Goal: Information Seeking & Learning: Ask a question

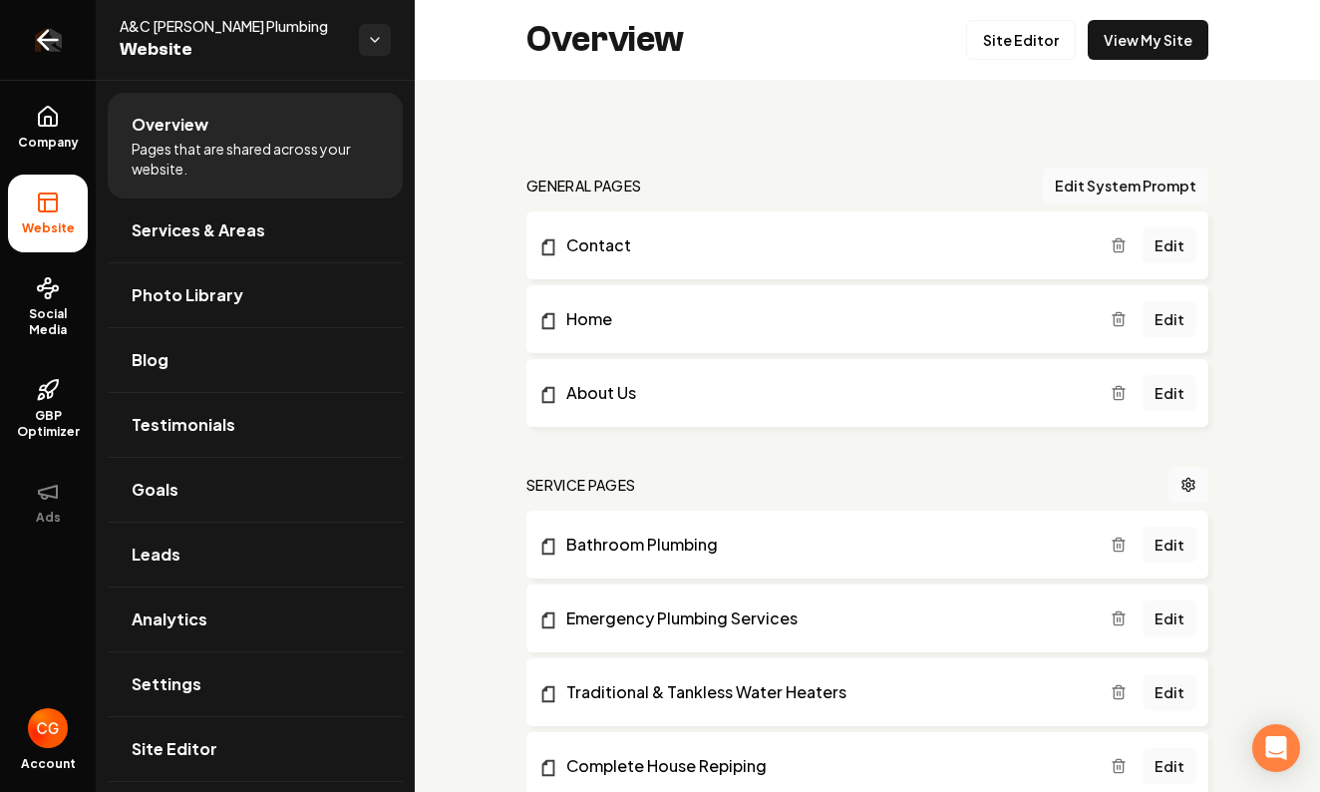
click at [46, 45] on icon "Return to dashboard" at bounding box center [48, 40] width 32 height 32
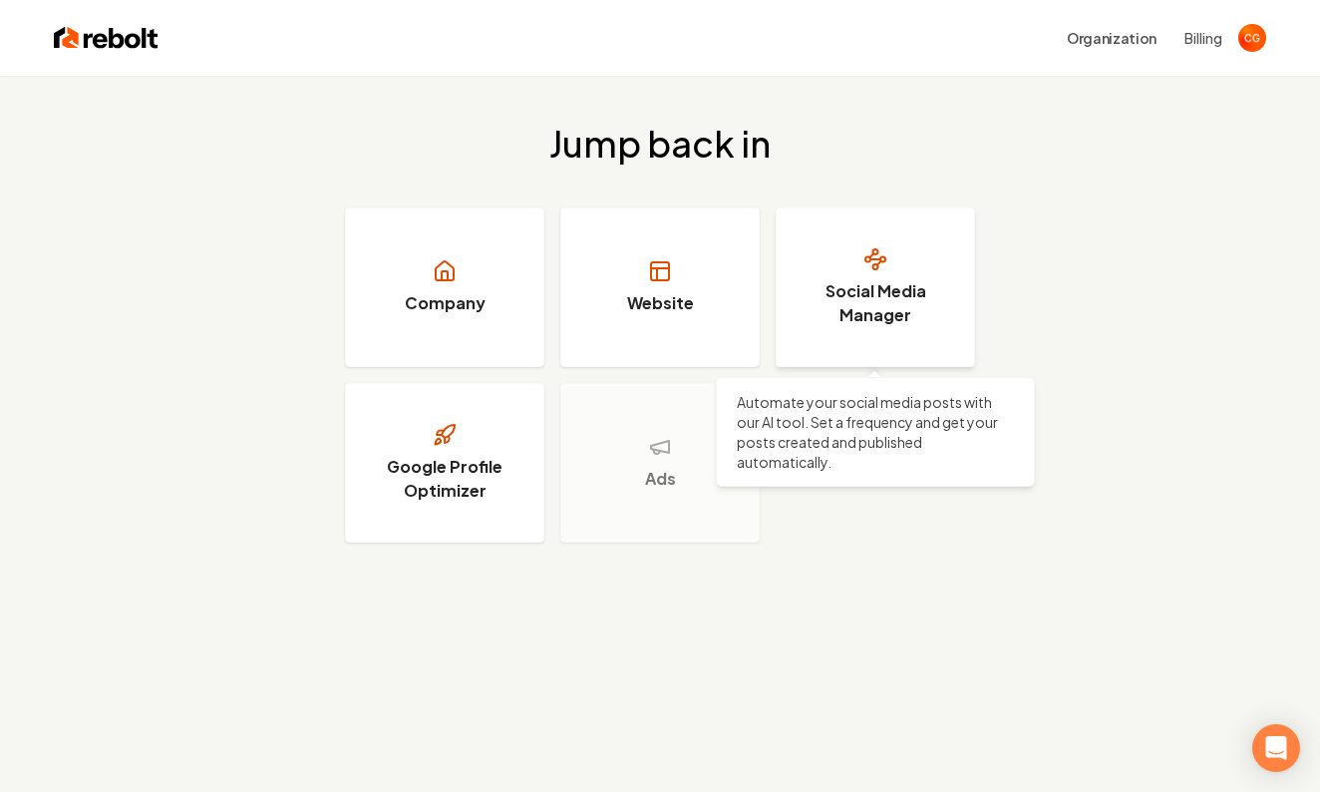
click at [881, 299] on h3 "Social Media Manager" at bounding box center [876, 303] width 150 height 48
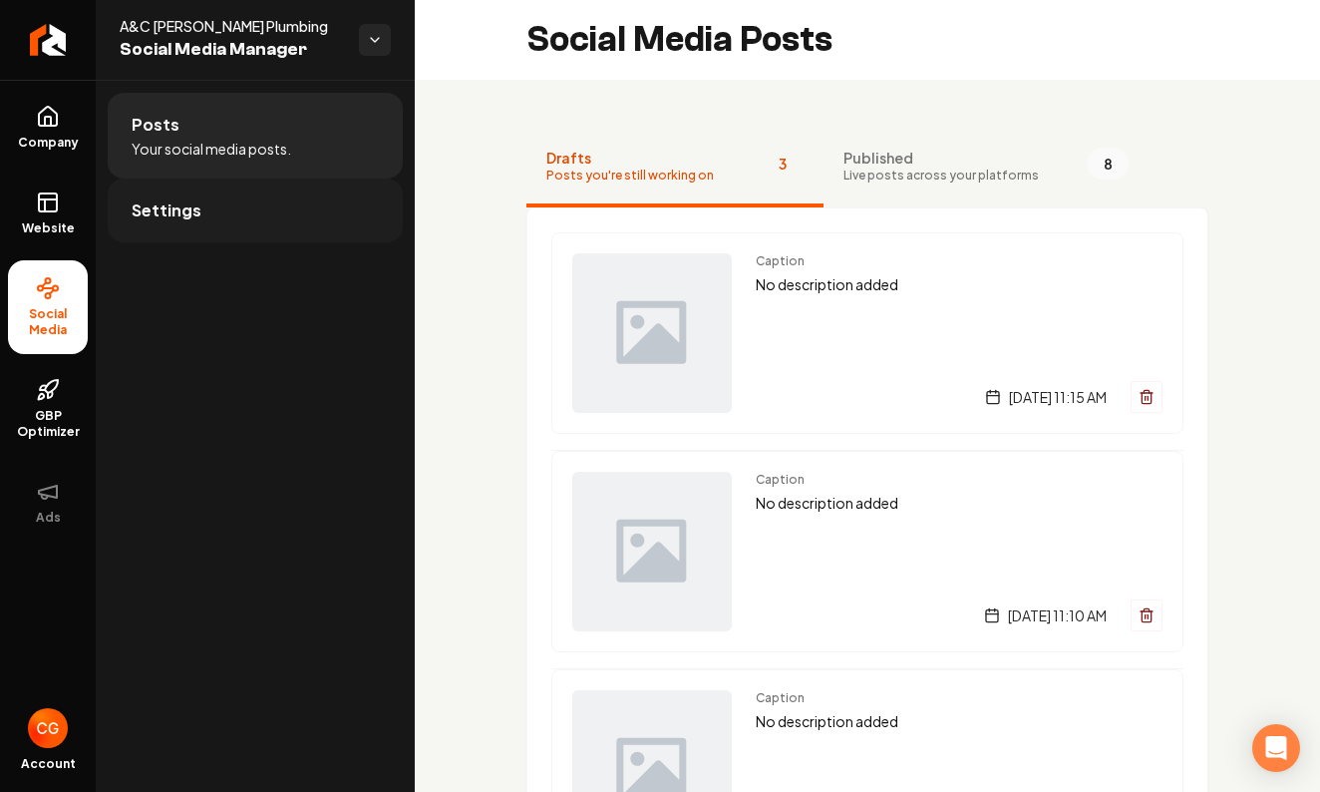
click at [217, 200] on link "Settings" at bounding box center [255, 211] width 295 height 64
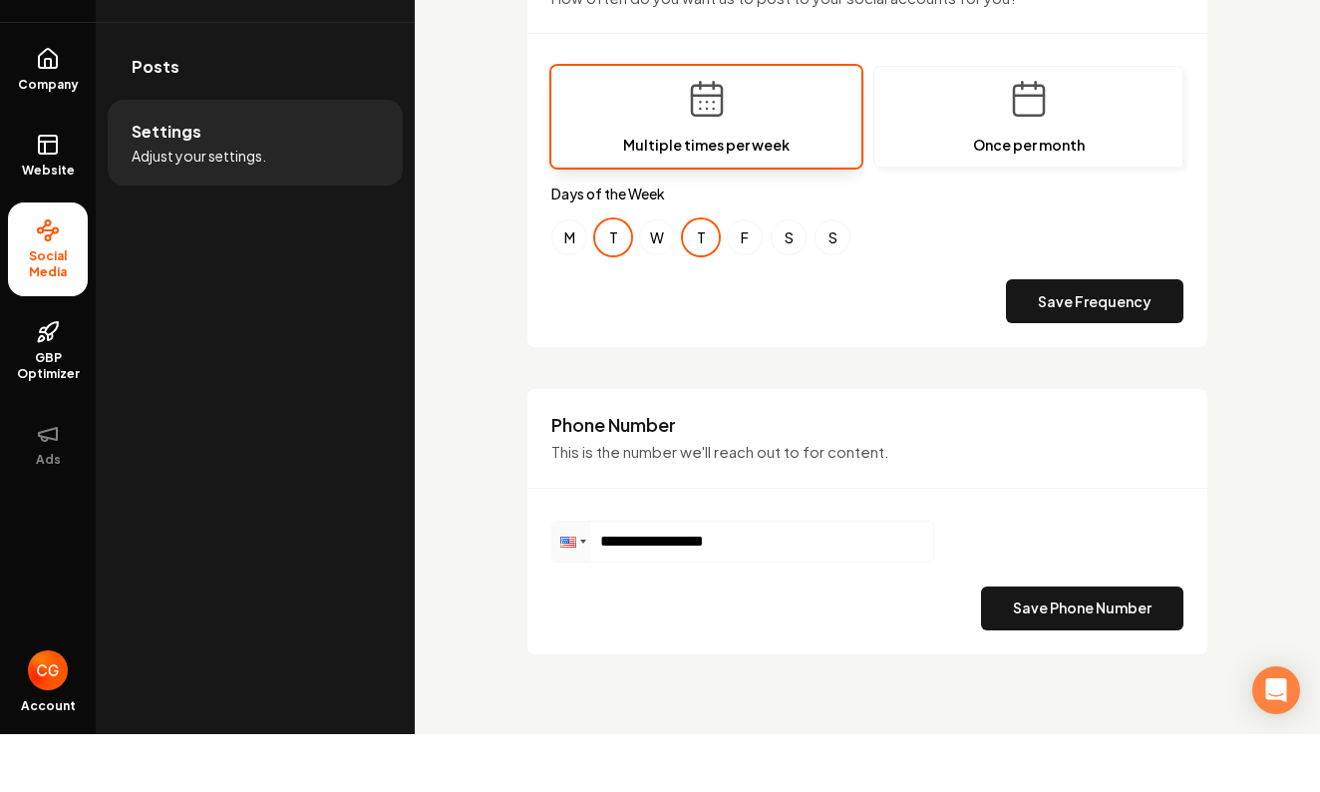
scroll to position [643, 0]
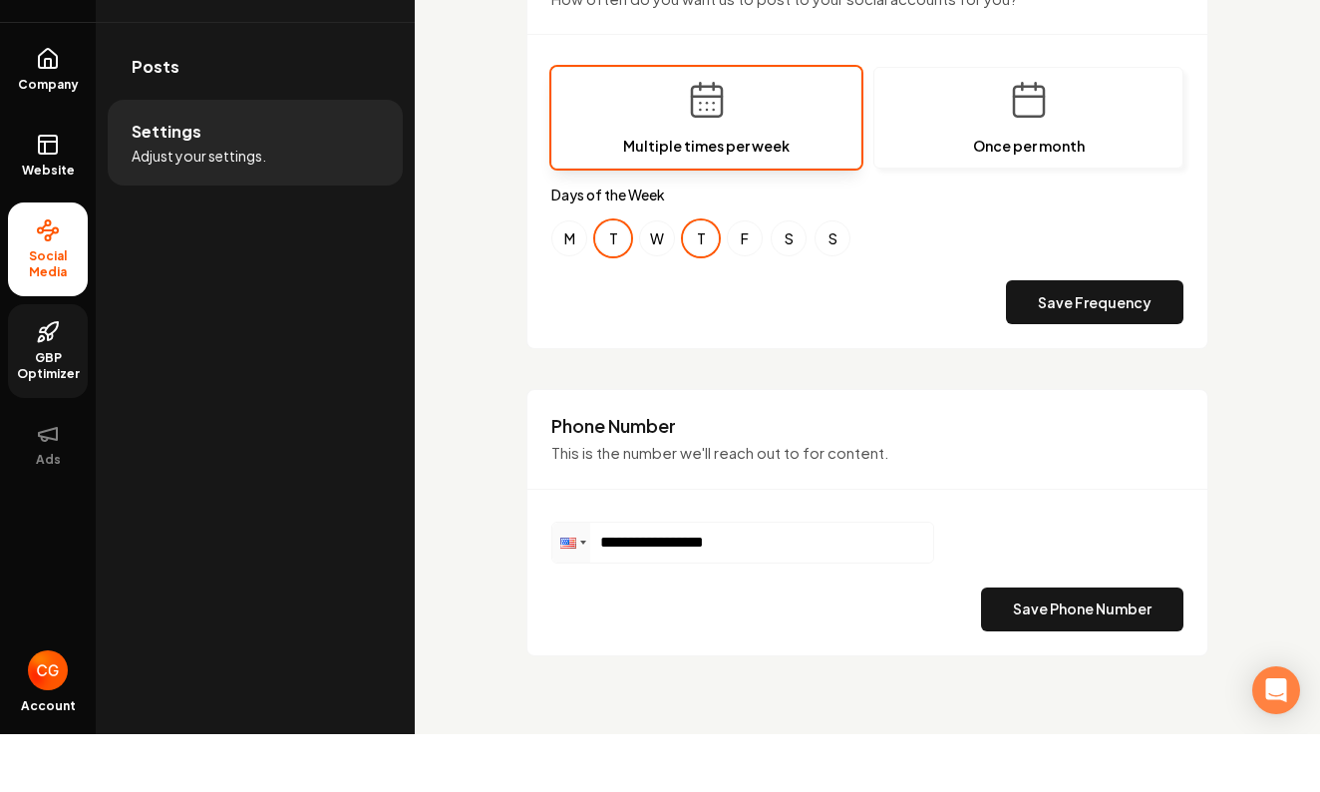
click at [41, 408] on span "GBP Optimizer" at bounding box center [48, 424] width 80 height 32
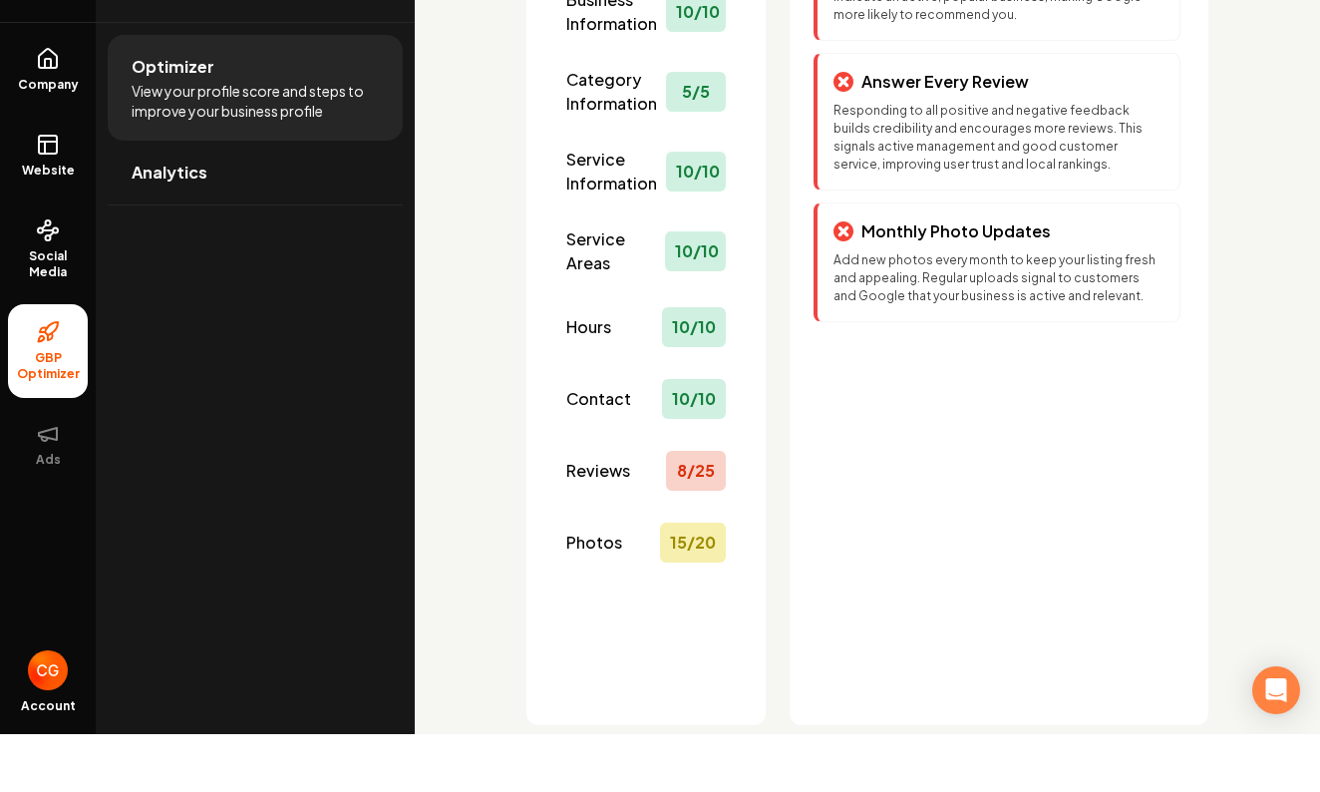
scroll to position [266, 0]
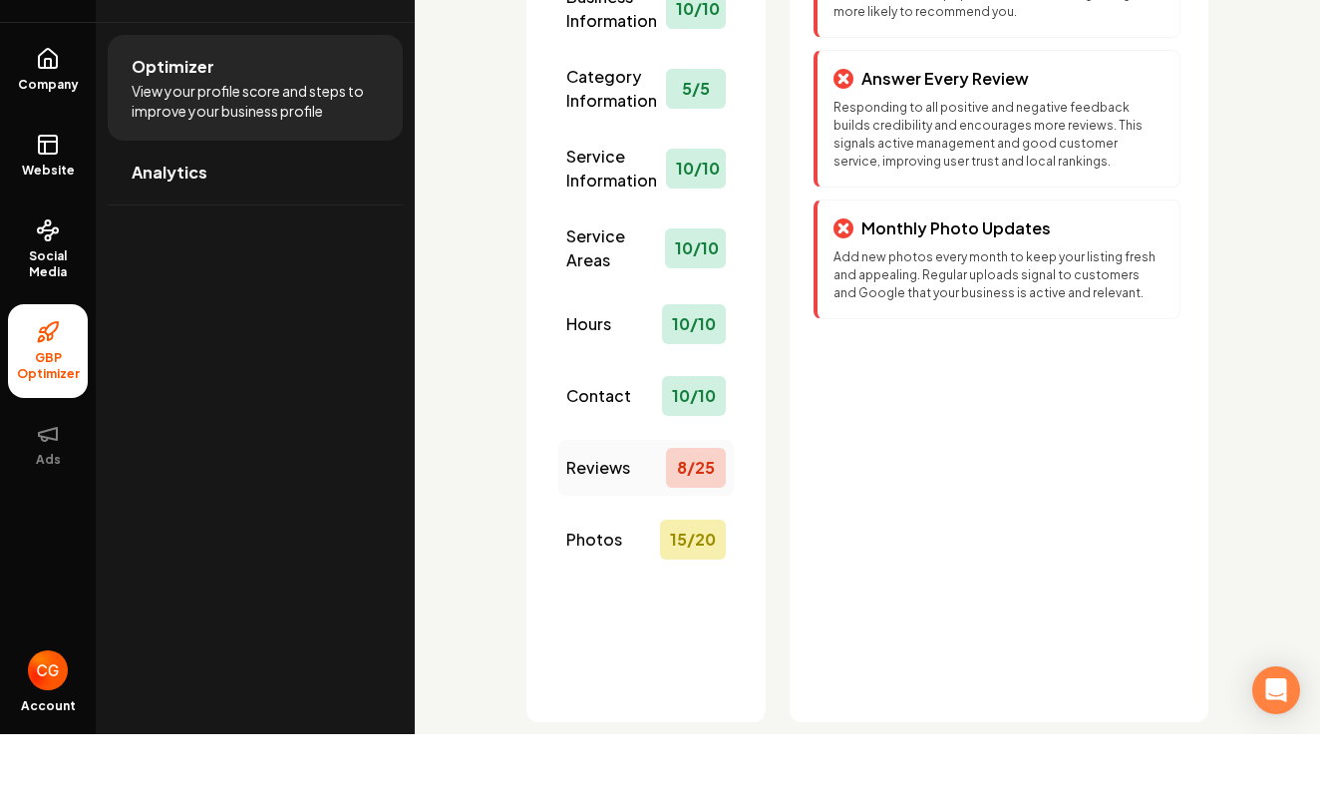
click at [628, 514] on span "Reviews" at bounding box center [598, 526] width 64 height 24
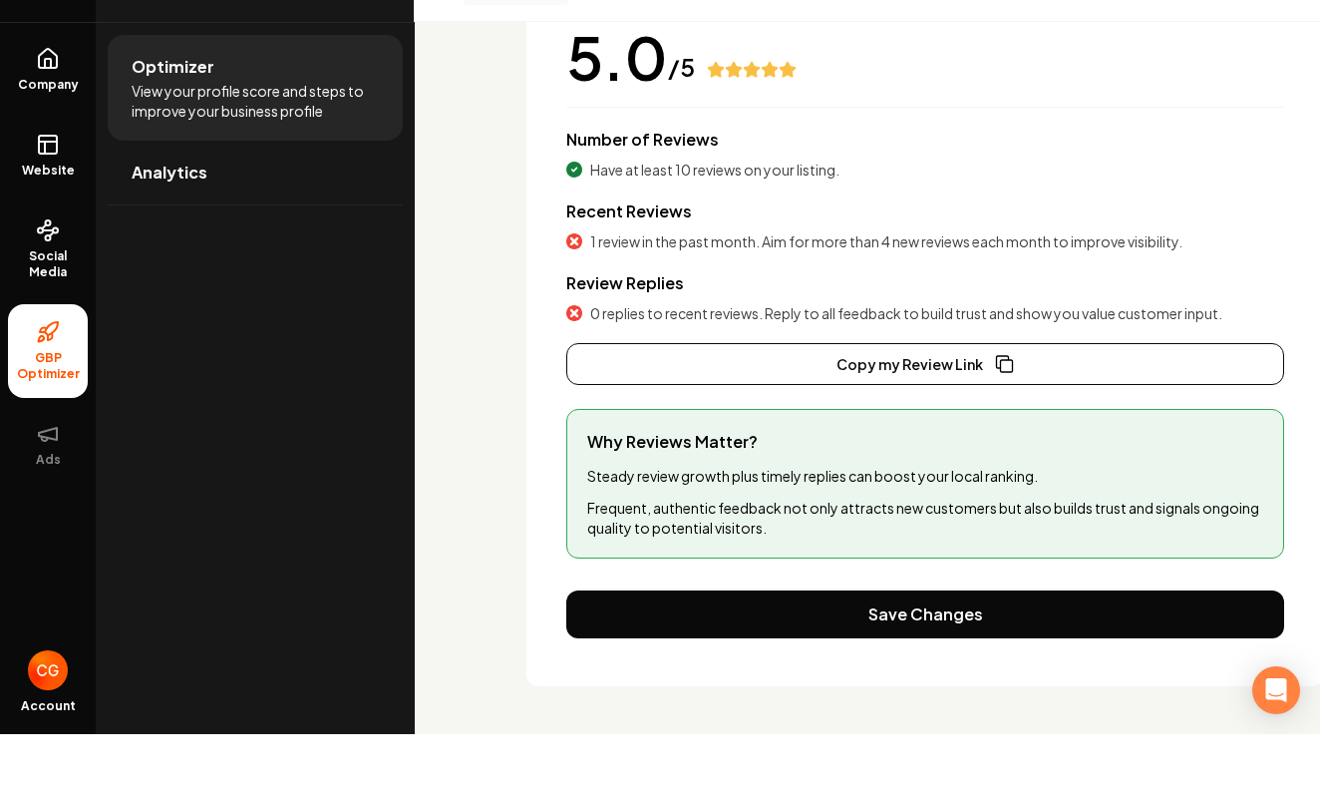
click at [888, 555] on p "Frequent, authentic feedback not only attracts new customers but also builds tr…" at bounding box center [925, 575] width 676 height 40
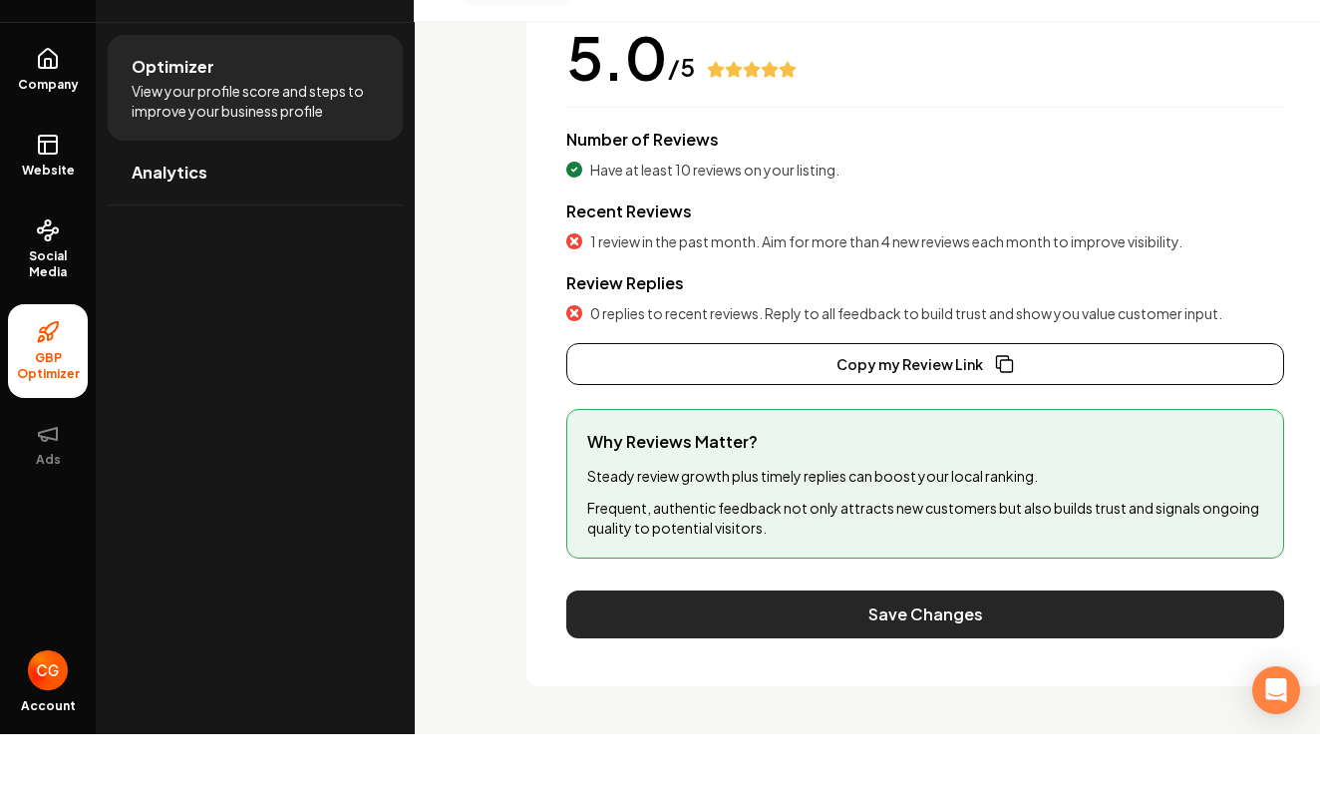
click at [941, 648] on button "Save Changes" at bounding box center [925, 672] width 718 height 48
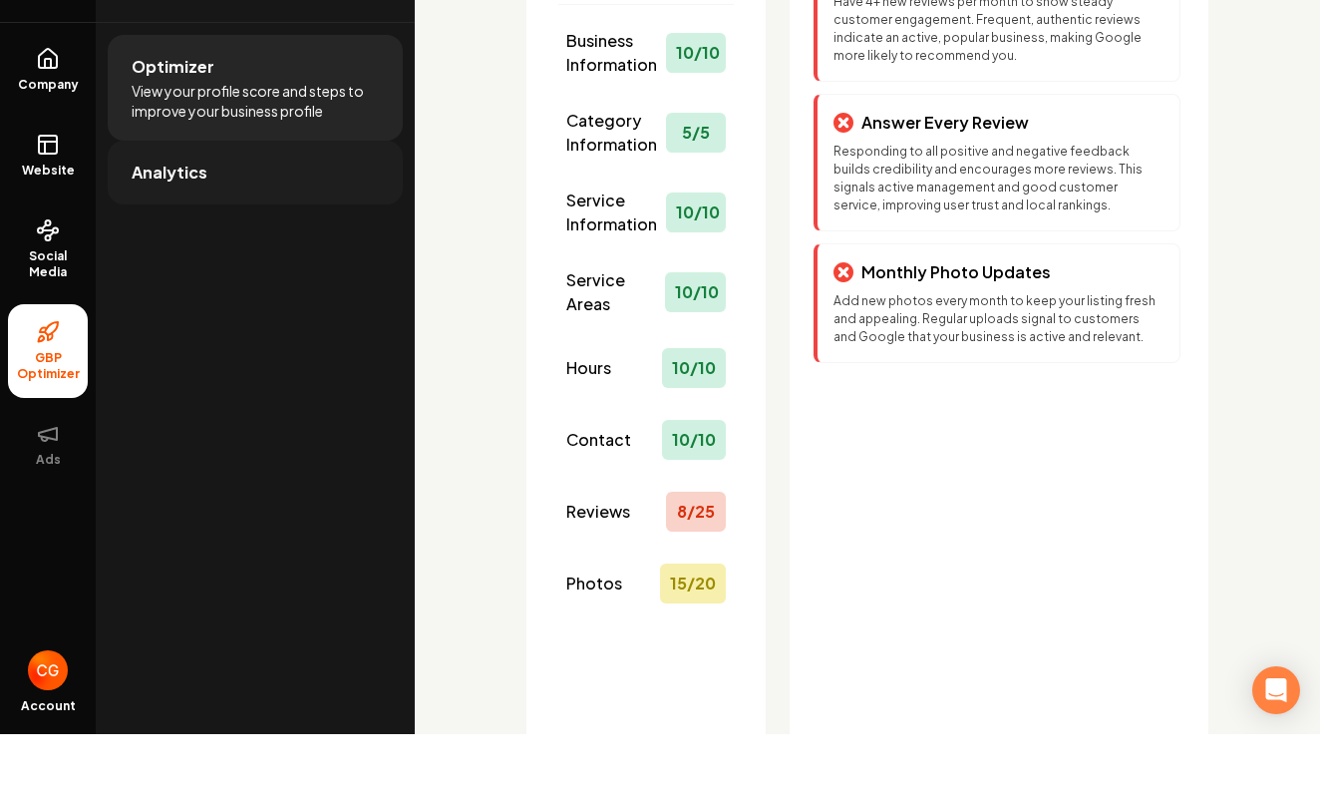
click at [192, 218] on span "Analytics" at bounding box center [170, 230] width 76 height 24
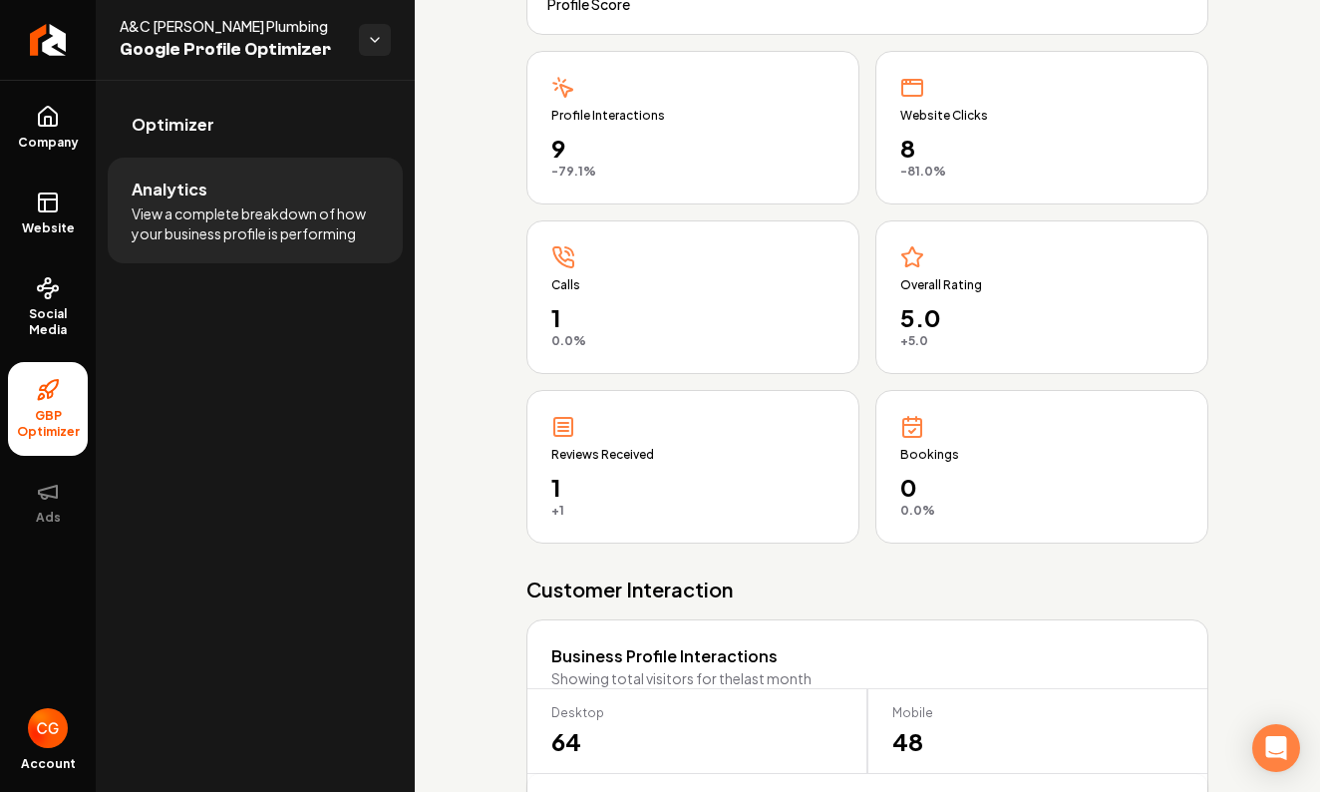
scroll to position [243, 0]
click at [956, 336] on div "+5.0 from last month" at bounding box center [1041, 340] width 283 height 16
click at [917, 264] on icon "Main content area" at bounding box center [912, 255] width 20 height 19
click at [917, 331] on span "5.0" at bounding box center [1041, 316] width 283 height 32
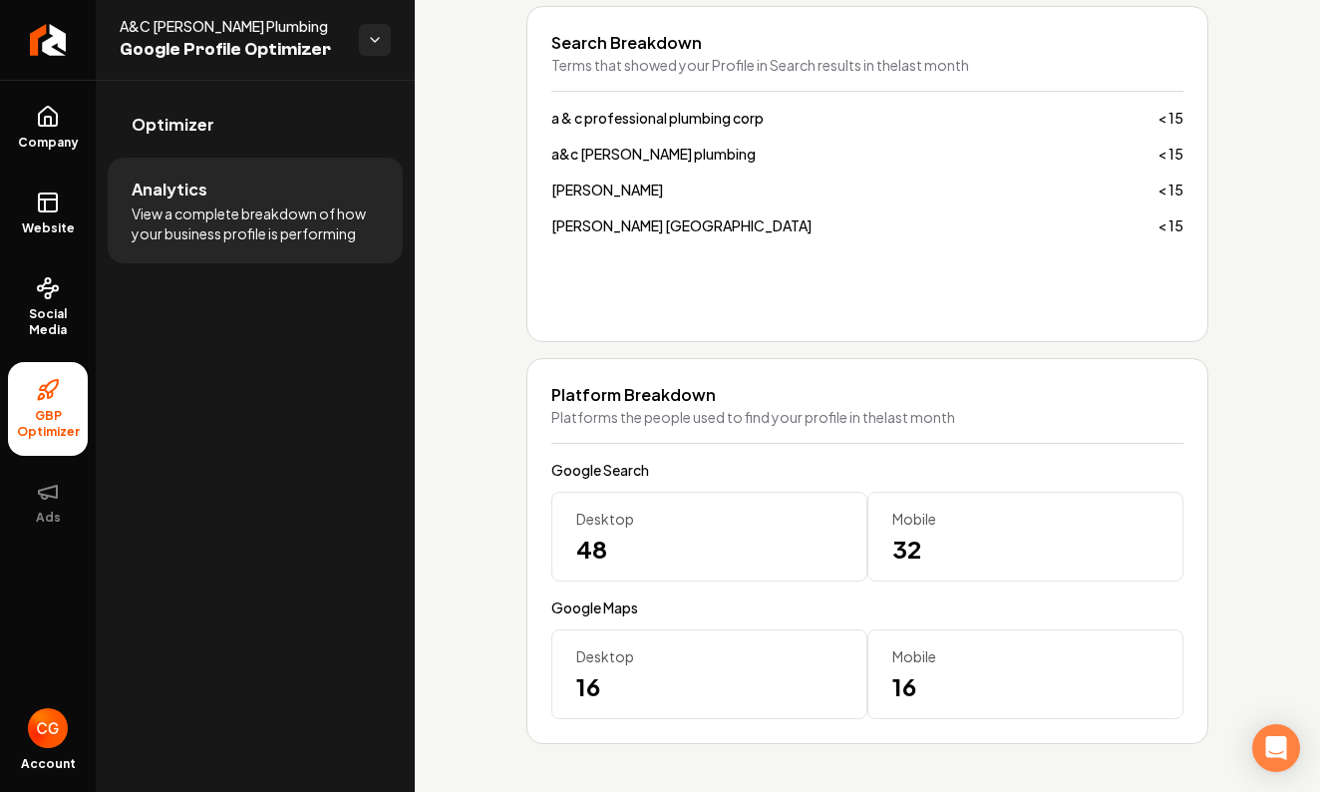
scroll to position [1426, 0]
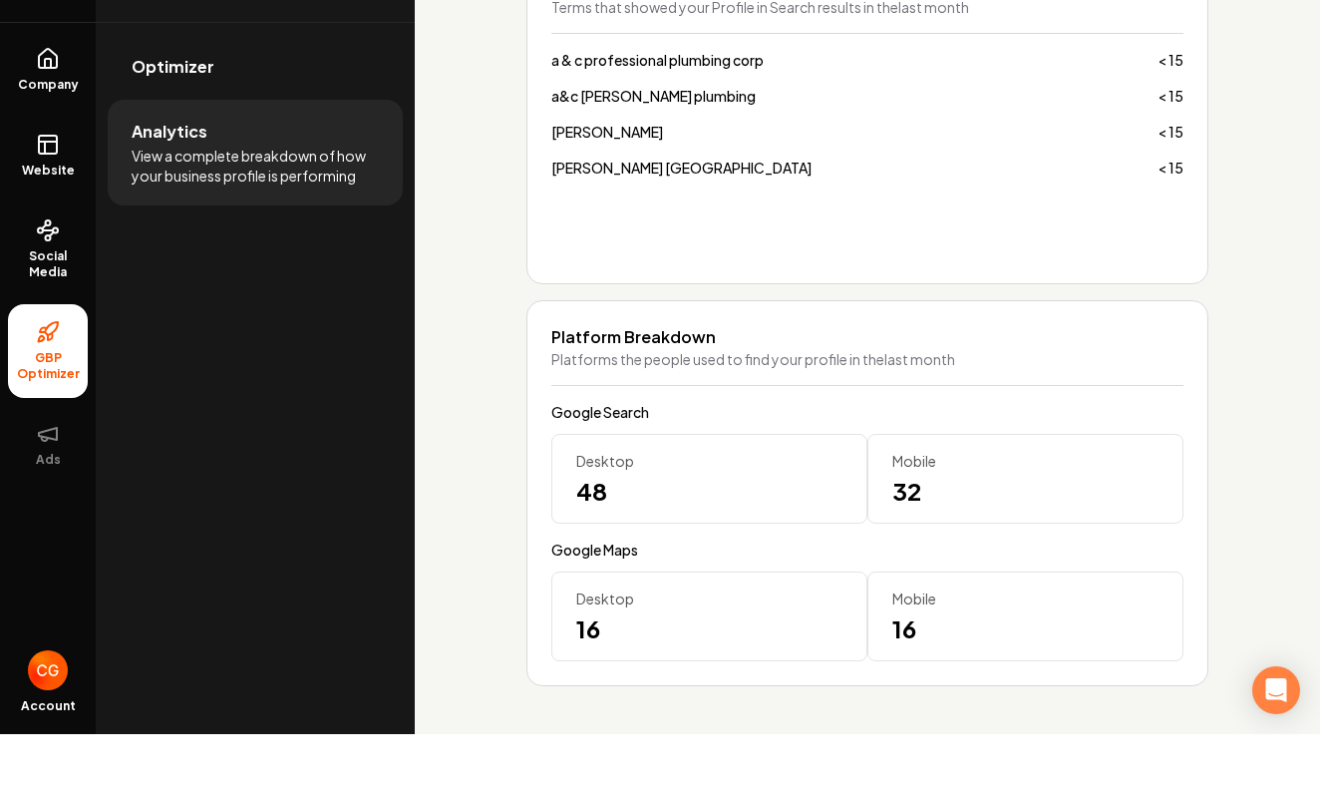
click at [673, 629] on div "Desktop 16" at bounding box center [709, 674] width 316 height 90
click at [22, 773] on html "Company Website Social Media GBP Optimizer Ads Account A&C Garcia Plumbing Goog…" at bounding box center [660, 396] width 1320 height 792
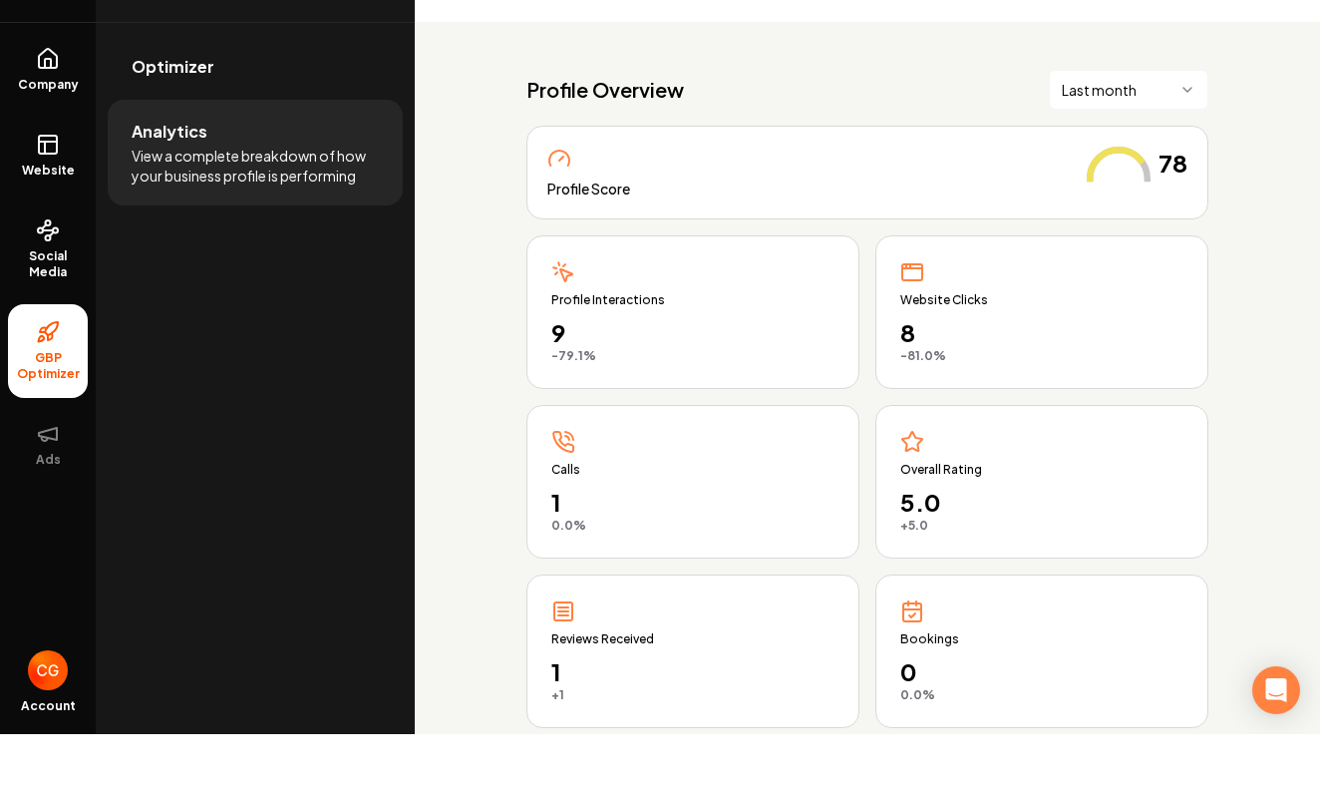
scroll to position [0, 0]
click at [35, 89] on link "Company" at bounding box center [48, 128] width 80 height 78
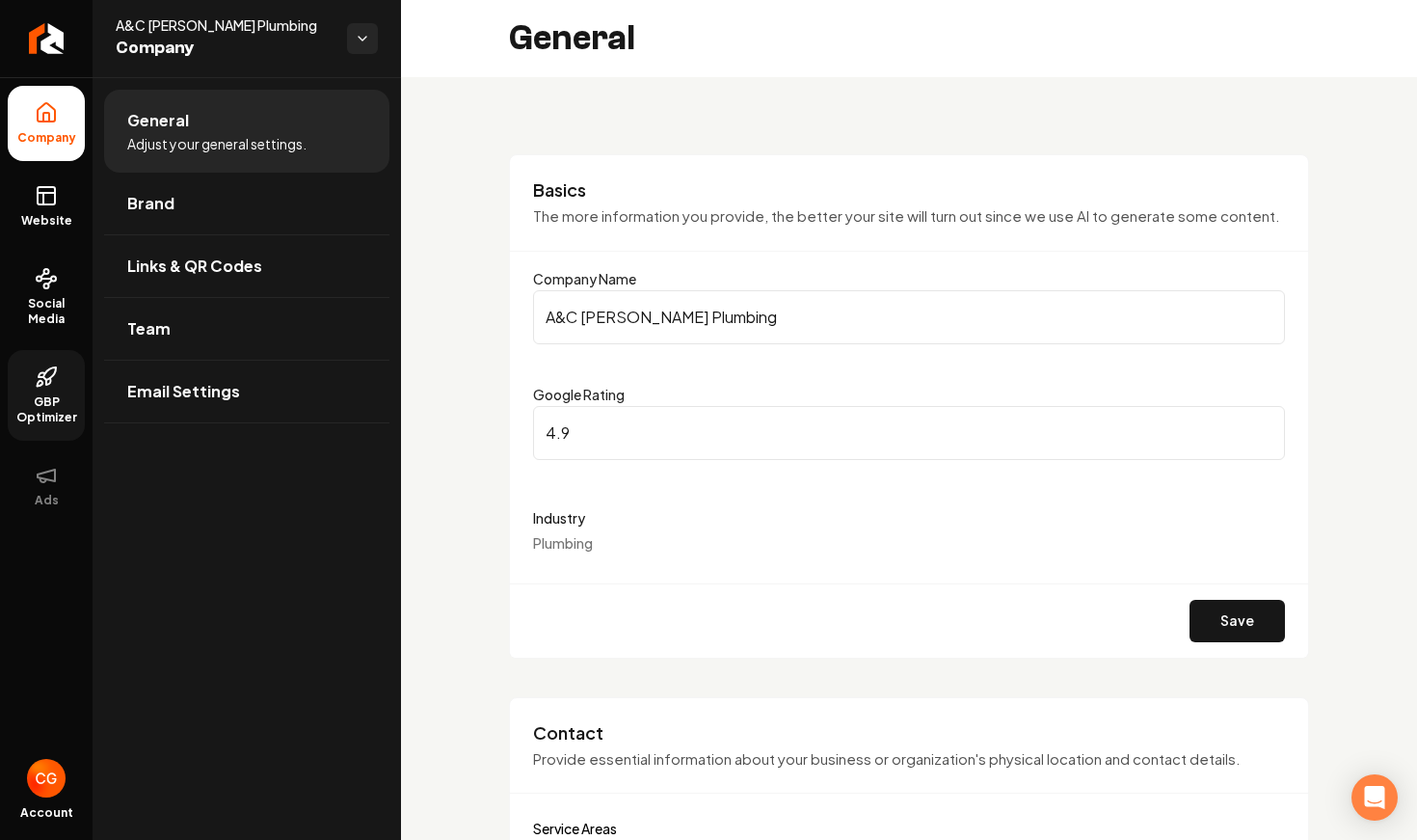
click at [1266, 439] on input "4.9" at bounding box center [909, 433] width 752 height 54
click at [1266, 439] on input "4.8" at bounding box center [909, 433] width 752 height 54
click at [1263, 420] on input "4.9" at bounding box center [909, 433] width 752 height 54
click at [1263, 423] on input "5" at bounding box center [909, 433] width 752 height 54
click at [1263, 423] on input "5.1" at bounding box center [909, 433] width 752 height 54
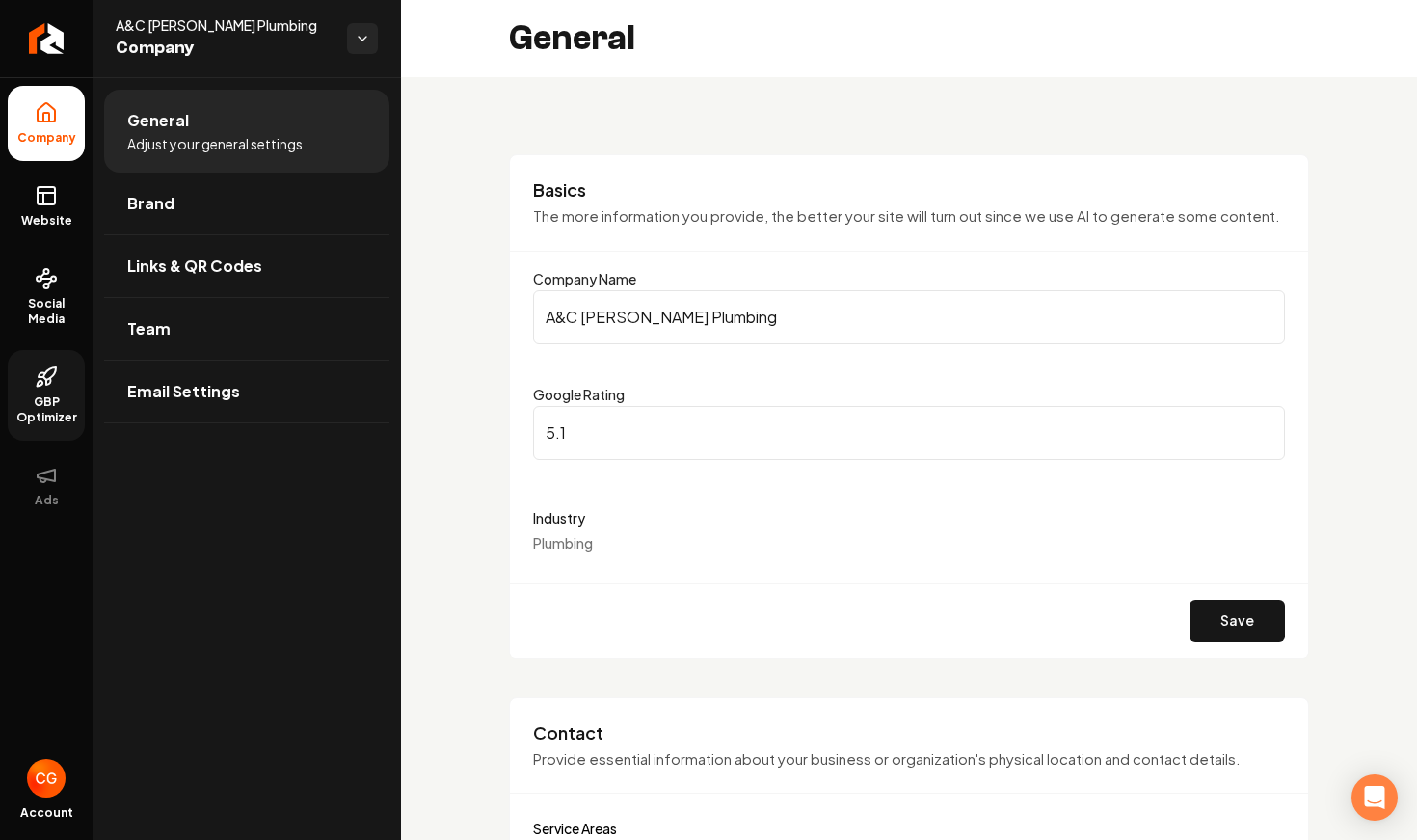
type input "5"
click at [1264, 443] on input "5" at bounding box center [909, 433] width 752 height 54
click at [1142, 556] on form "Company Name A&C Garcia Plumbing Google Rating 5 Industry Plumbing Save" at bounding box center [909, 462] width 752 height 391
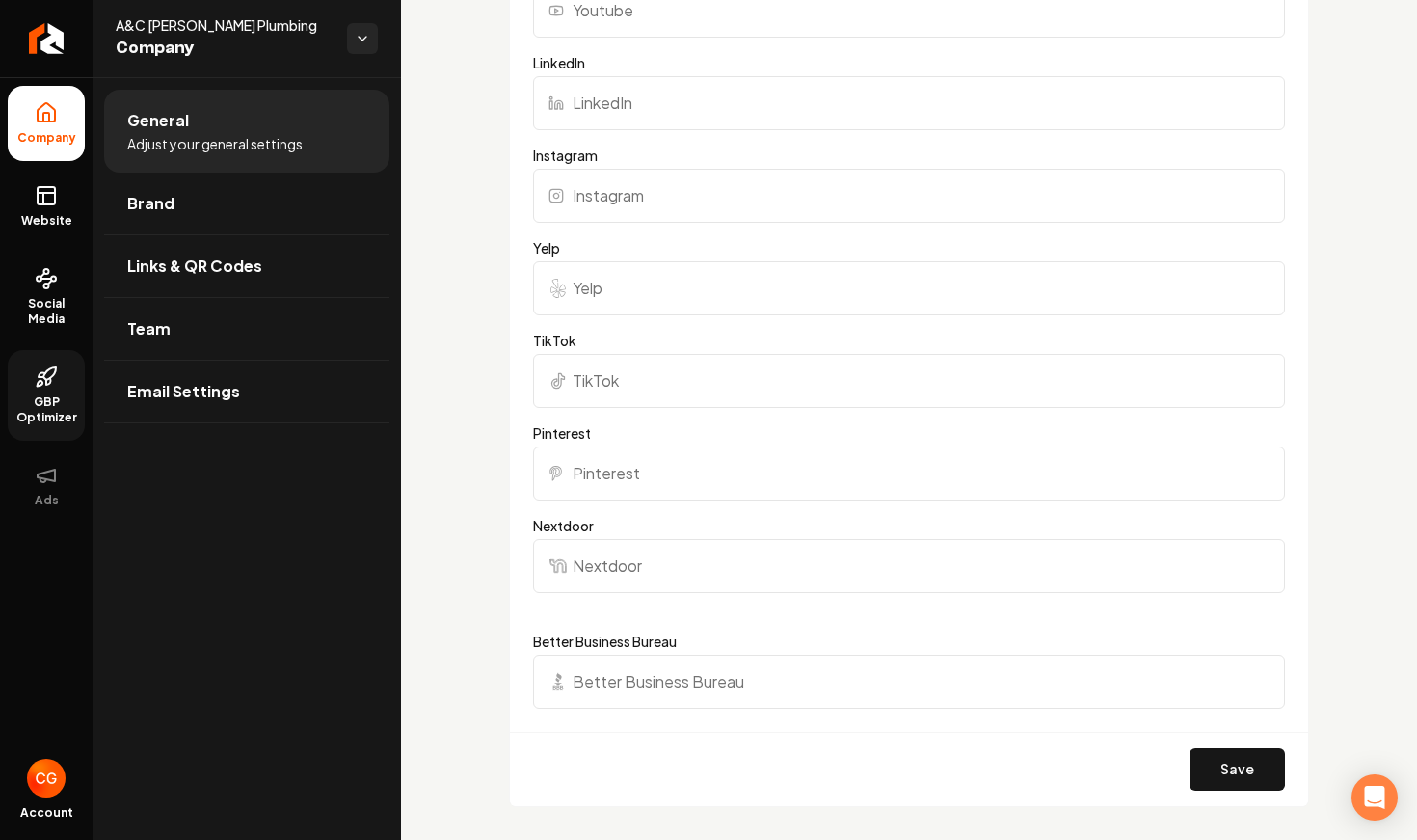
scroll to position [2160, 0]
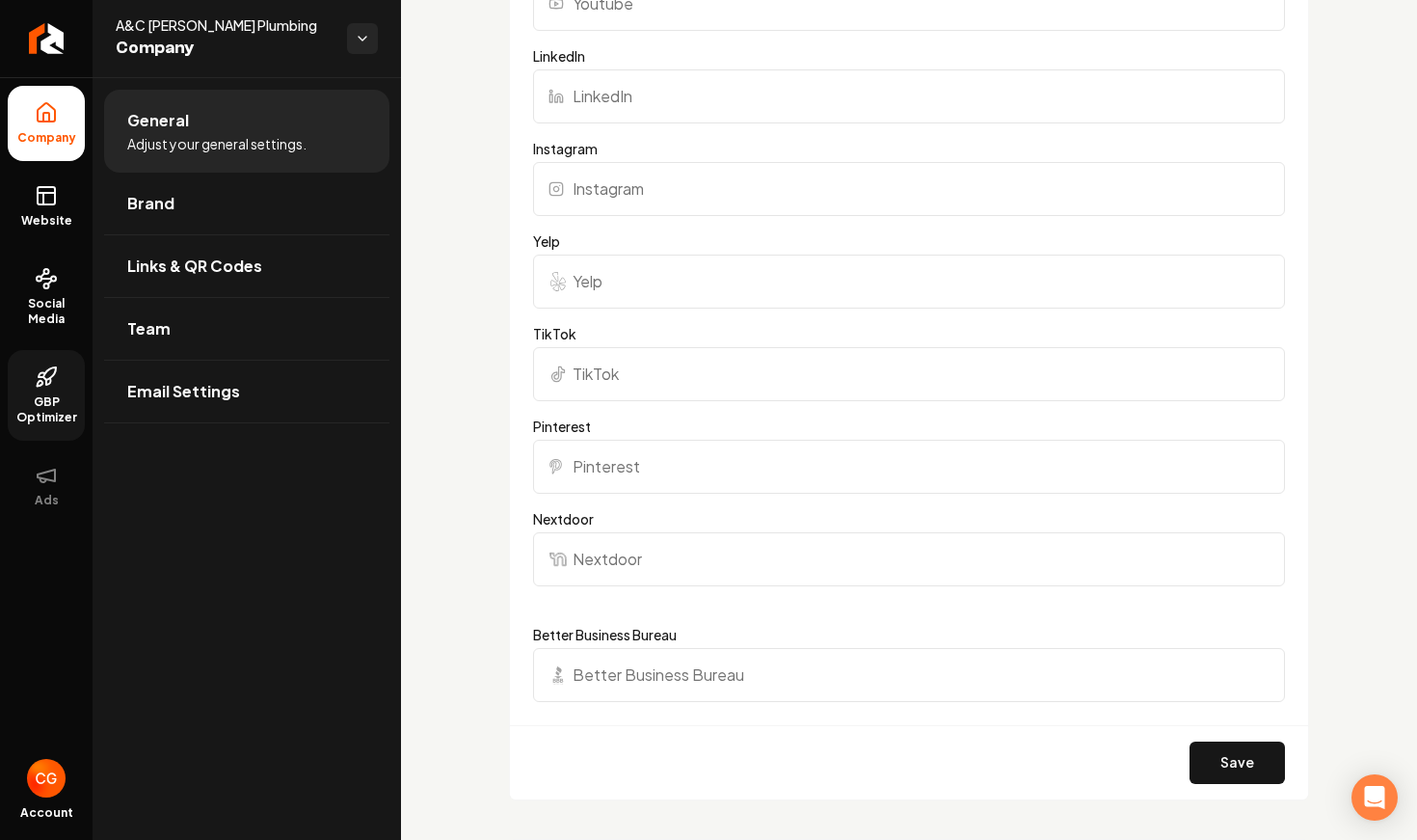
click at [782, 558] on input "Nextdoor" at bounding box center [909, 559] width 752 height 54
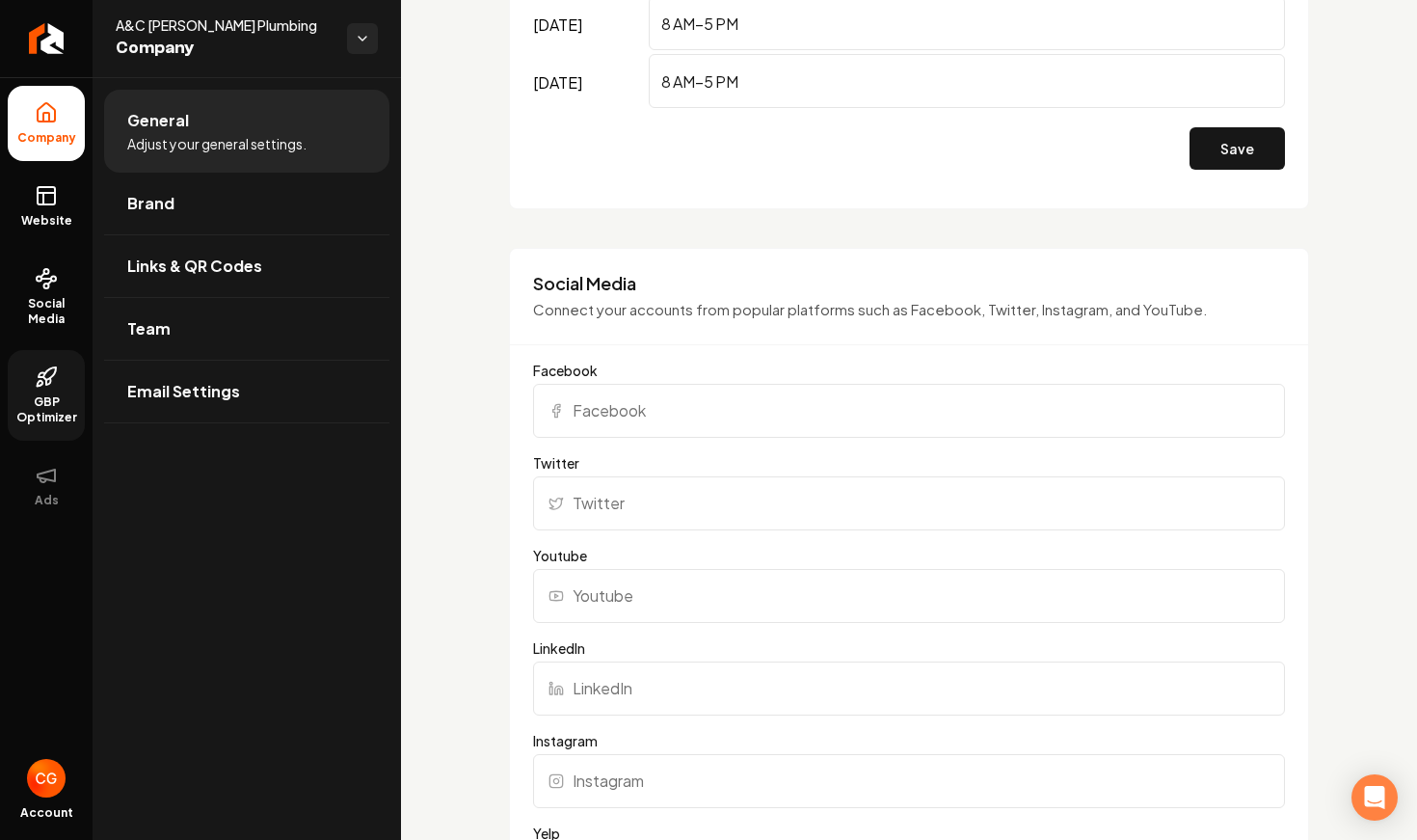
scroll to position [1567, 0]
click at [734, 427] on input "Facebook" at bounding box center [909, 412] width 752 height 54
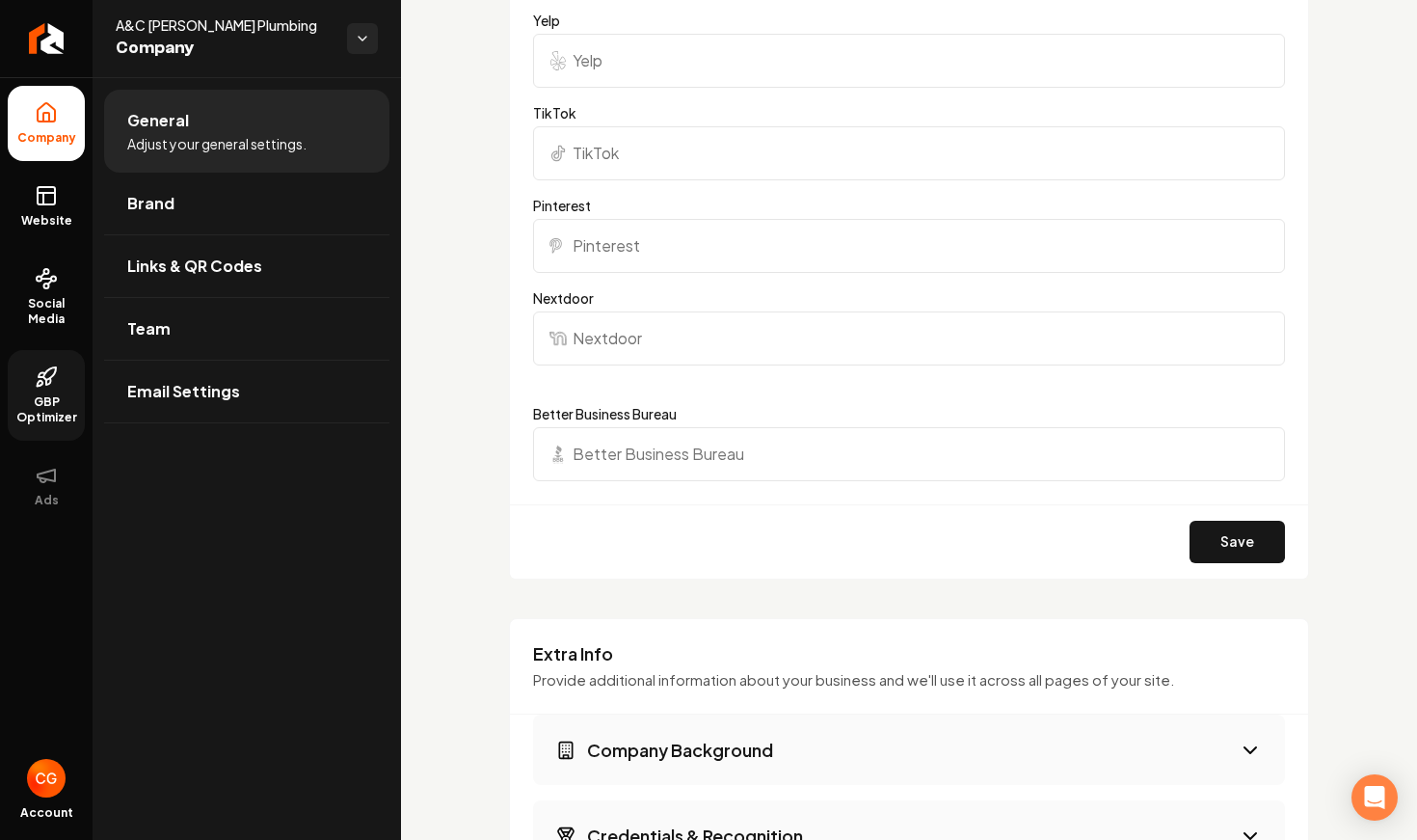
scroll to position [2380, 0]
click at [617, 348] on input "Nextdoor" at bounding box center [909, 339] width 752 height 54
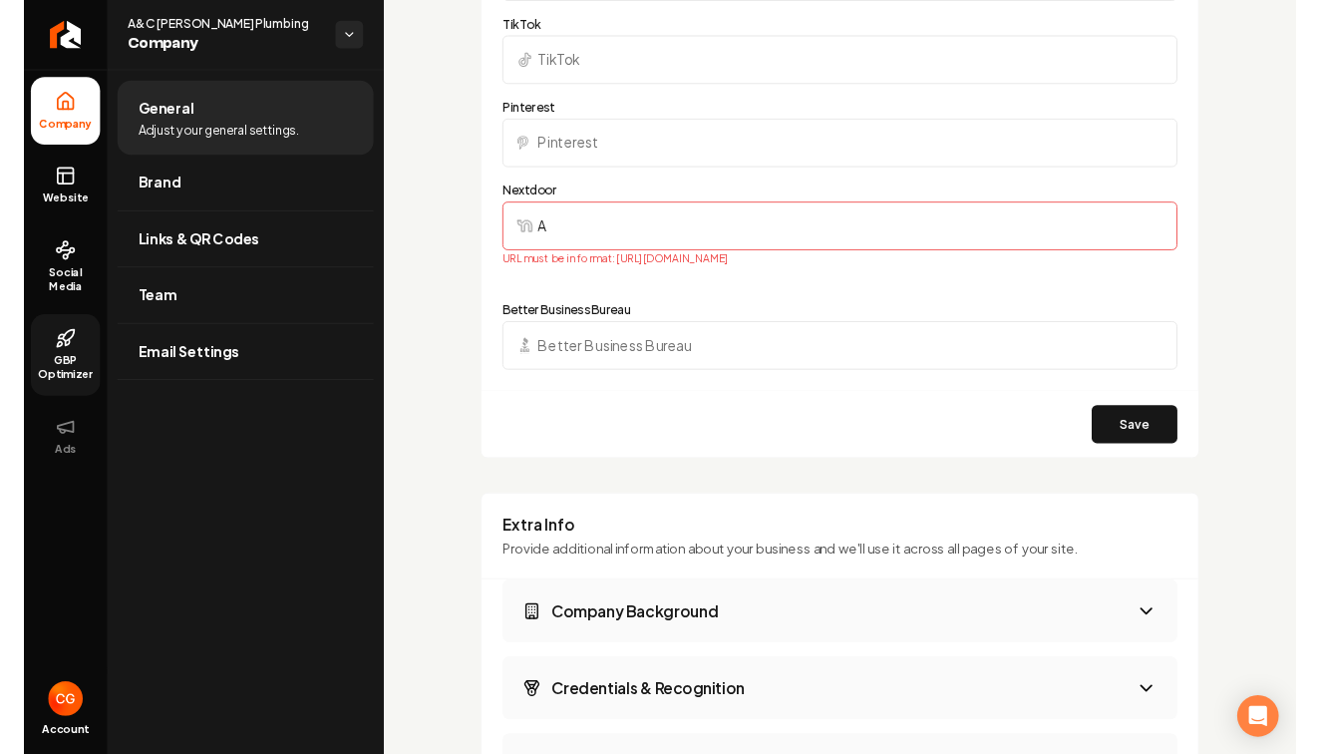
scroll to position [2555, 0]
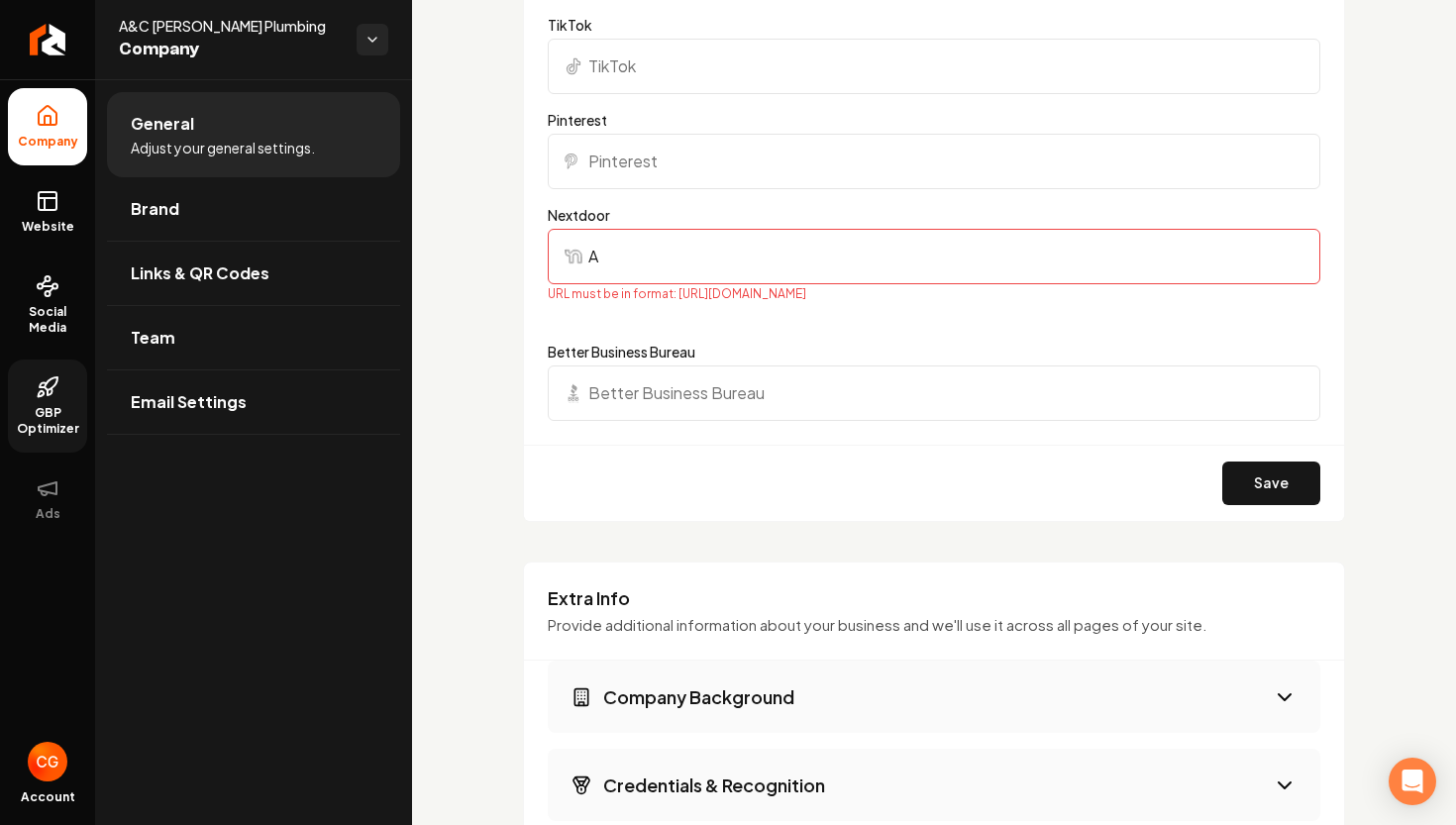
type input "A"
click at [705, 391] on input "Better Business Bureau" at bounding box center [934, 393] width 773 height 56
type input "b"
click at [659, 265] on input "A" at bounding box center [934, 256] width 773 height 56
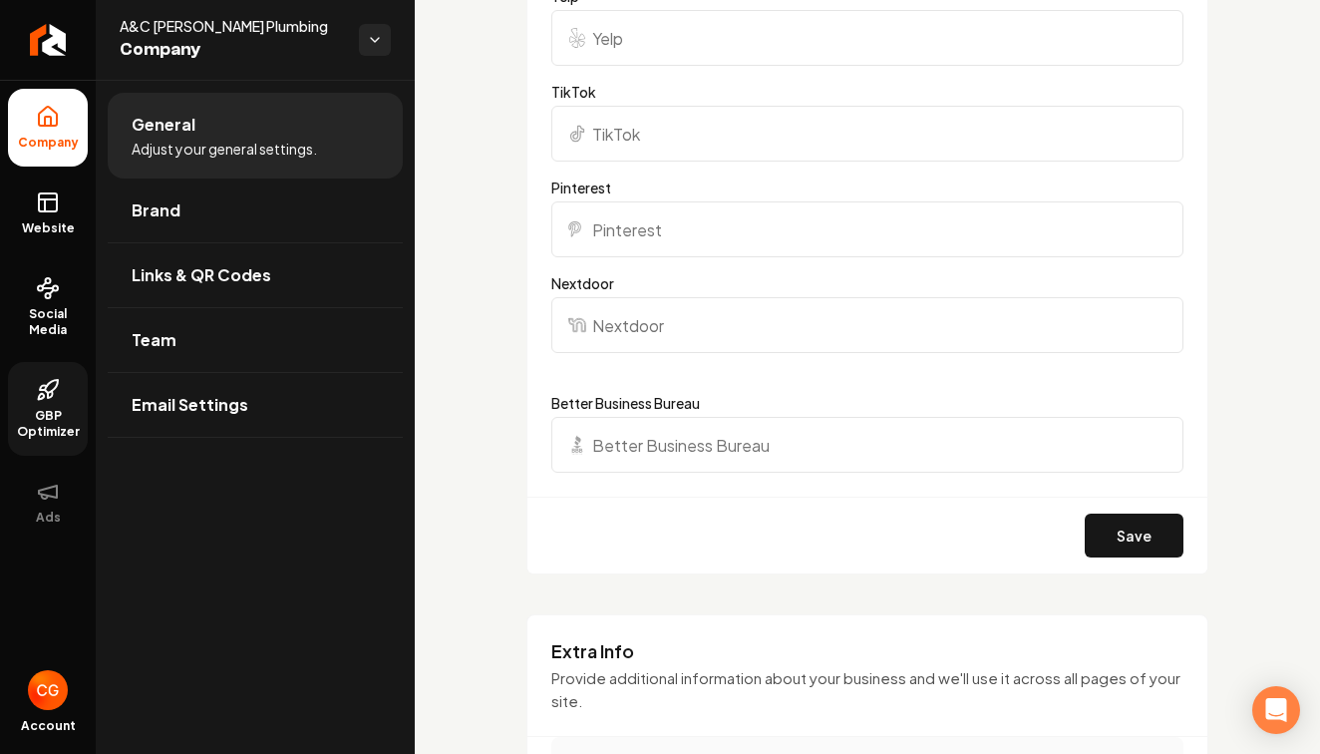
click at [628, 326] on input "Nextdoor" at bounding box center [867, 325] width 632 height 56
click at [676, 321] on input "Nextdoor" at bounding box center [867, 325] width 632 height 56
click at [587, 341] on input "Nextdoor" at bounding box center [867, 325] width 632 height 56
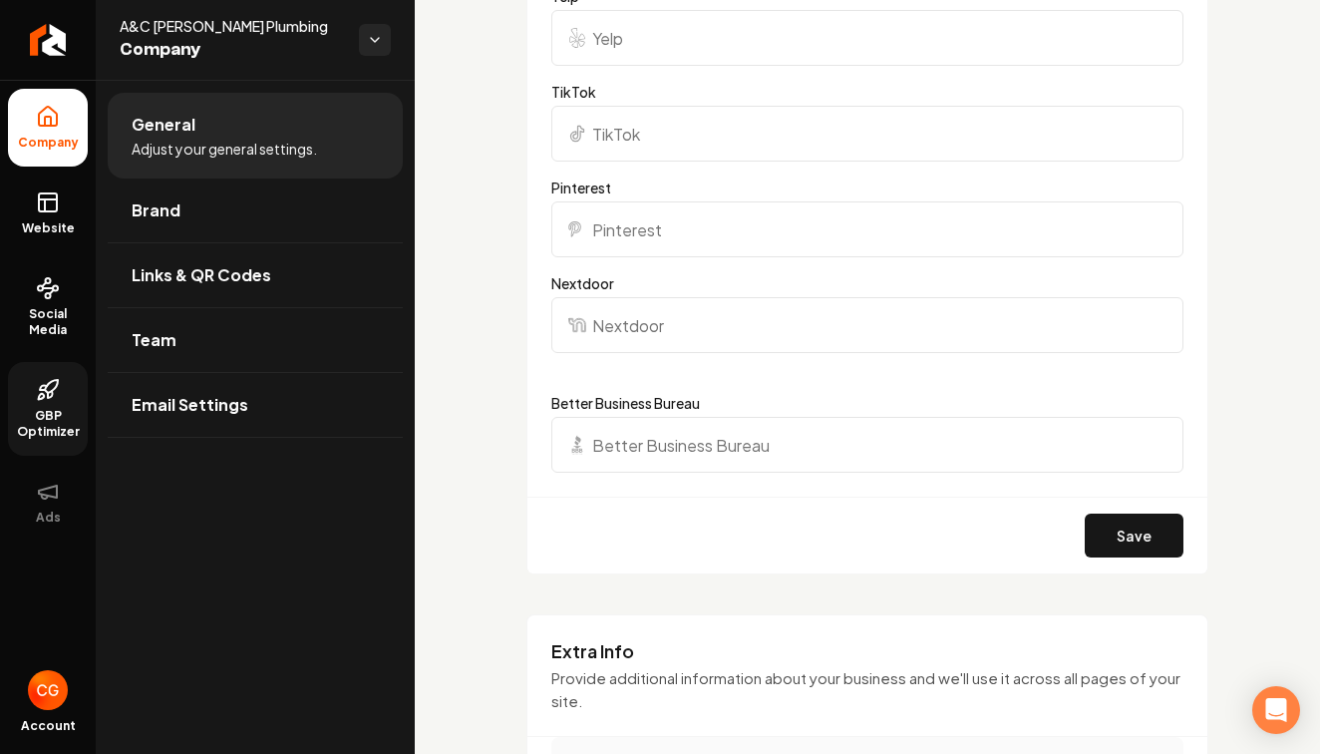
paste input "https://nextdoor.com/page/ac-garcia-plumbing-los-angeles-ca?utm_campaign=176037…"
type input "https://nextdoor.com/page/ac-garcia-plumbing-los-angeles-ca?utm_campaign=176037…"
click at [1124, 531] on button "Save" at bounding box center [1134, 536] width 99 height 44
click at [961, 323] on input "https://nextdoor.com/page/ac-garcia-plumbing-los-angeles-ca?utm_campaign=176037…" at bounding box center [867, 325] width 632 height 56
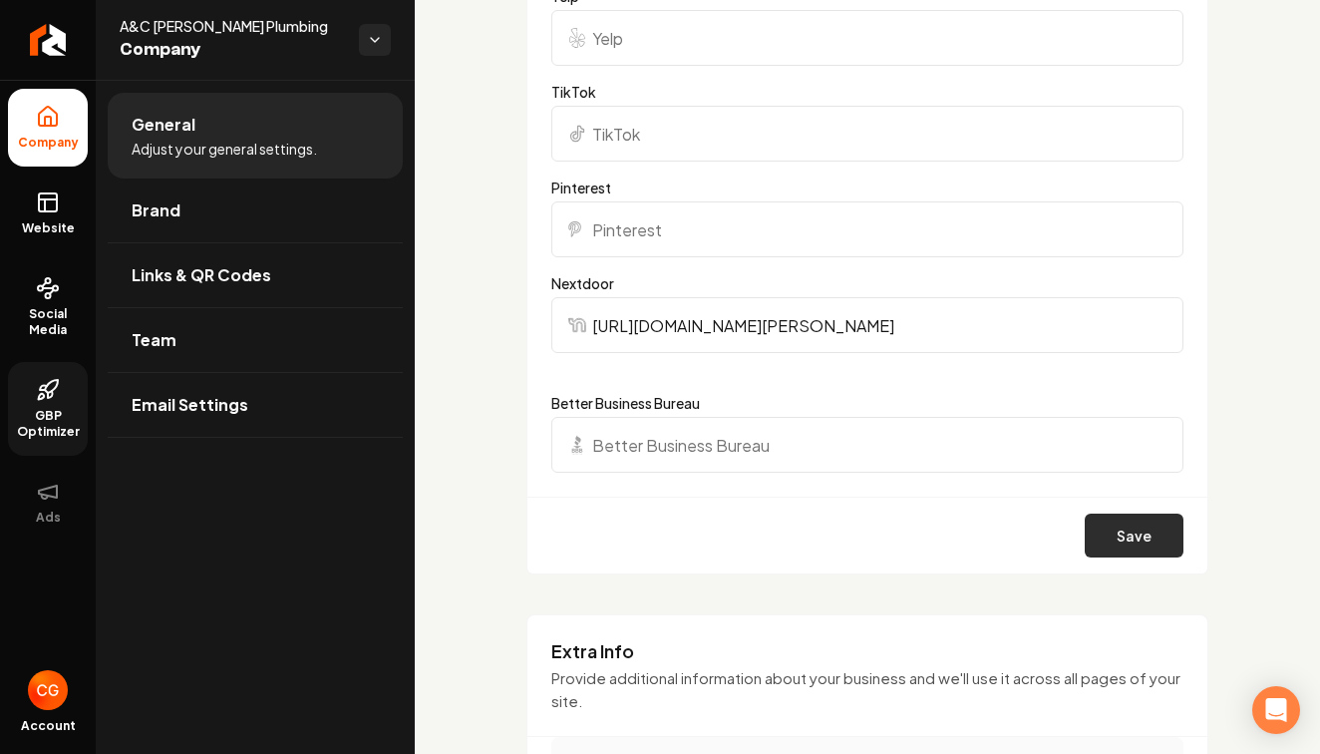
click at [1160, 523] on button "Save" at bounding box center [1134, 536] width 99 height 44
click at [30, 123] on li "Company" at bounding box center [48, 128] width 80 height 78
click at [62, 60] on link "Return to dashboard" at bounding box center [48, 40] width 96 height 80
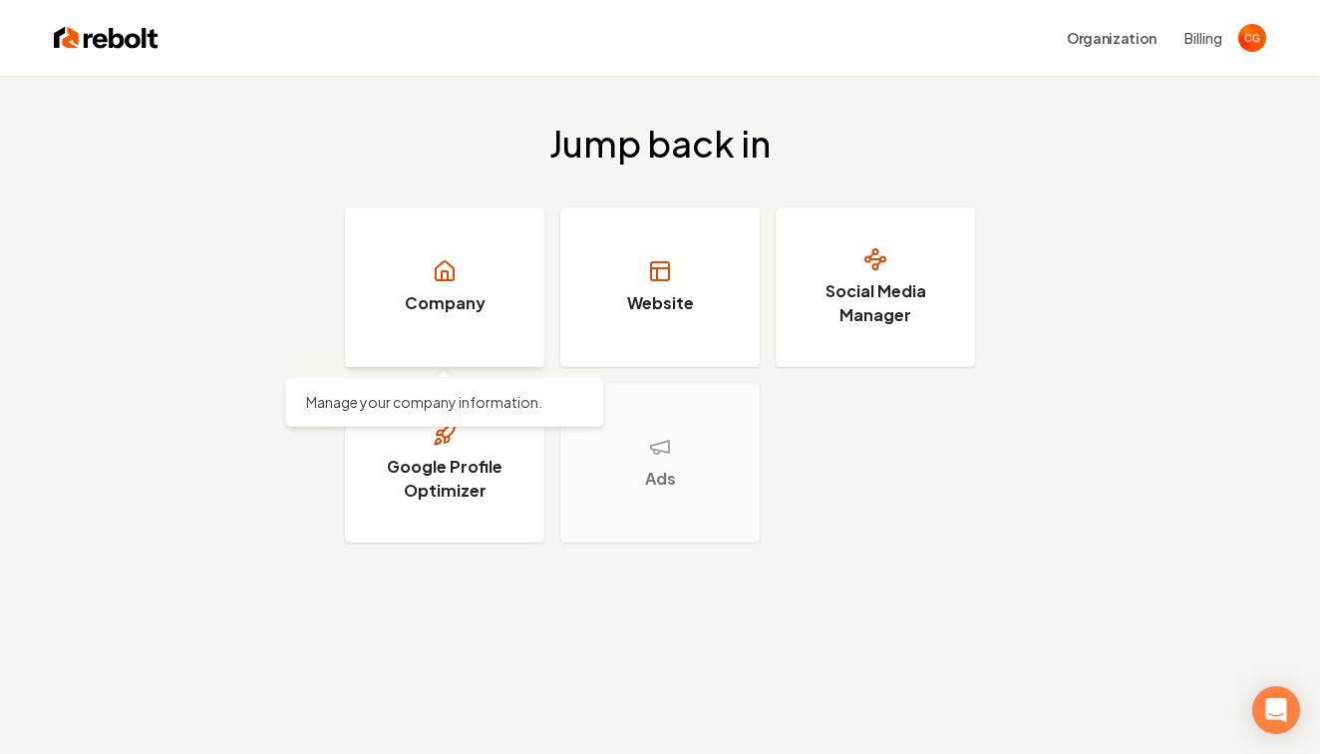
click at [480, 306] on h3 "Company" at bounding box center [445, 303] width 81 height 24
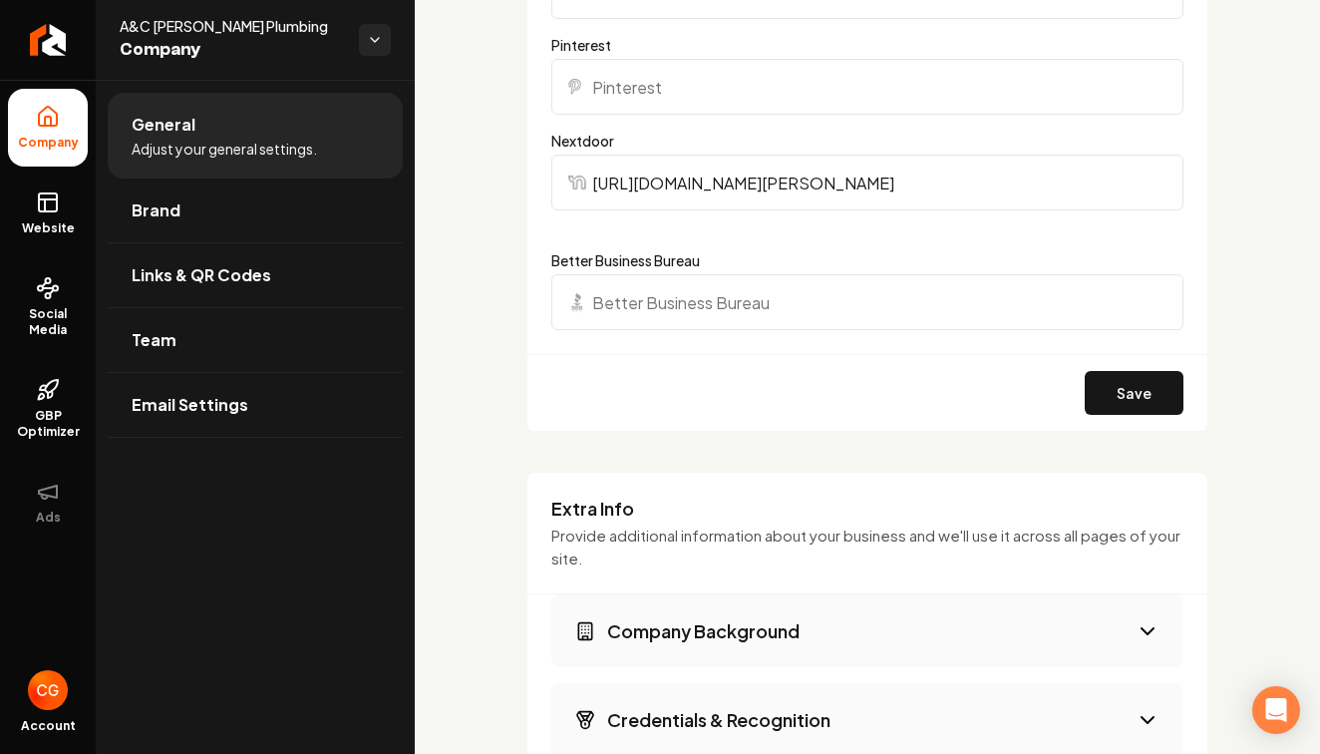
scroll to position [2698, 0]
click at [54, 199] on icon at bounding box center [48, 199] width 18 height 0
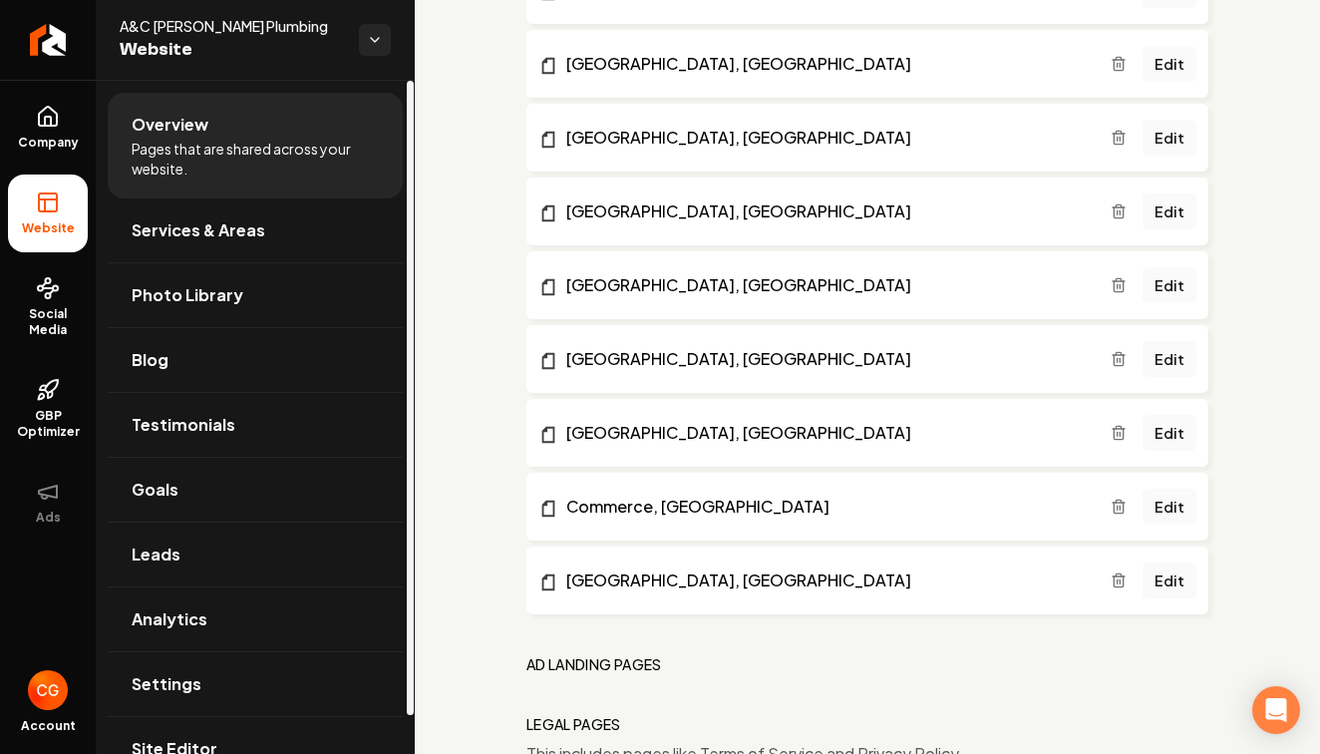
click at [217, 162] on span "Pages that are shared across your website." at bounding box center [255, 159] width 247 height 40
click at [163, 149] on span "Pages that are shared across your website." at bounding box center [255, 159] width 247 height 40
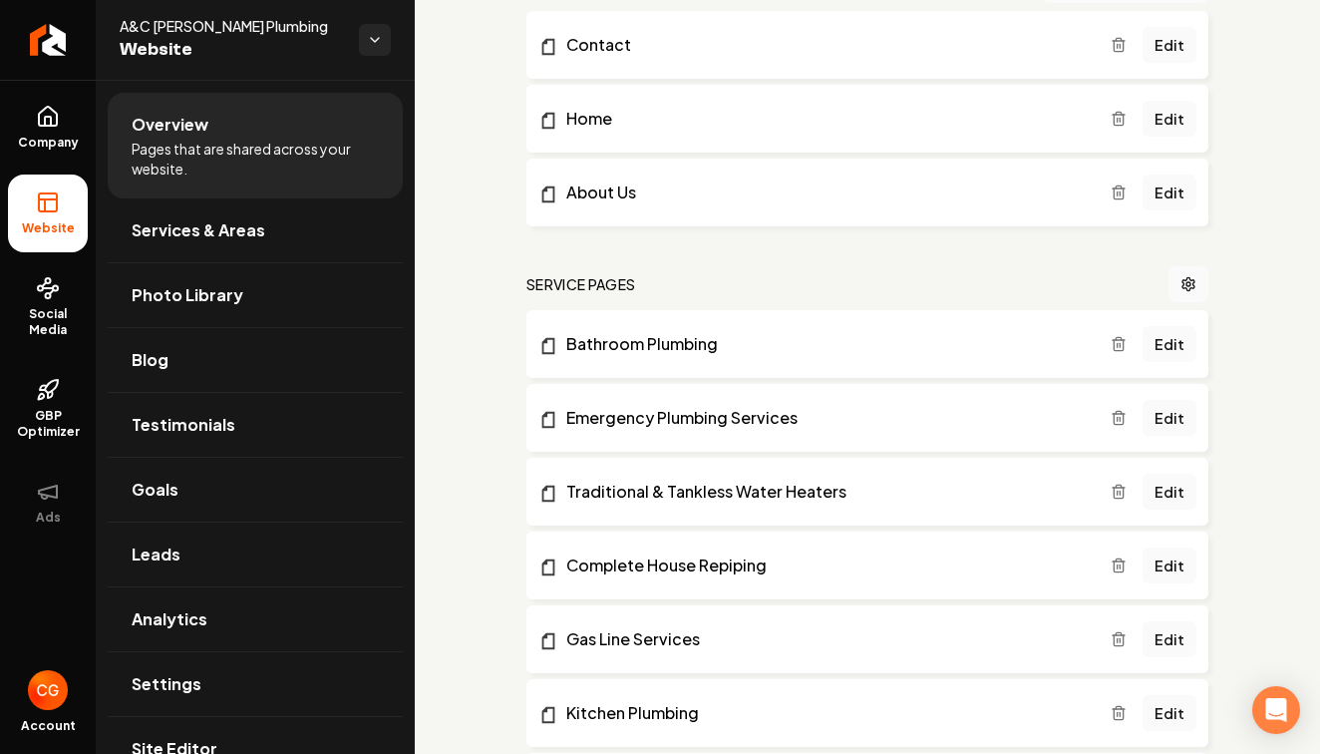
scroll to position [225, 0]
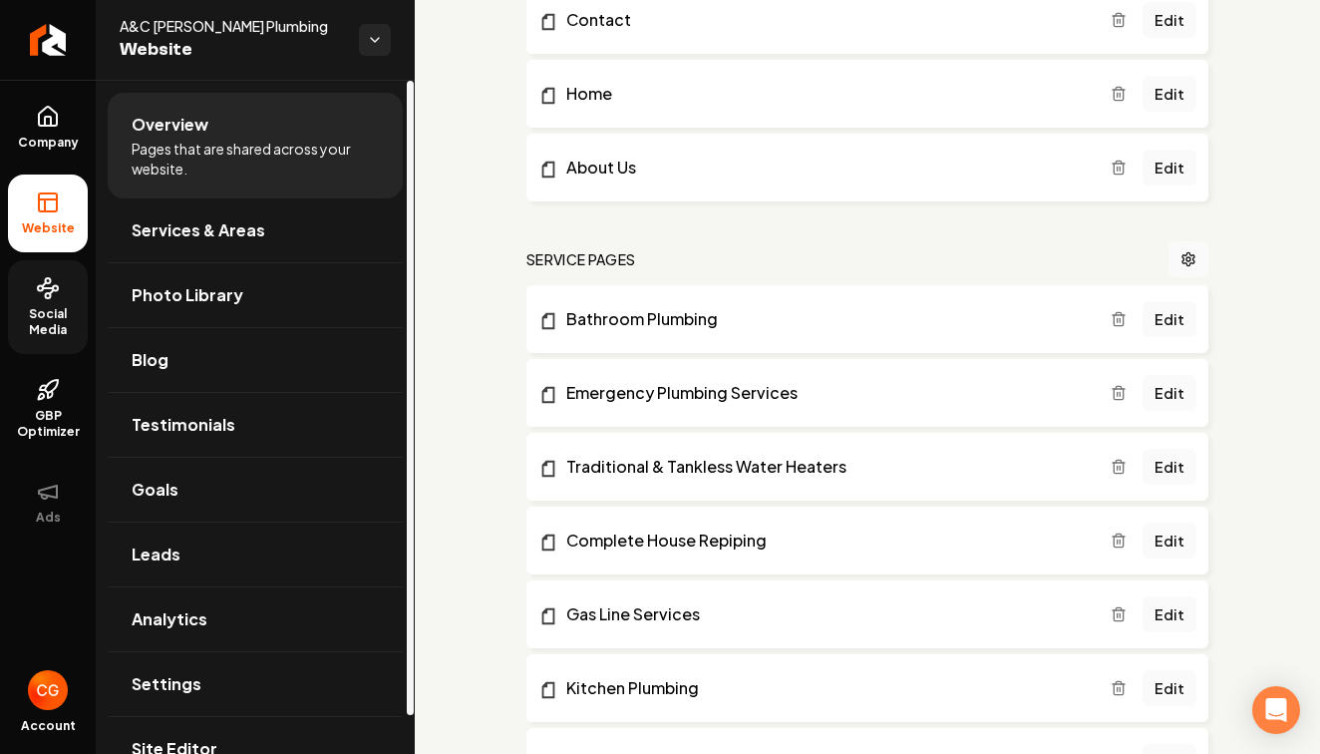
click at [55, 324] on span "Social Media" at bounding box center [48, 322] width 80 height 32
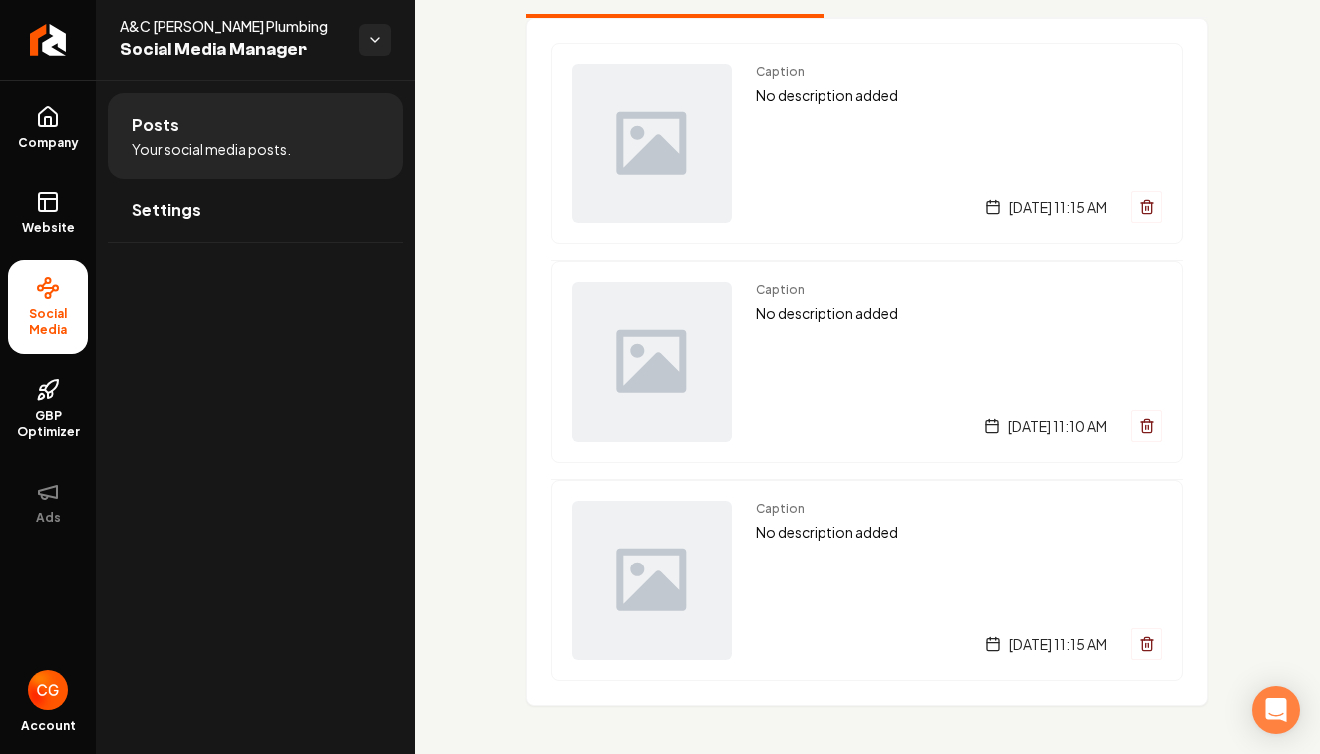
scroll to position [189, 0]
click at [186, 215] on span "Settings" at bounding box center [167, 210] width 70 height 24
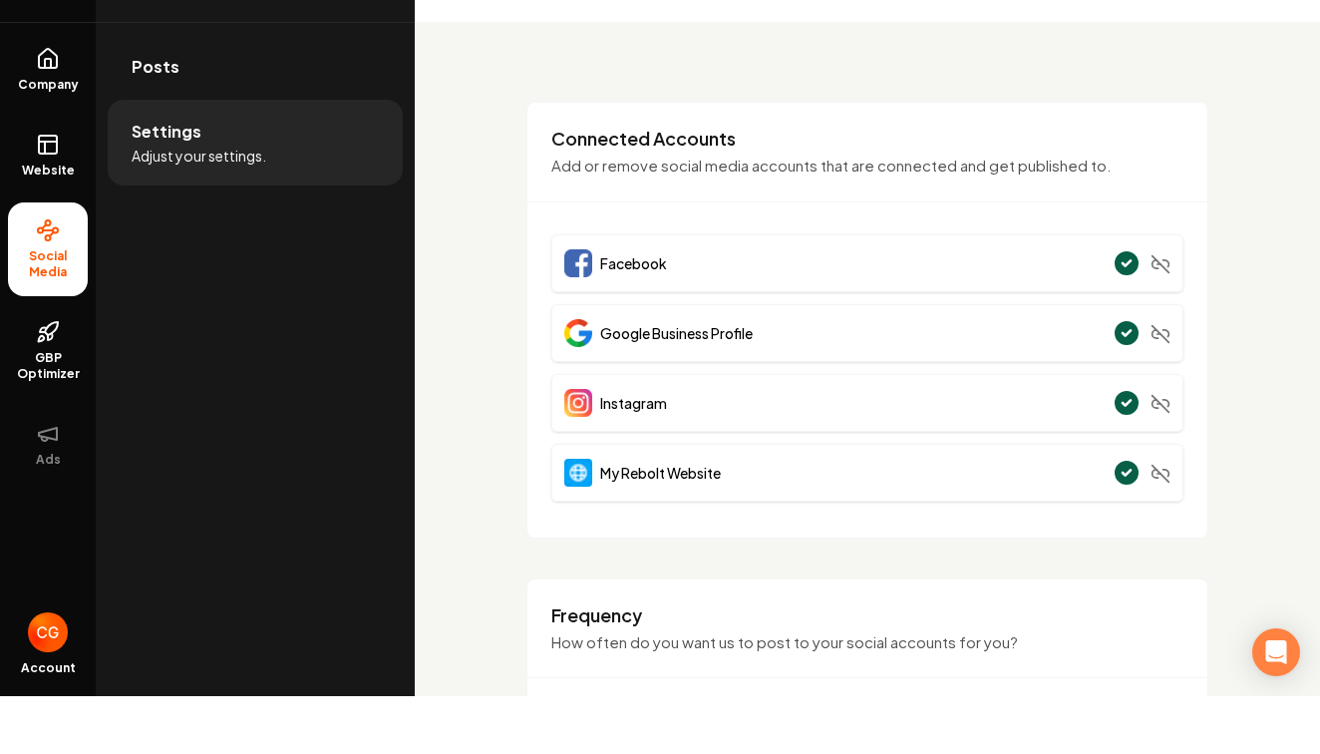
click at [289, 158] on li "Settings Adjust your settings." at bounding box center [255, 201] width 295 height 86
click at [56, 670] on img "Open user button" at bounding box center [48, 690] width 40 height 40
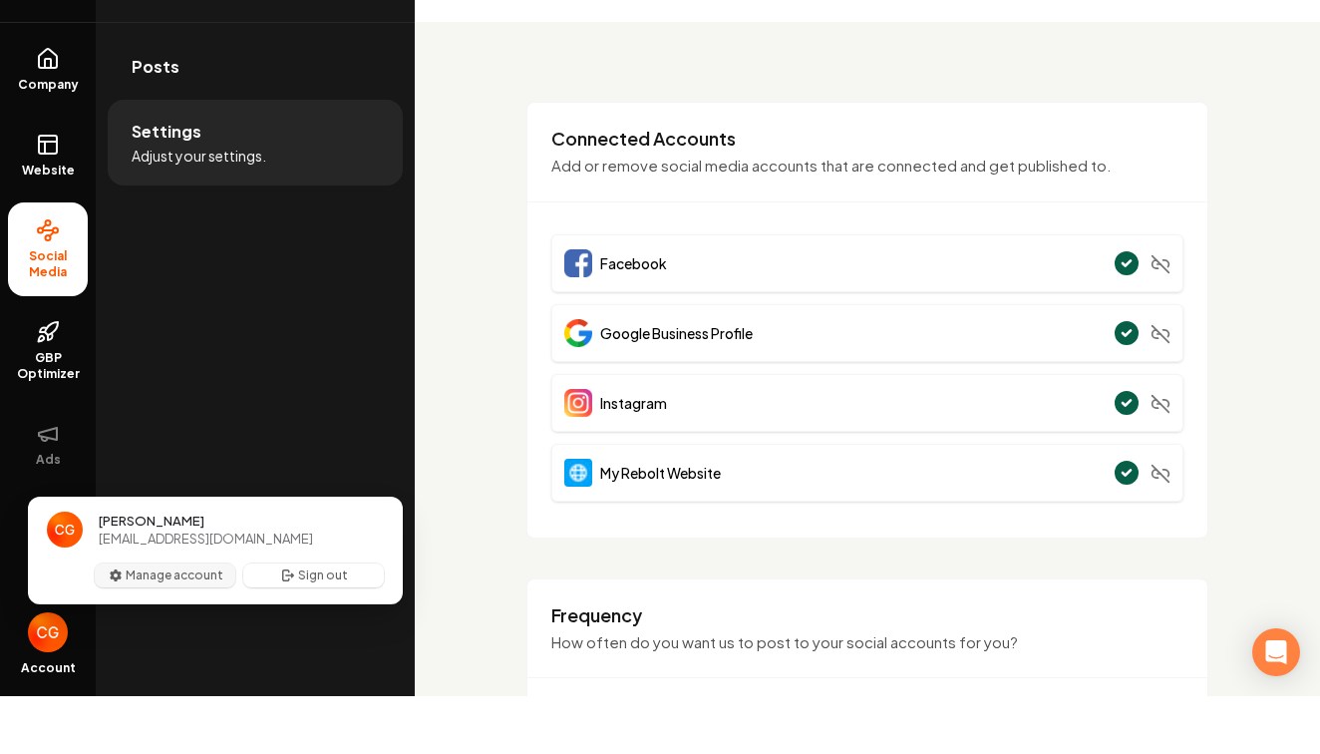
click at [186, 621] on button "Manage account" at bounding box center [165, 633] width 141 height 24
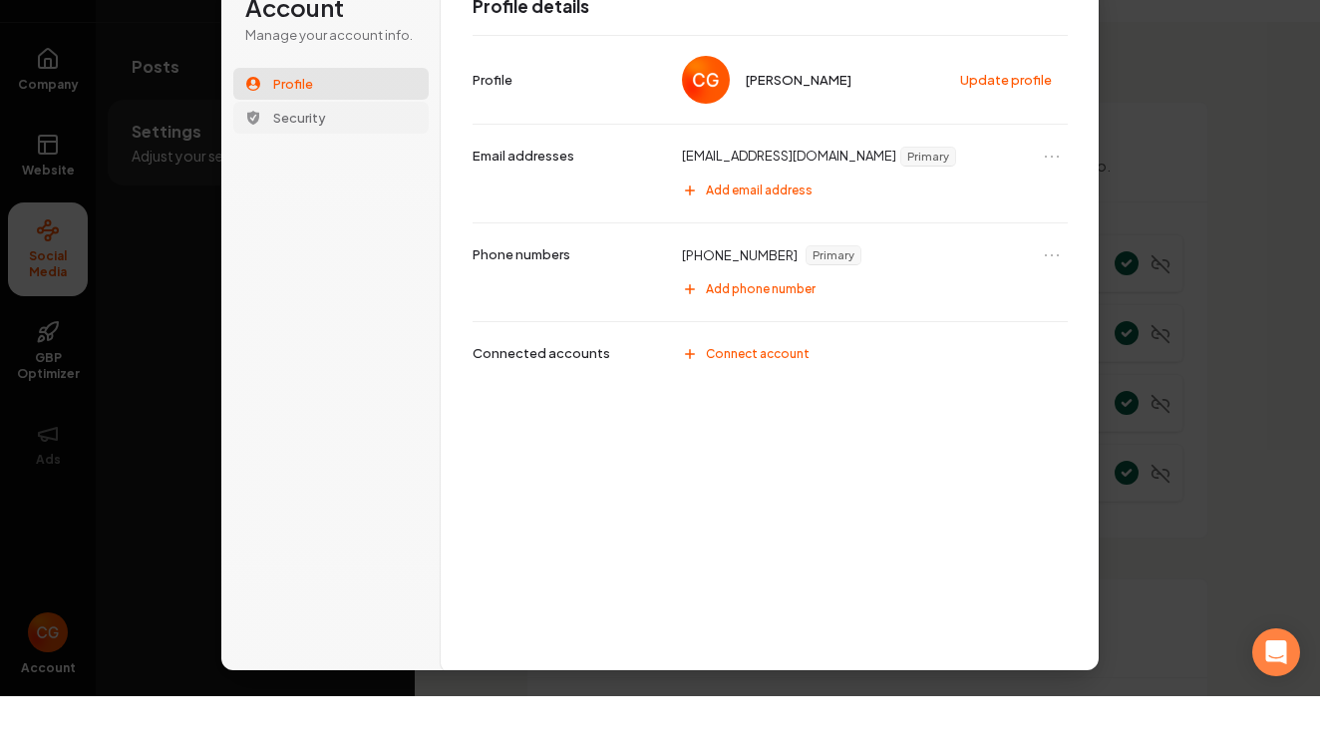
click at [309, 167] on span "Security" at bounding box center [299, 176] width 53 height 18
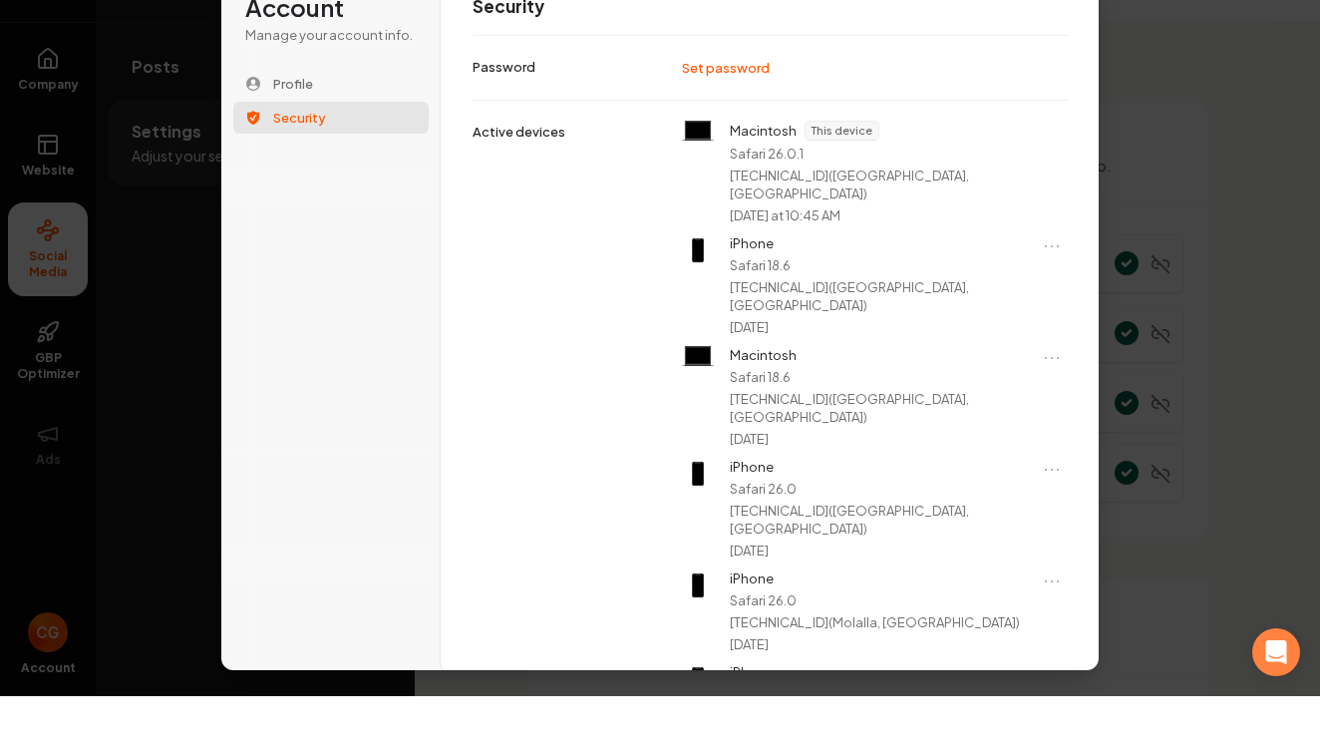
click at [309, 167] on span "Security" at bounding box center [299, 176] width 53 height 18
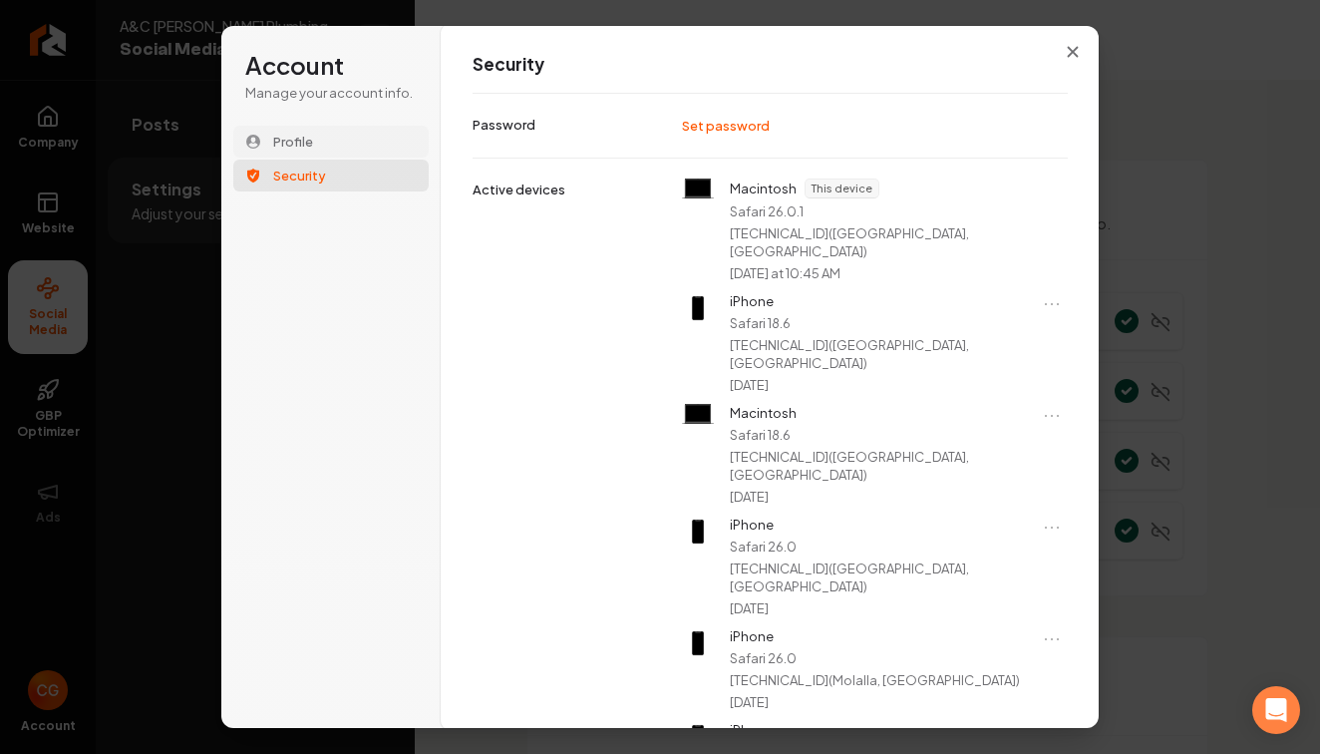
click at [312, 142] on span "Profile" at bounding box center [293, 142] width 40 height 18
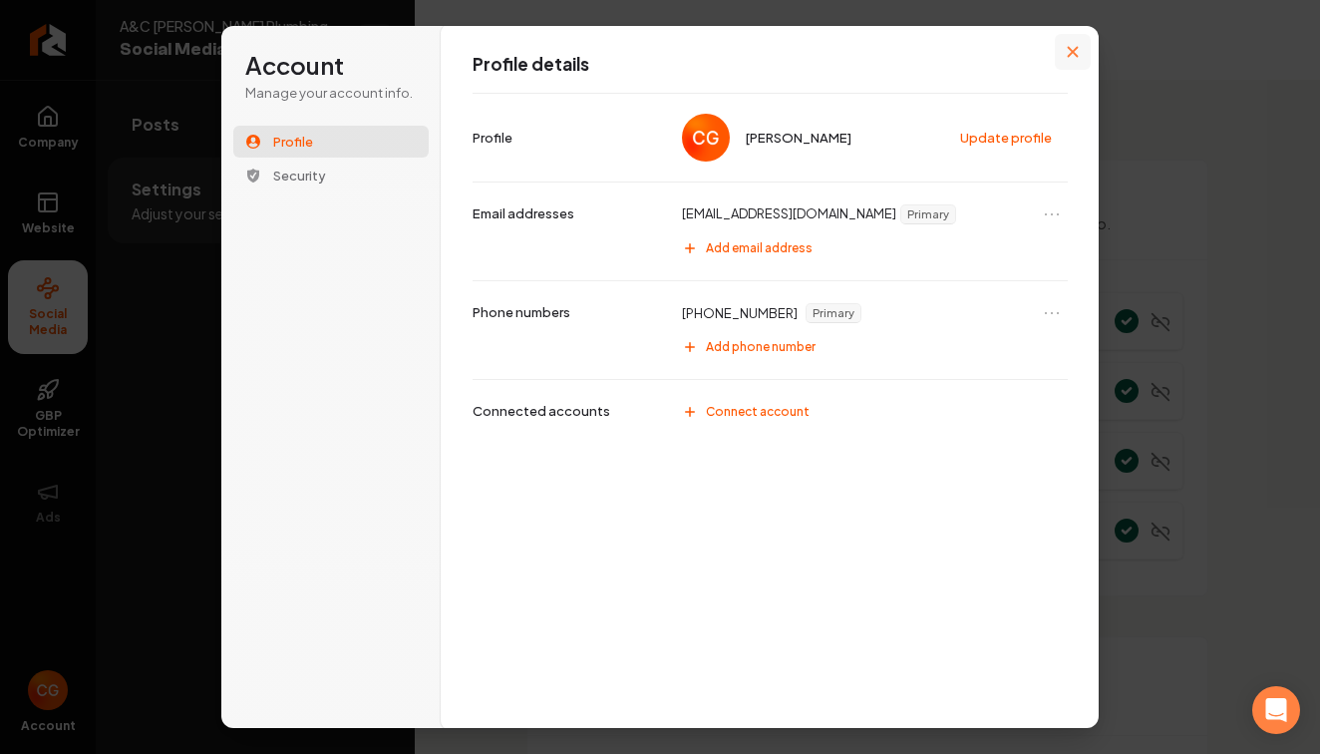
click at [1072, 49] on icon "Close modal" at bounding box center [1073, 52] width 12 height 12
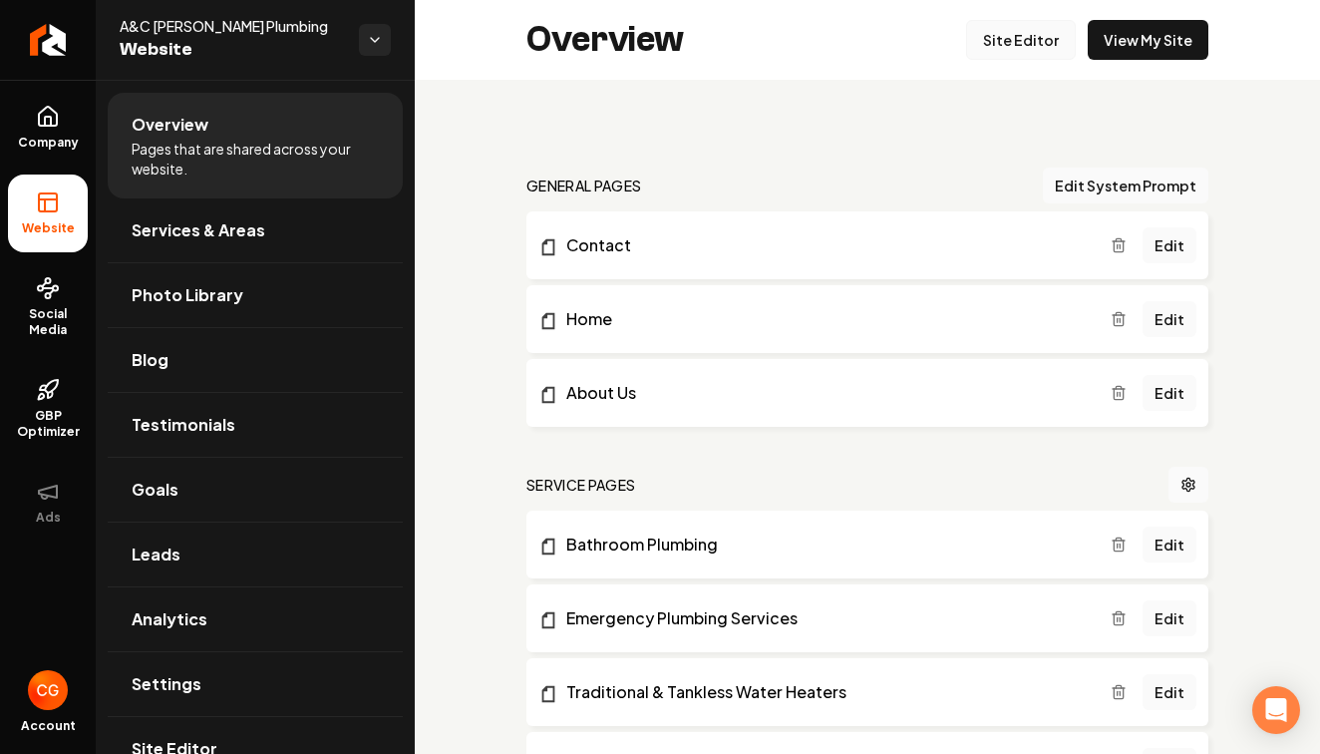
click at [1040, 43] on link "Site Editor" at bounding box center [1021, 40] width 110 height 40
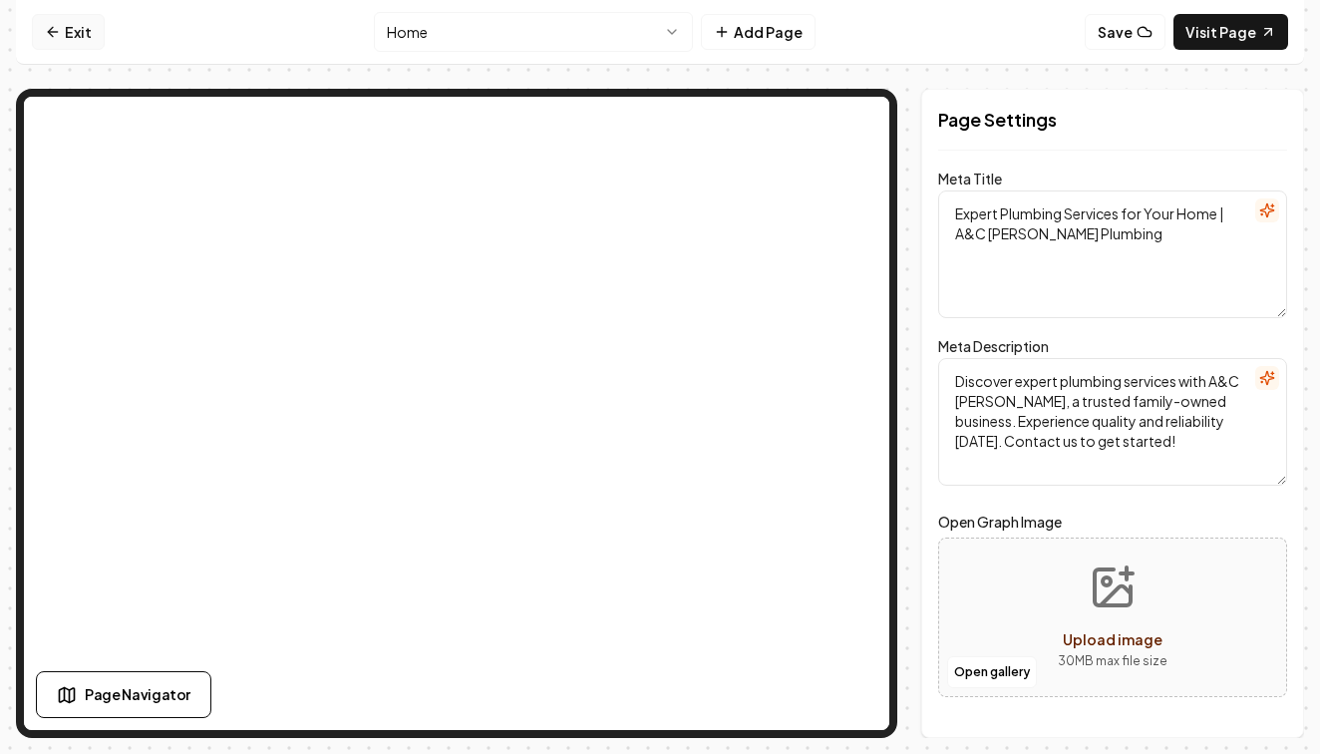
click at [78, 37] on link "Exit" at bounding box center [68, 32] width 73 height 36
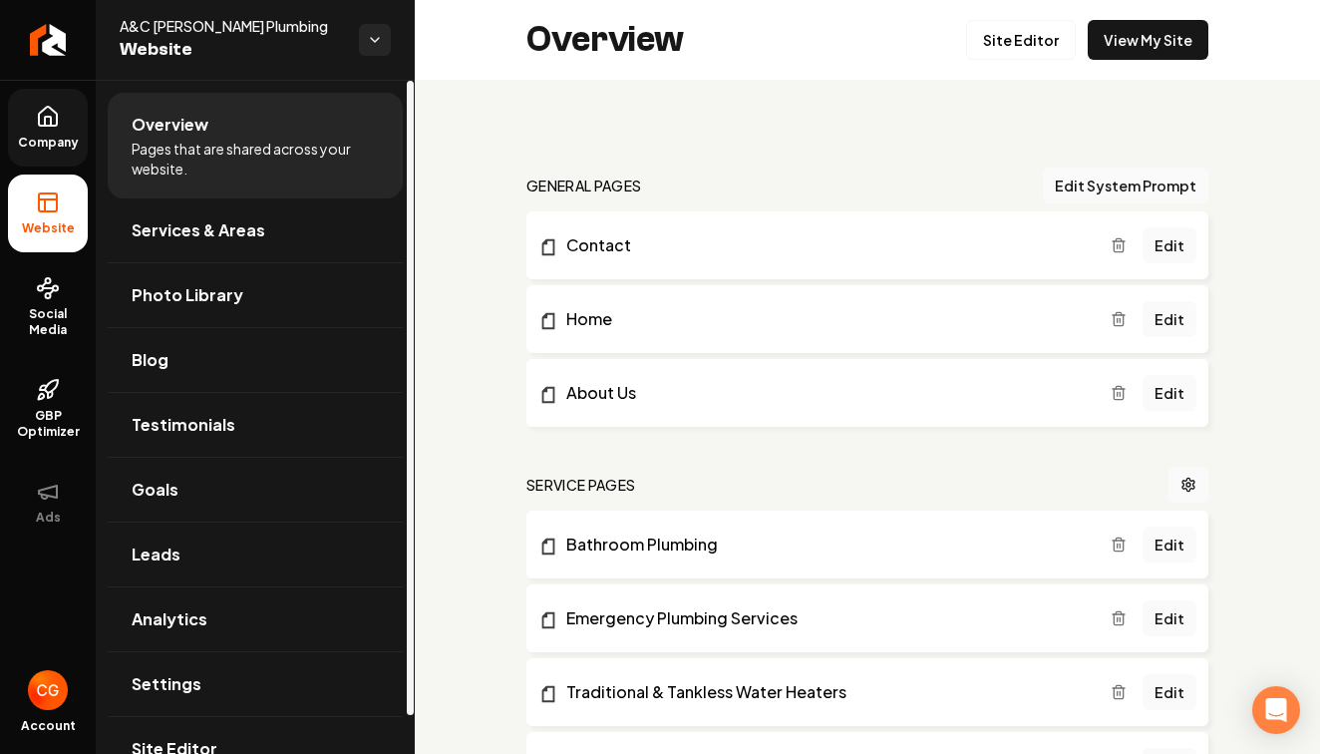
click at [55, 130] on link "Company" at bounding box center [48, 128] width 80 height 78
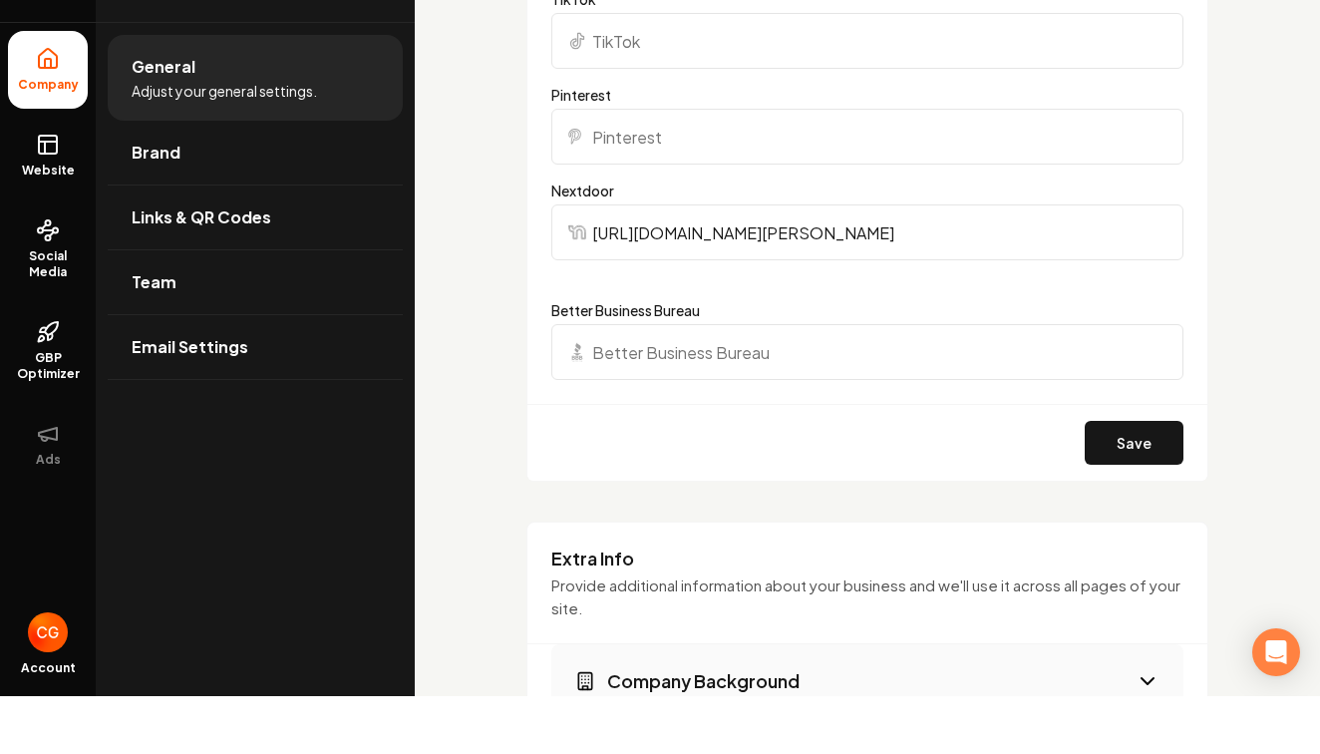
scroll to position [2570, 0]
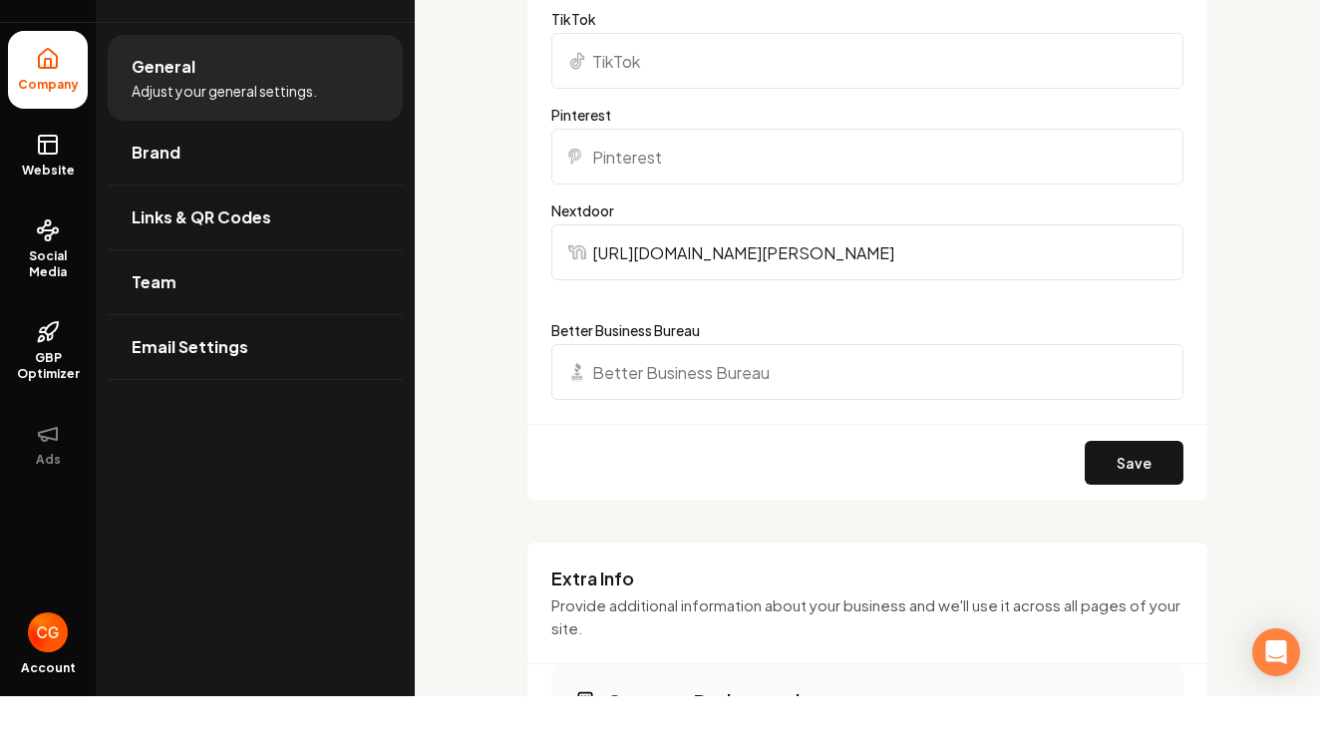
click at [910, 282] on input "[URL][DOMAIN_NAME][PERSON_NAME]" at bounding box center [867, 310] width 632 height 56
click at [910, 282] on input "https://nextdoor.com/page/ac-garcia-plumbing-los-angeles-ca?utm_campaign=176037…" at bounding box center [867, 310] width 632 height 56
click at [792, 282] on input "https://nextdoor.com/page/ac-garcia-plumbing-los-angeles-ca?utm_campaign=176037…" at bounding box center [867, 310] width 632 height 56
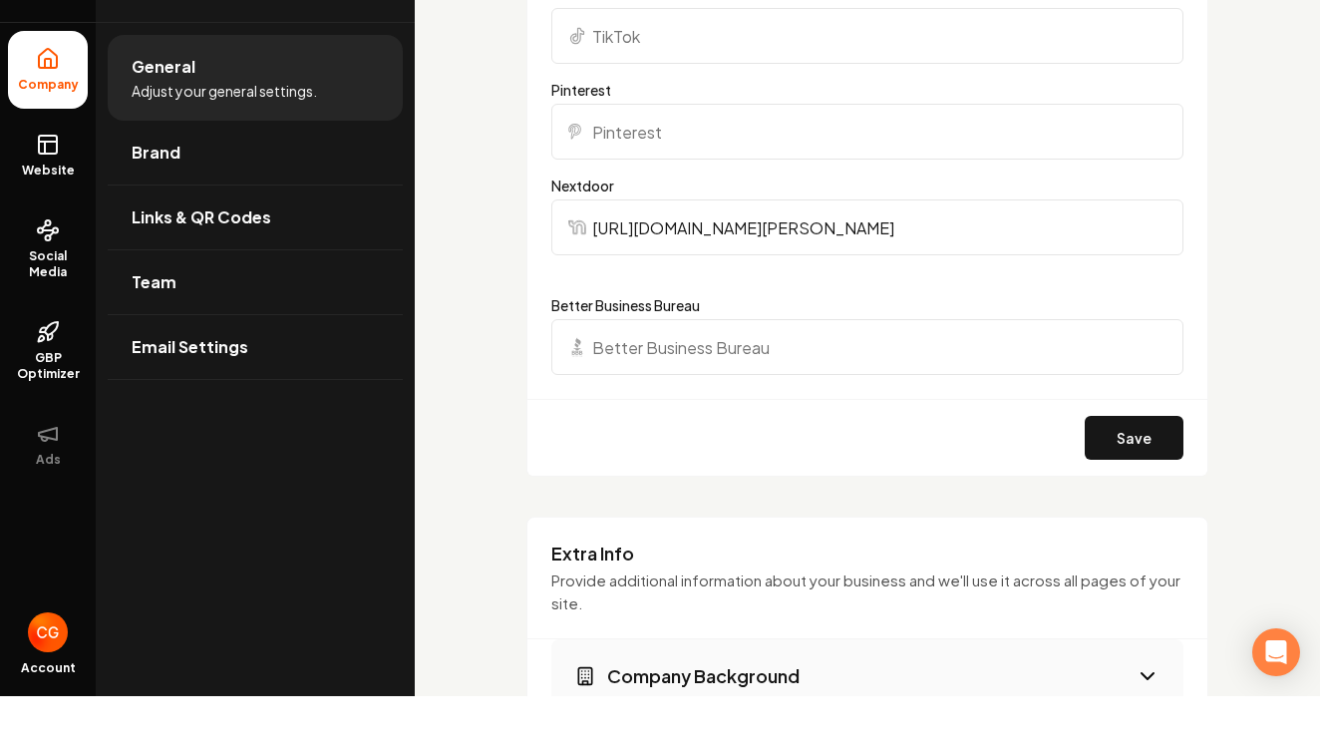
scroll to position [2583, 0]
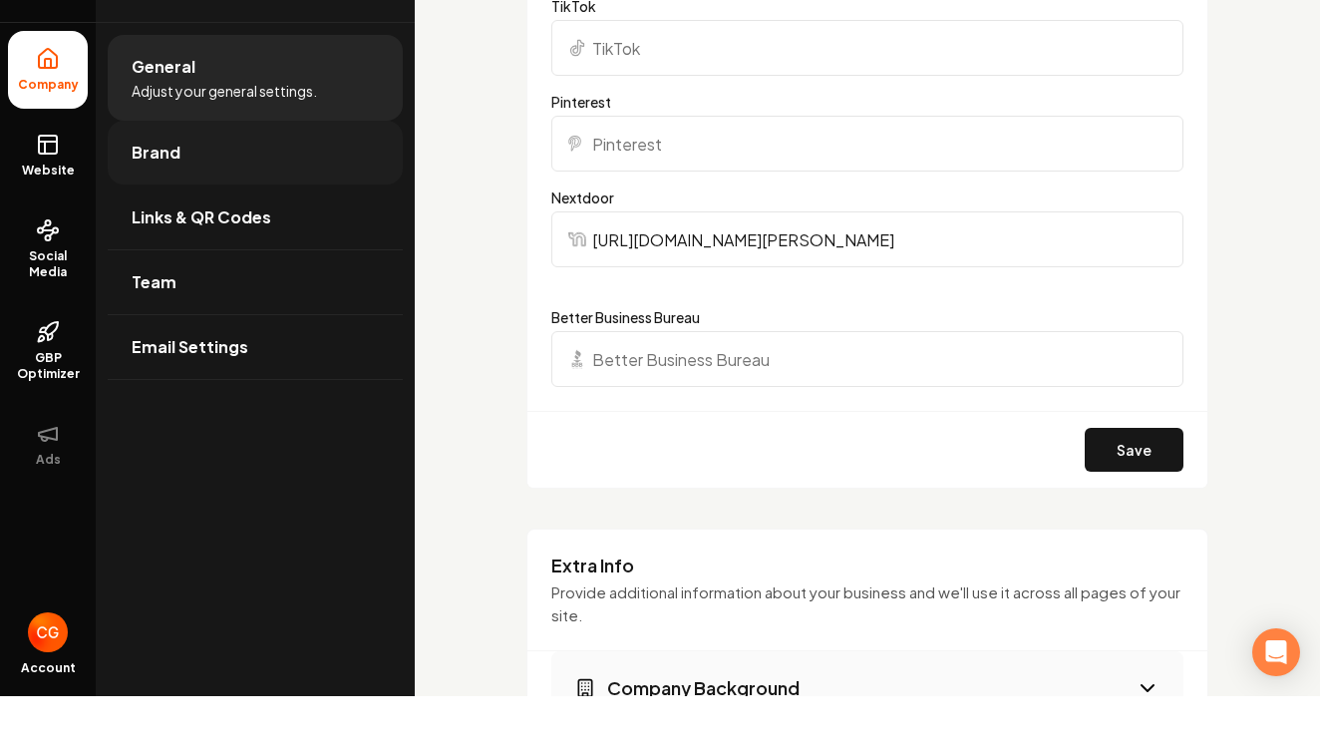
click at [186, 179] on link "Brand" at bounding box center [255, 211] width 295 height 64
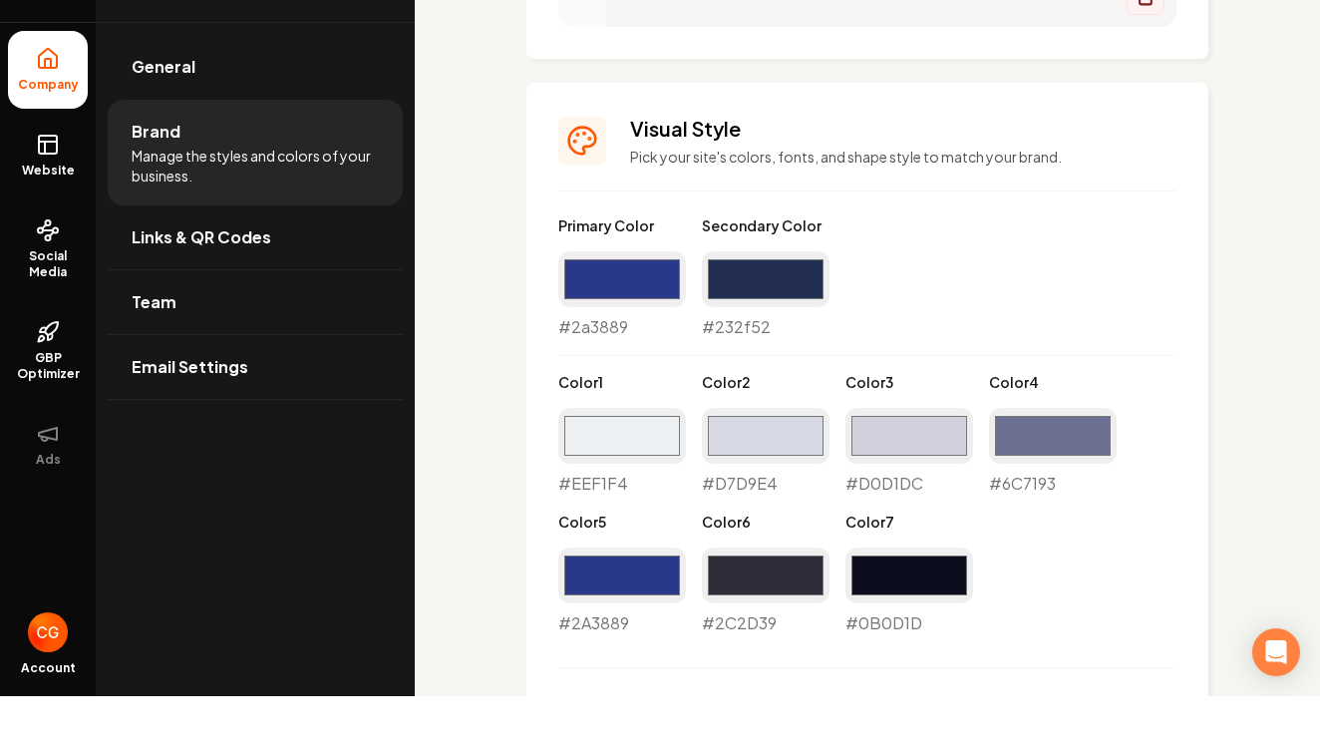
scroll to position [1324, 0]
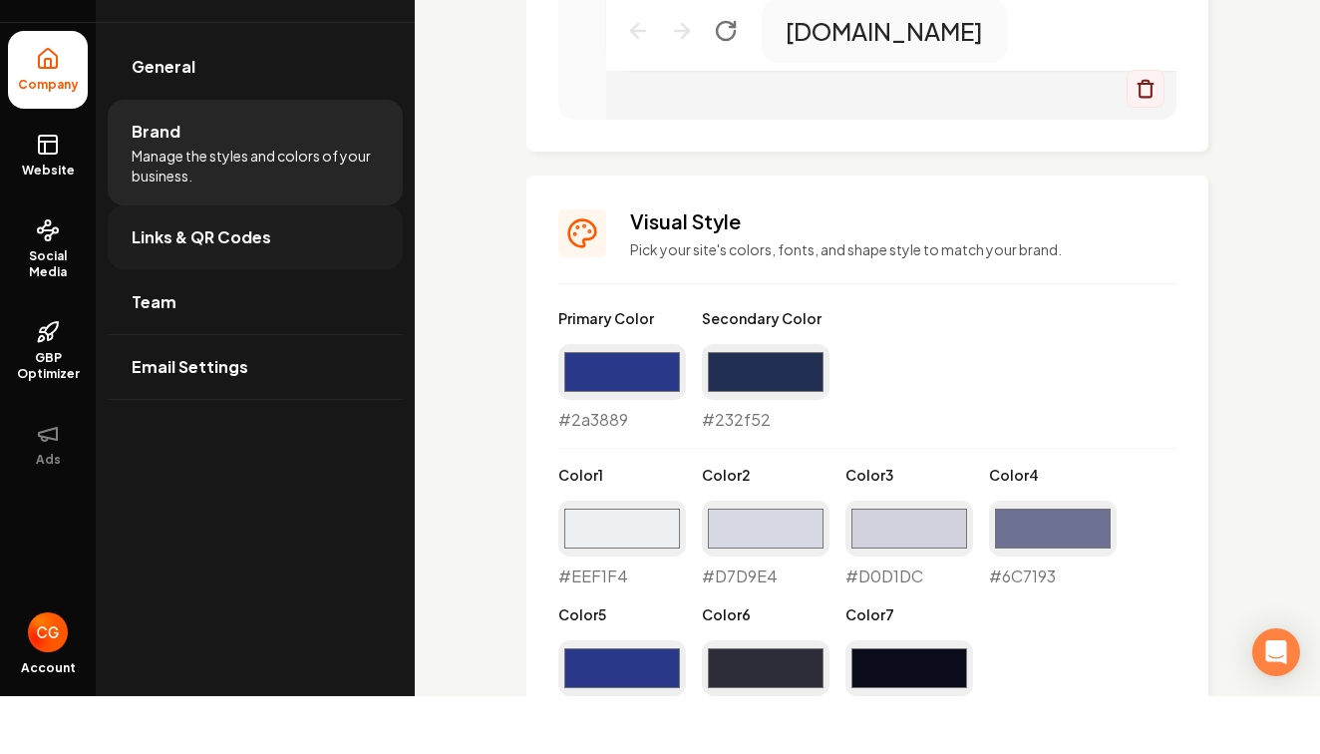
click at [202, 283] on span "Links & QR Codes" at bounding box center [202, 295] width 140 height 24
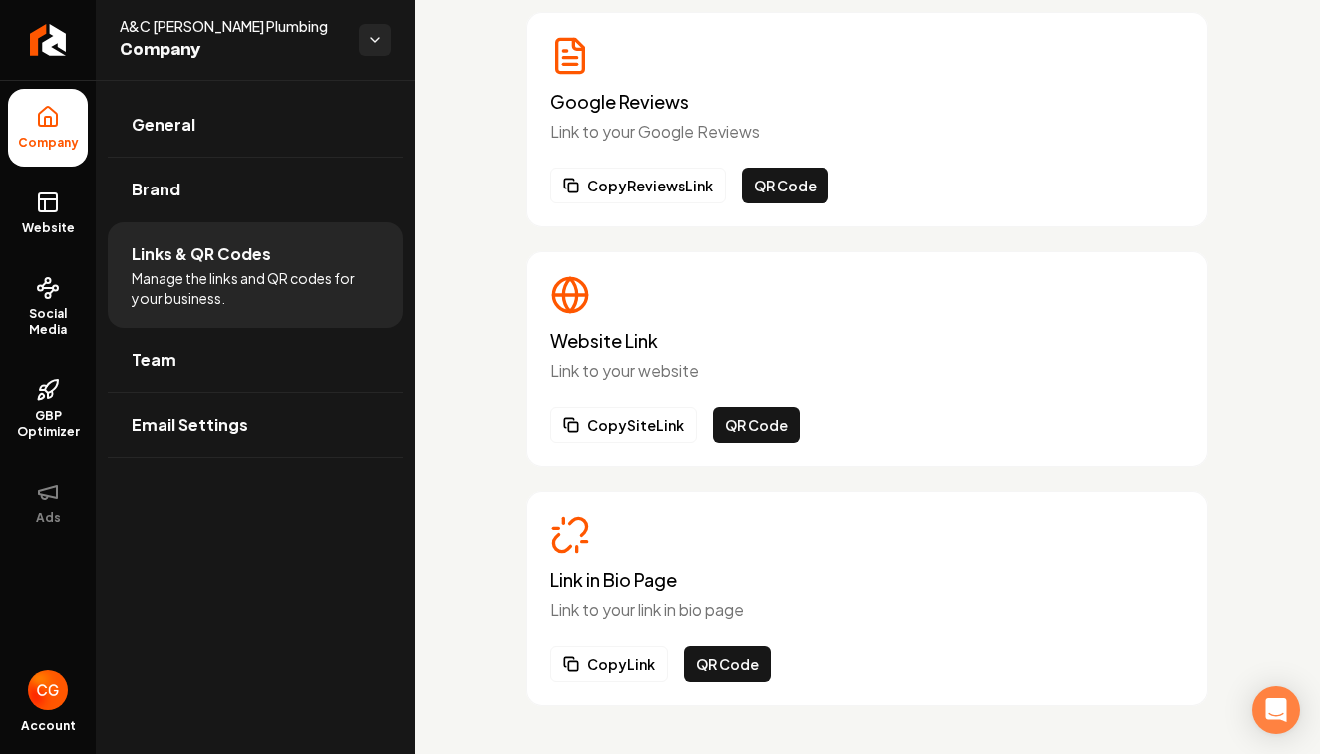
scroll to position [355, 0]
click at [196, 371] on link "Team" at bounding box center [255, 360] width 295 height 64
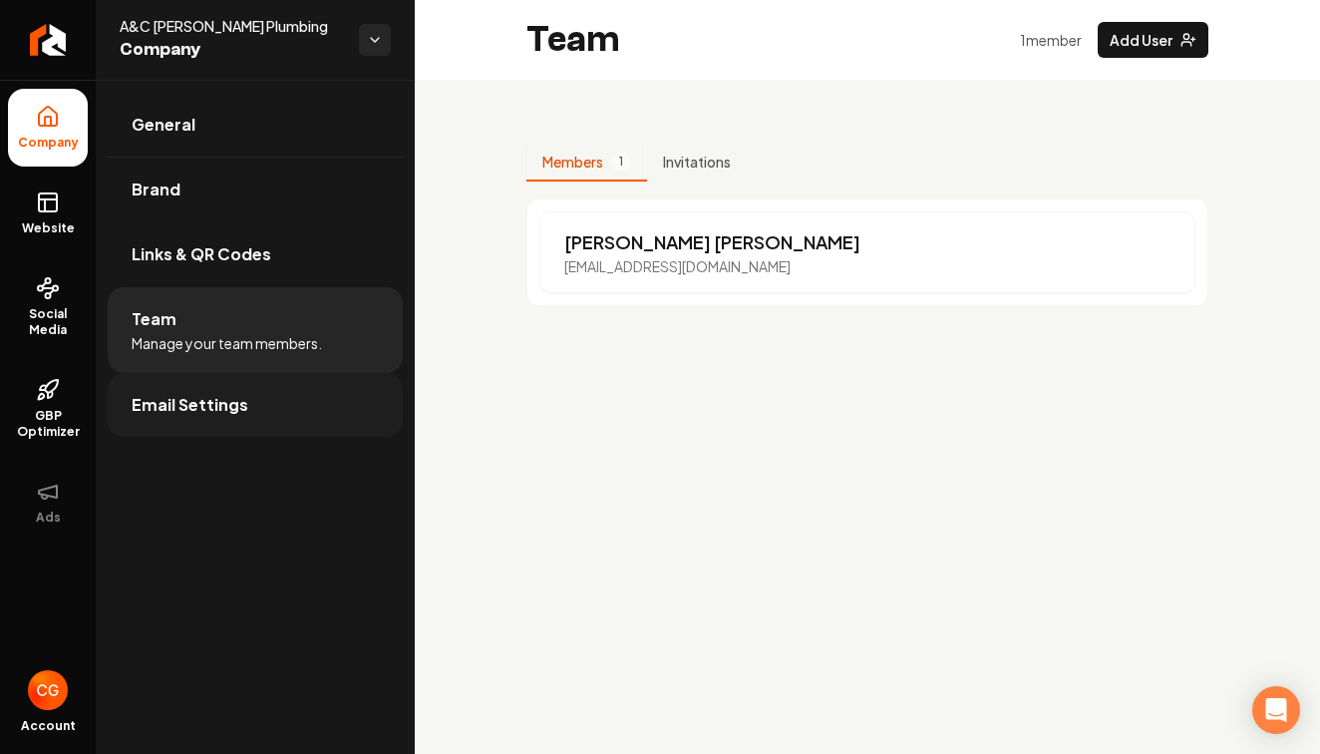
click at [210, 431] on link "Email Settings" at bounding box center [255, 405] width 295 height 64
click at [212, 416] on span "Email Settings" at bounding box center [190, 405] width 117 height 24
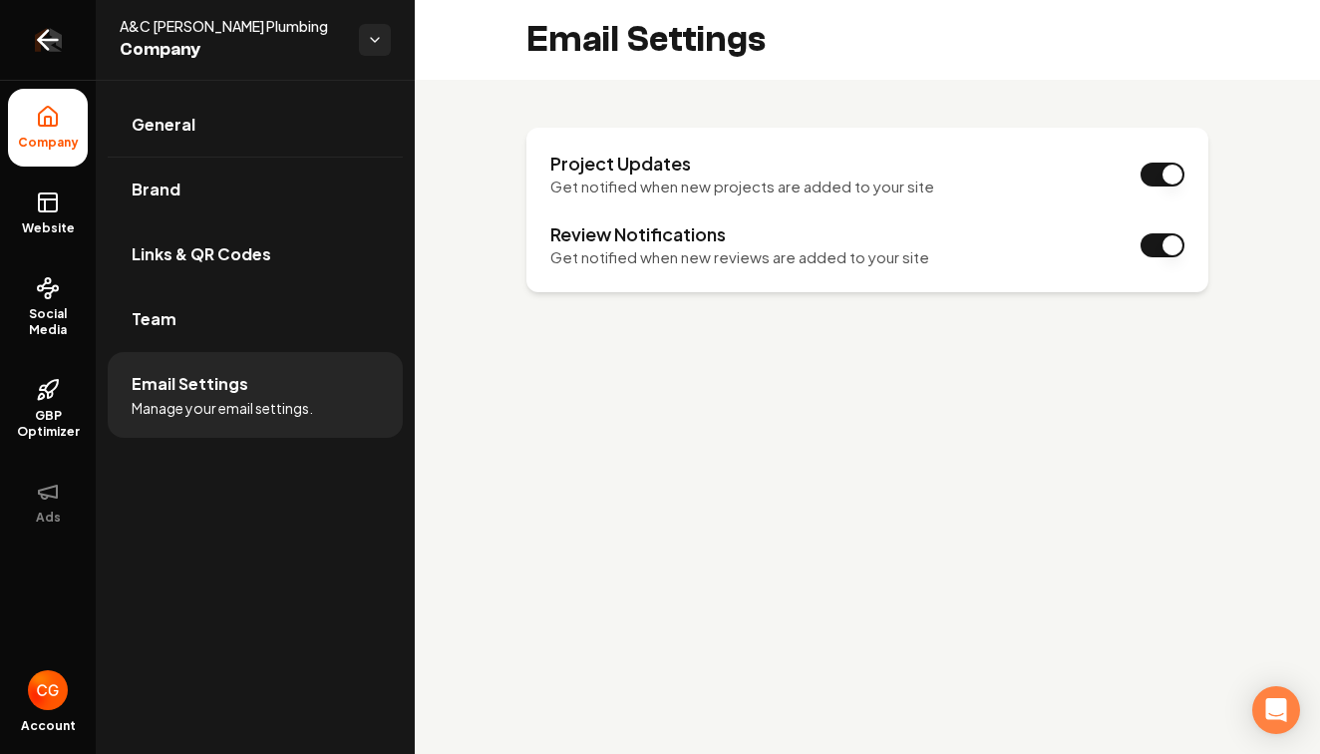
click at [52, 47] on icon "Return to dashboard" at bounding box center [48, 40] width 32 height 32
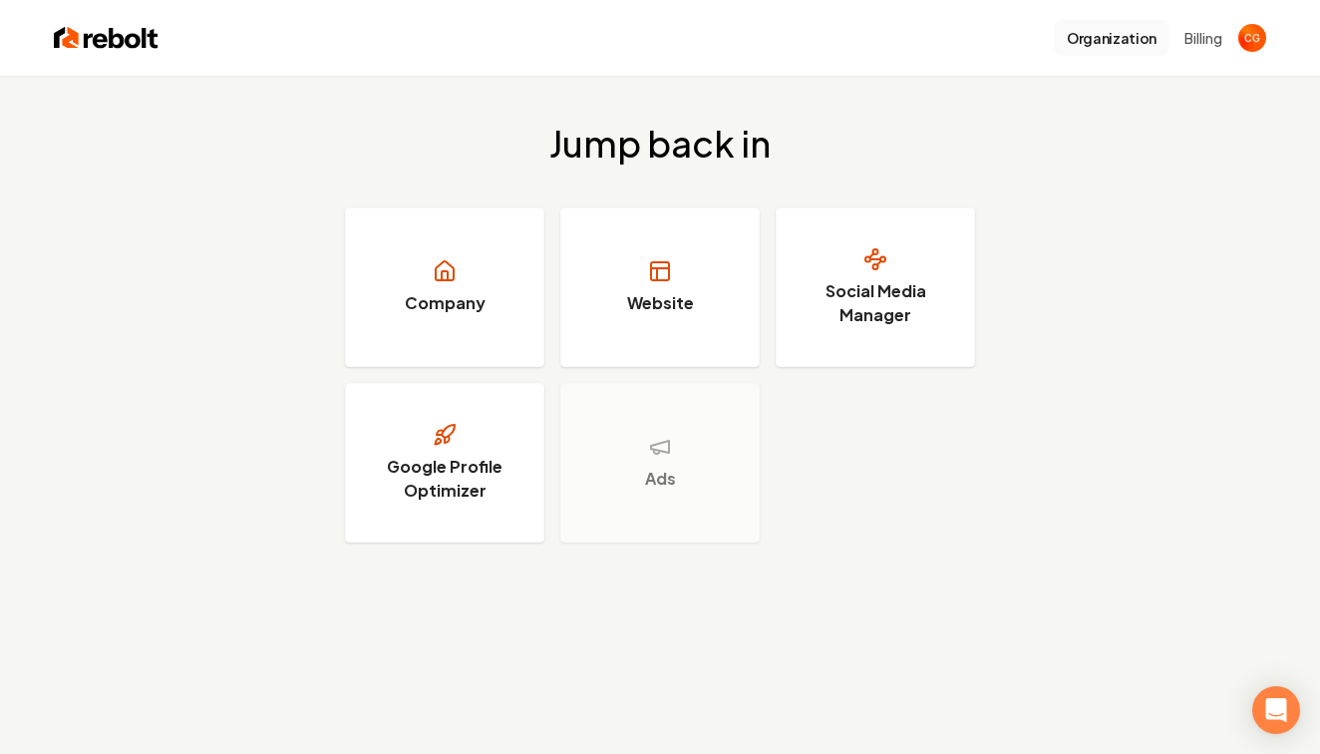
click at [1117, 41] on button "Organization" at bounding box center [1112, 38] width 114 height 36
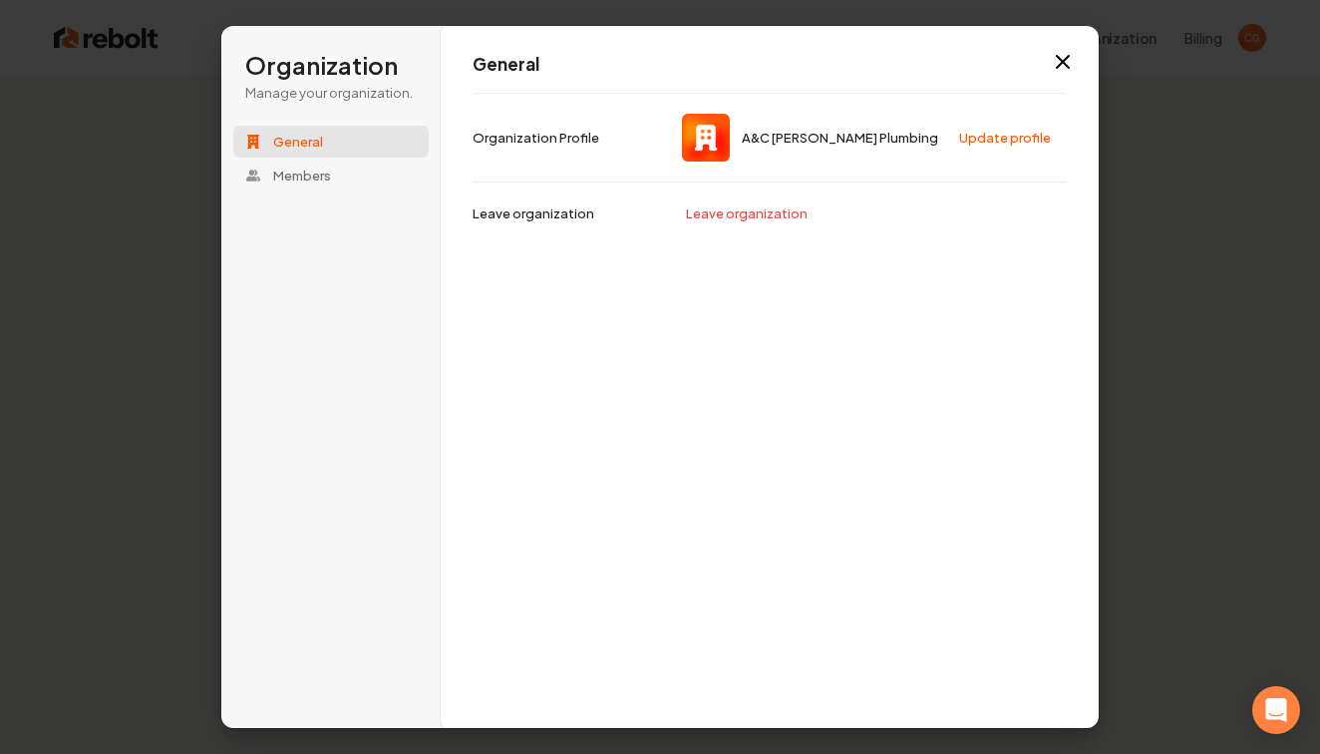
click at [715, 146] on img at bounding box center [706, 138] width 48 height 48
click at [1057, 65] on icon "button" at bounding box center [1063, 62] width 24 height 24
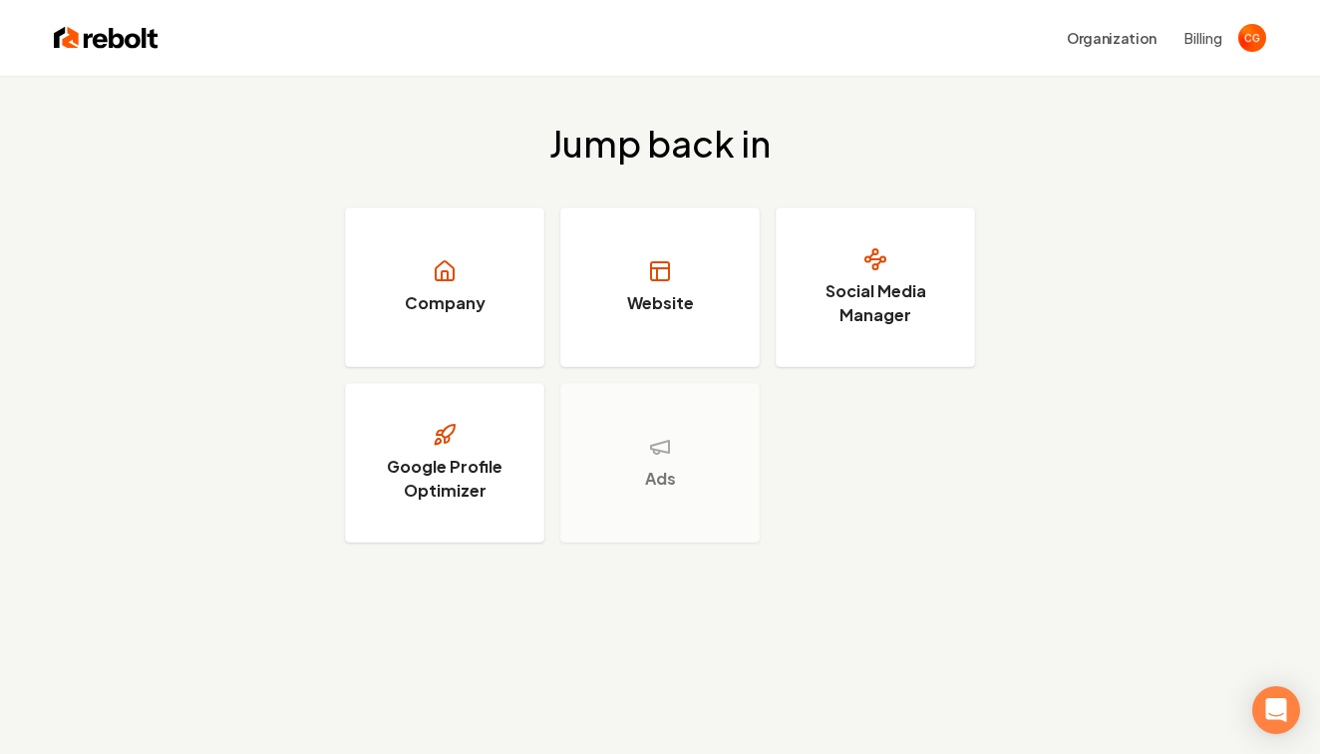
click at [108, 43] on img at bounding box center [106, 38] width 105 height 28
click at [869, 288] on h3 "Social Media Manager" at bounding box center [876, 303] width 150 height 48
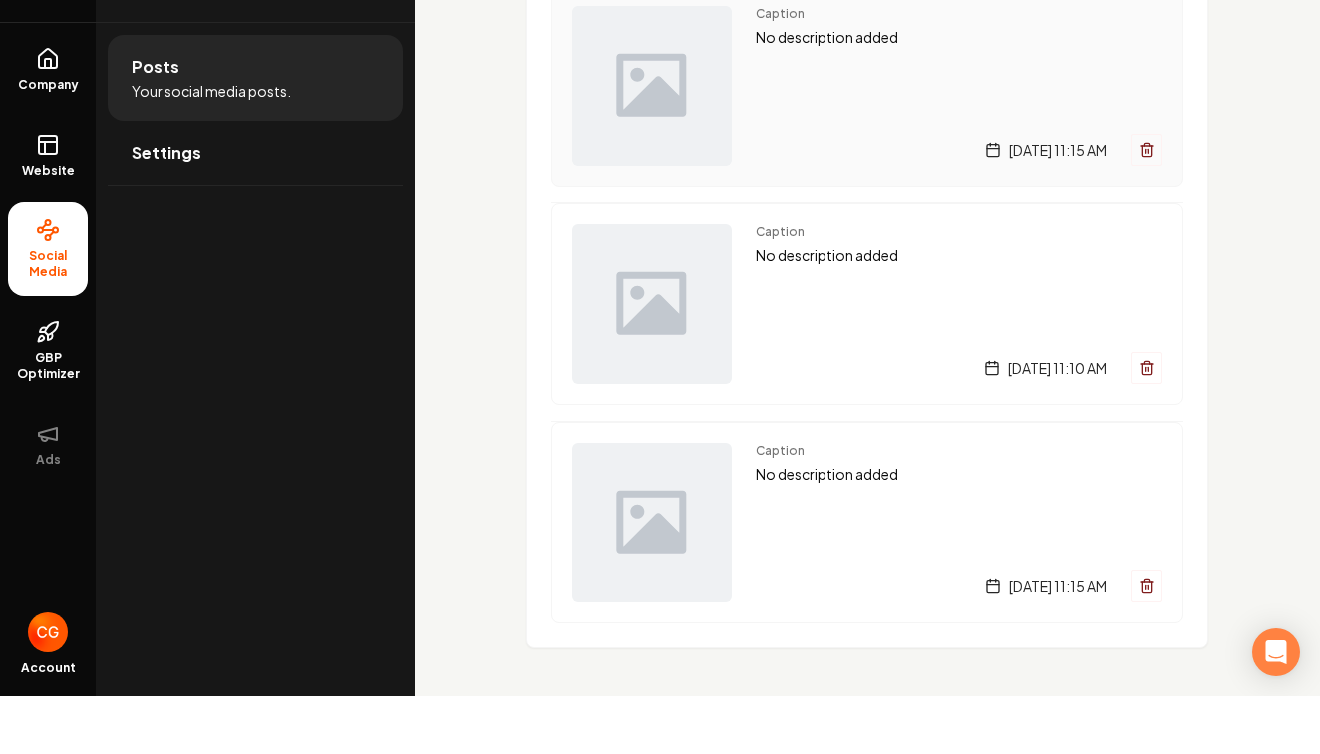
scroll to position [189, 0]
click at [1150, 418] on icon "Main content area" at bounding box center [1147, 426] width 16 height 16
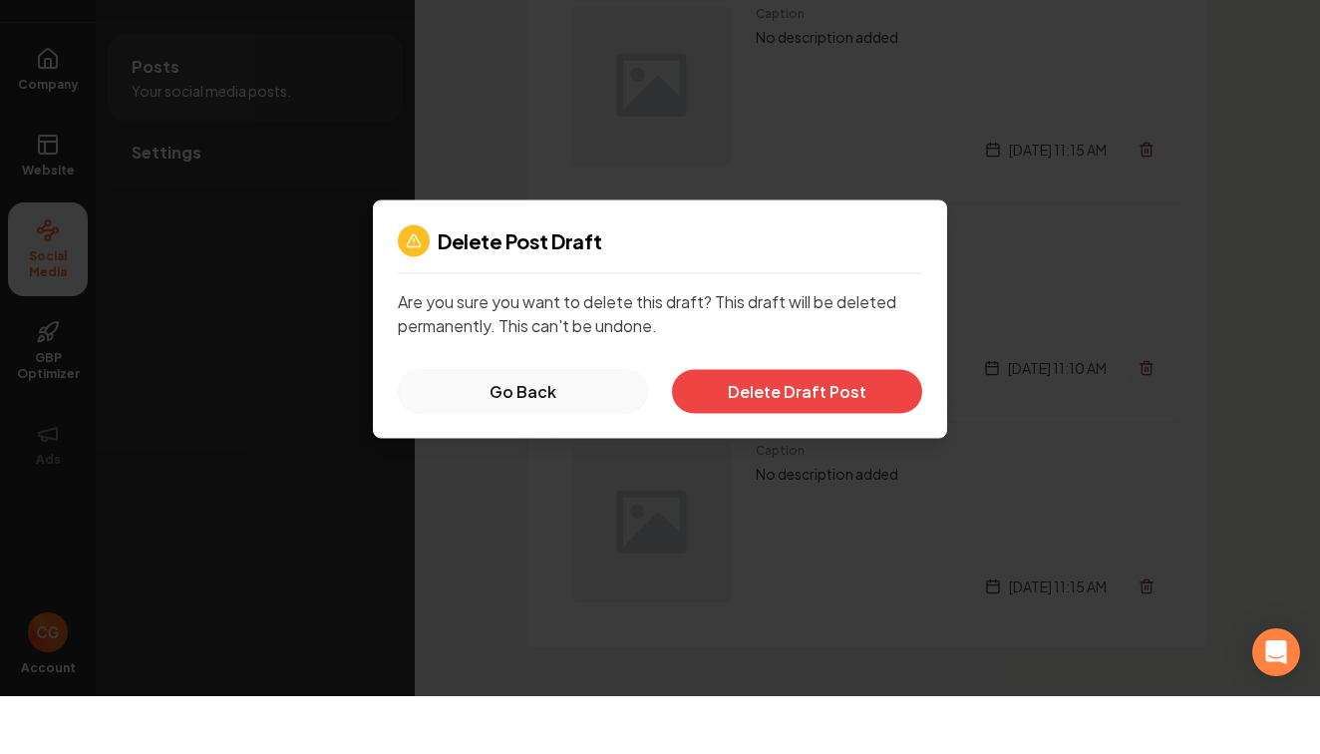
click at [539, 428] on button "Go Back" at bounding box center [523, 450] width 250 height 44
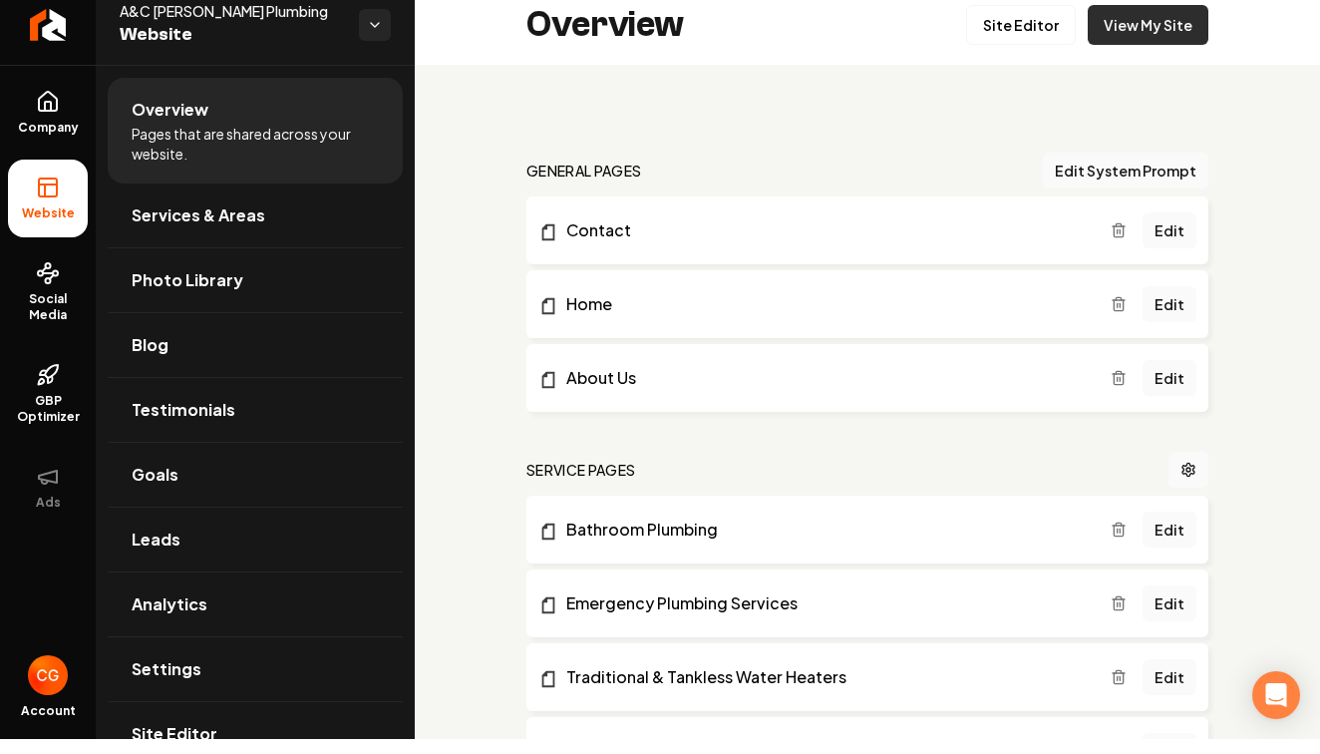
click at [1177, 28] on link "View My Site" at bounding box center [1148, 40] width 121 height 40
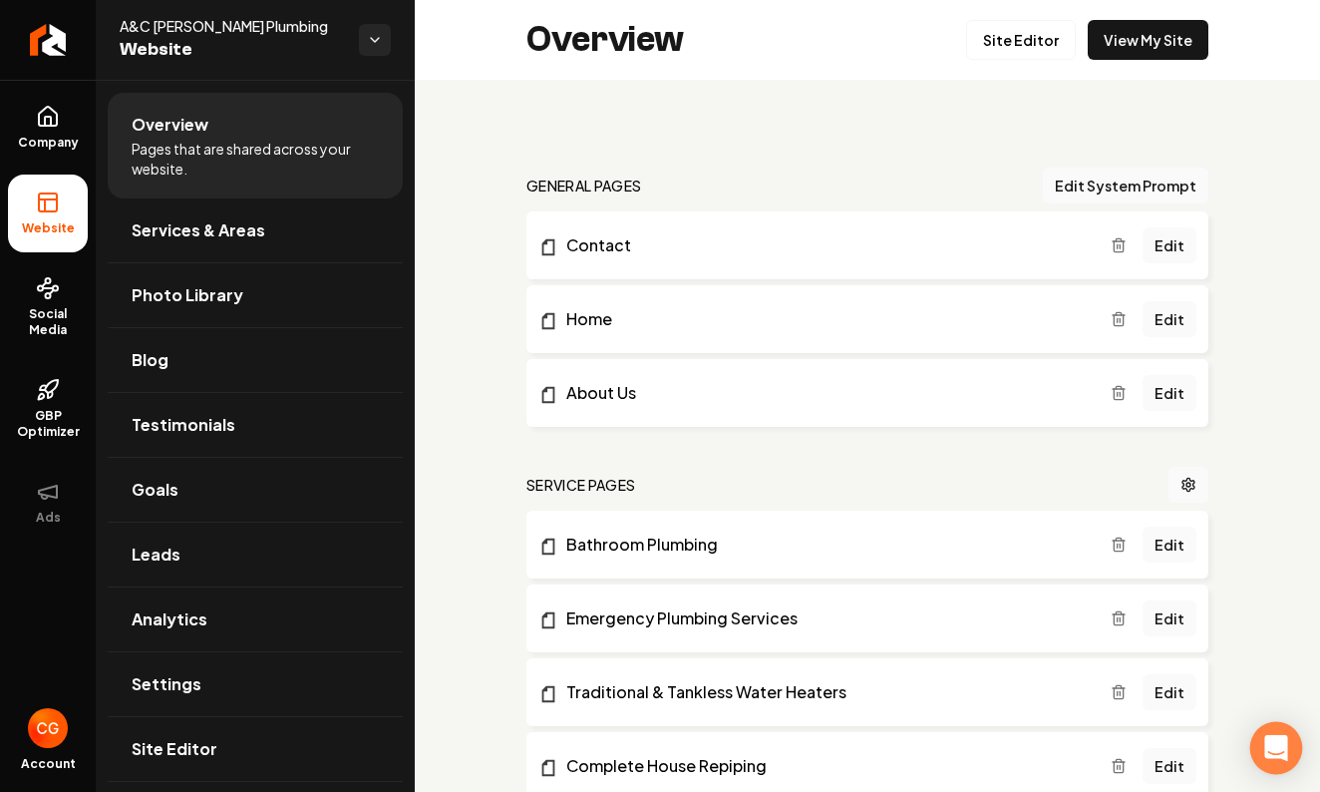
click at [1270, 733] on div "Open Intercom Messenger" at bounding box center [1277, 748] width 53 height 53
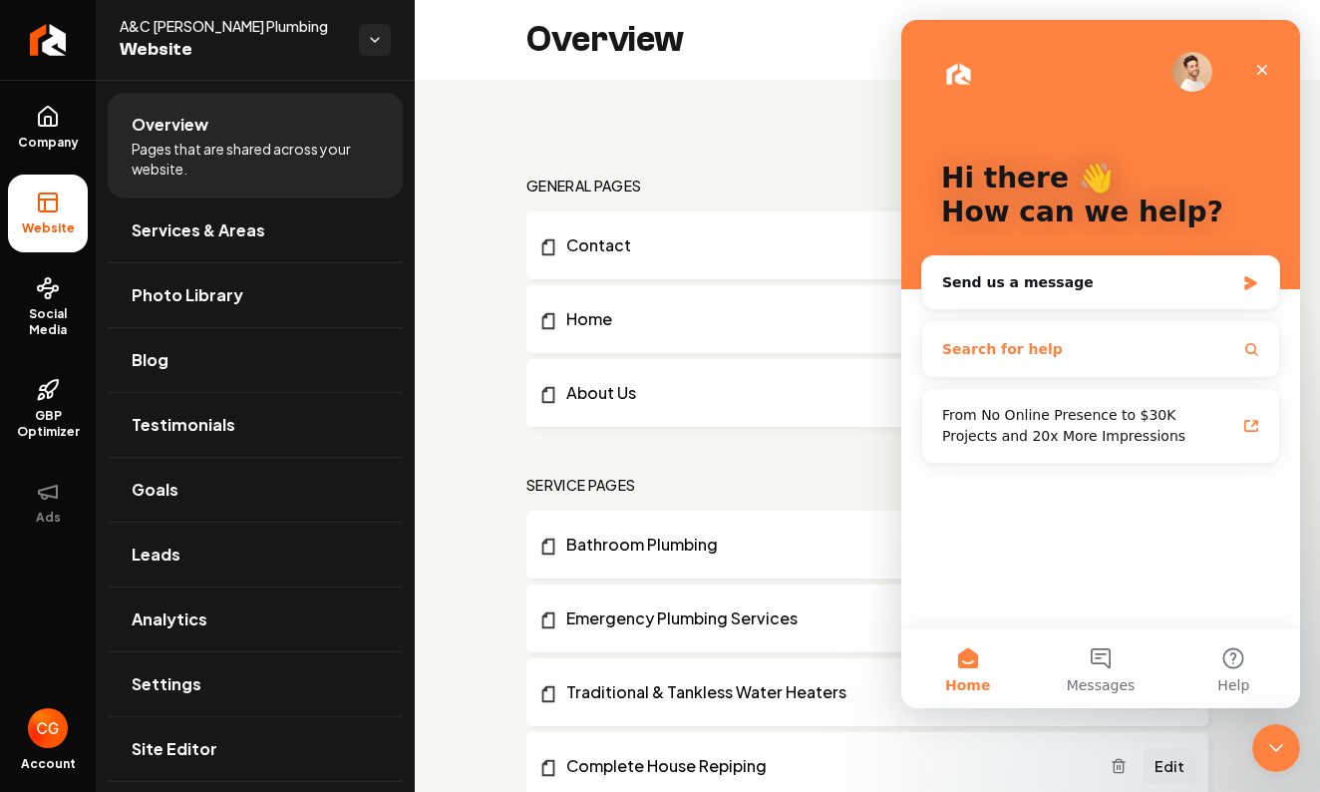
click at [1095, 348] on button "Search for help" at bounding box center [1100, 349] width 341 height 40
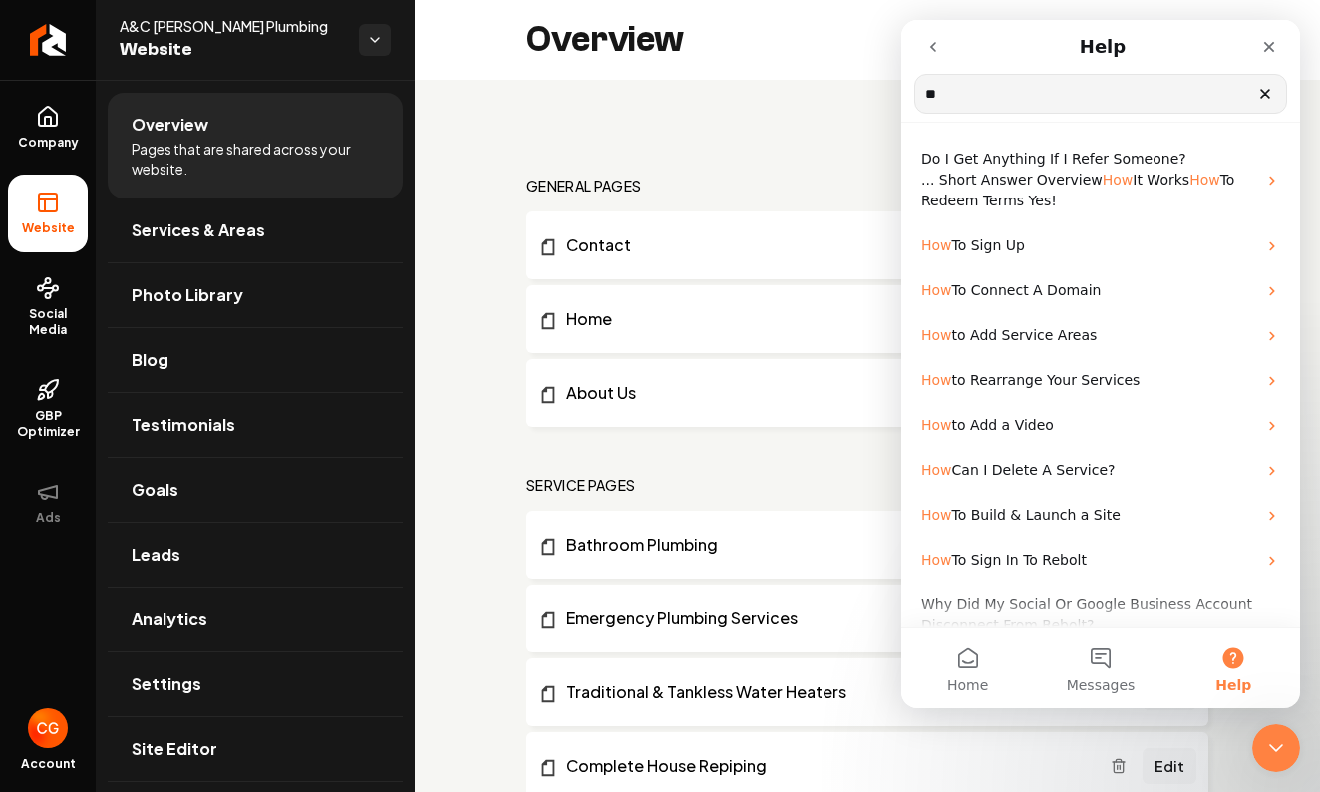
type input "*"
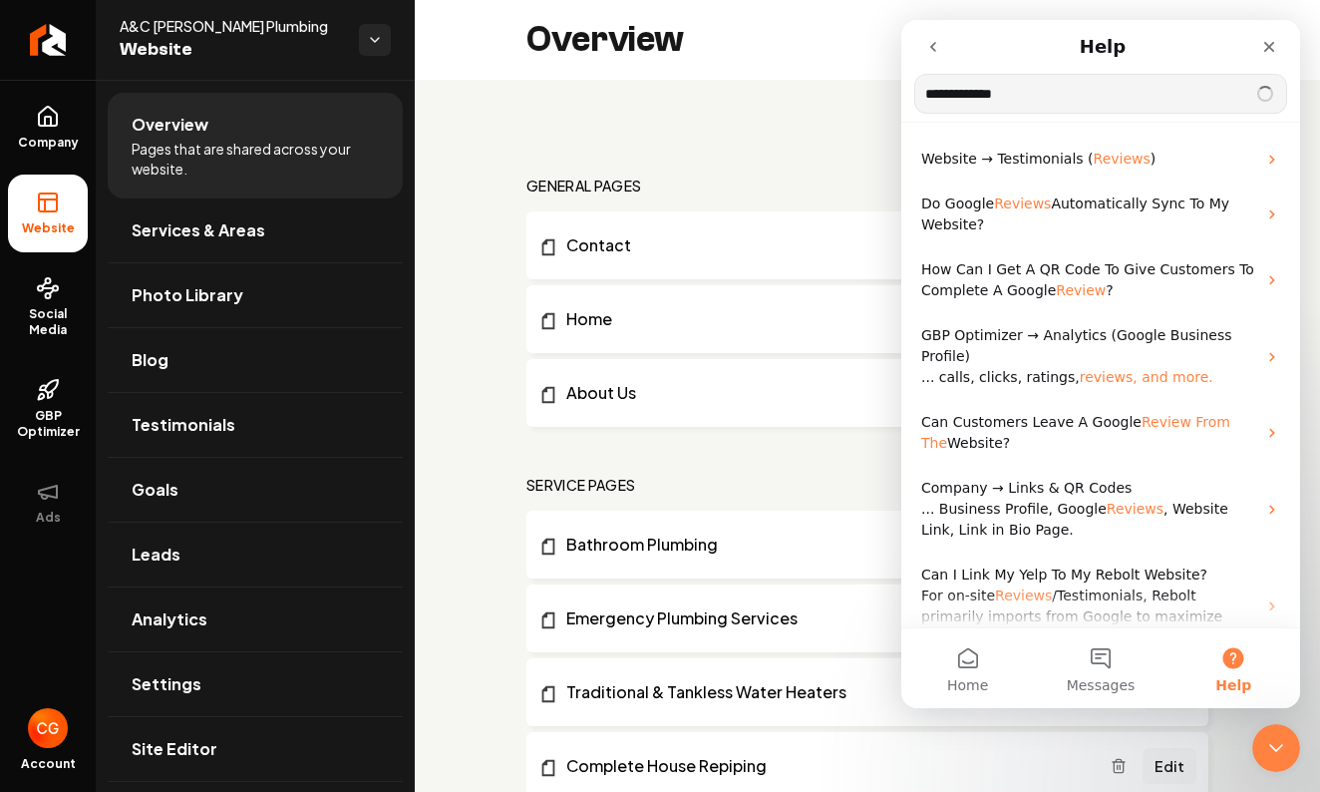
type input "**********"
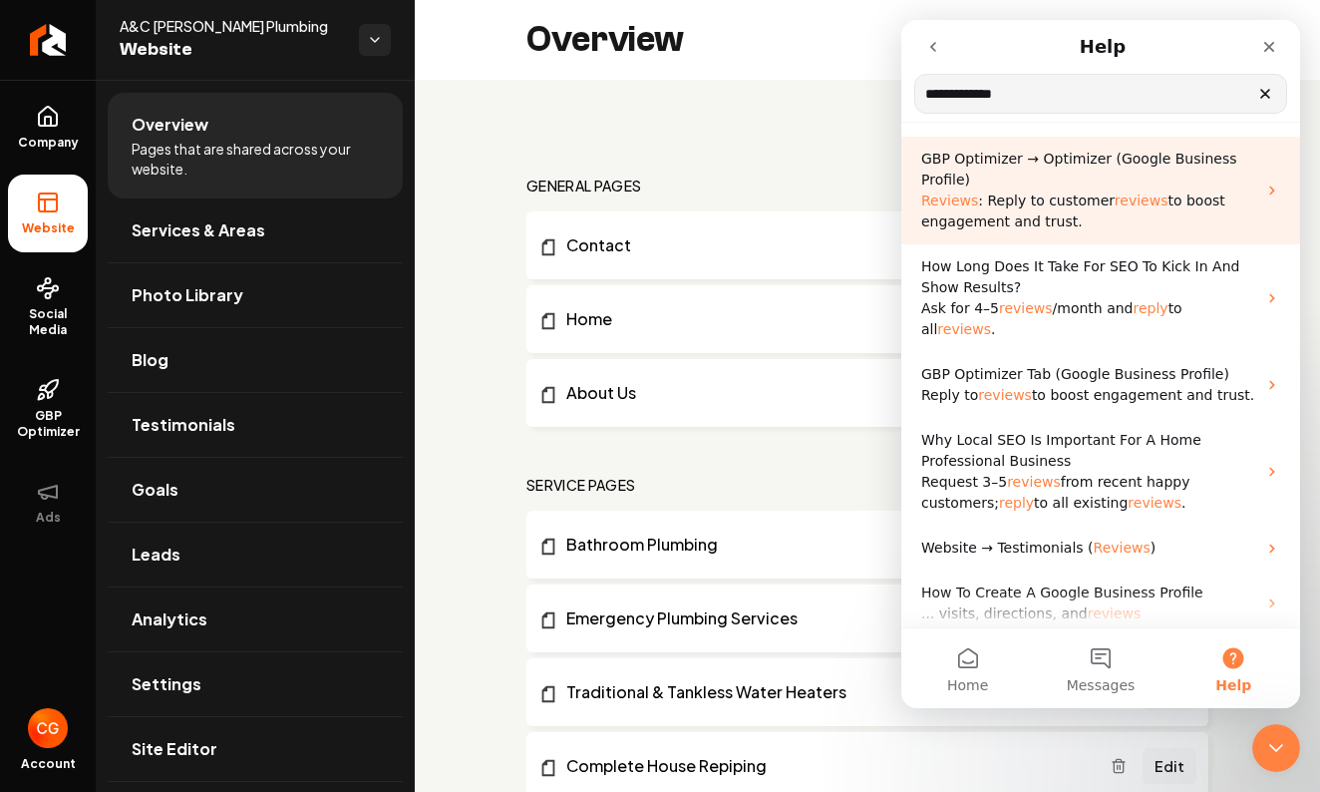
click at [1128, 197] on span "reviews" at bounding box center [1142, 200] width 54 height 16
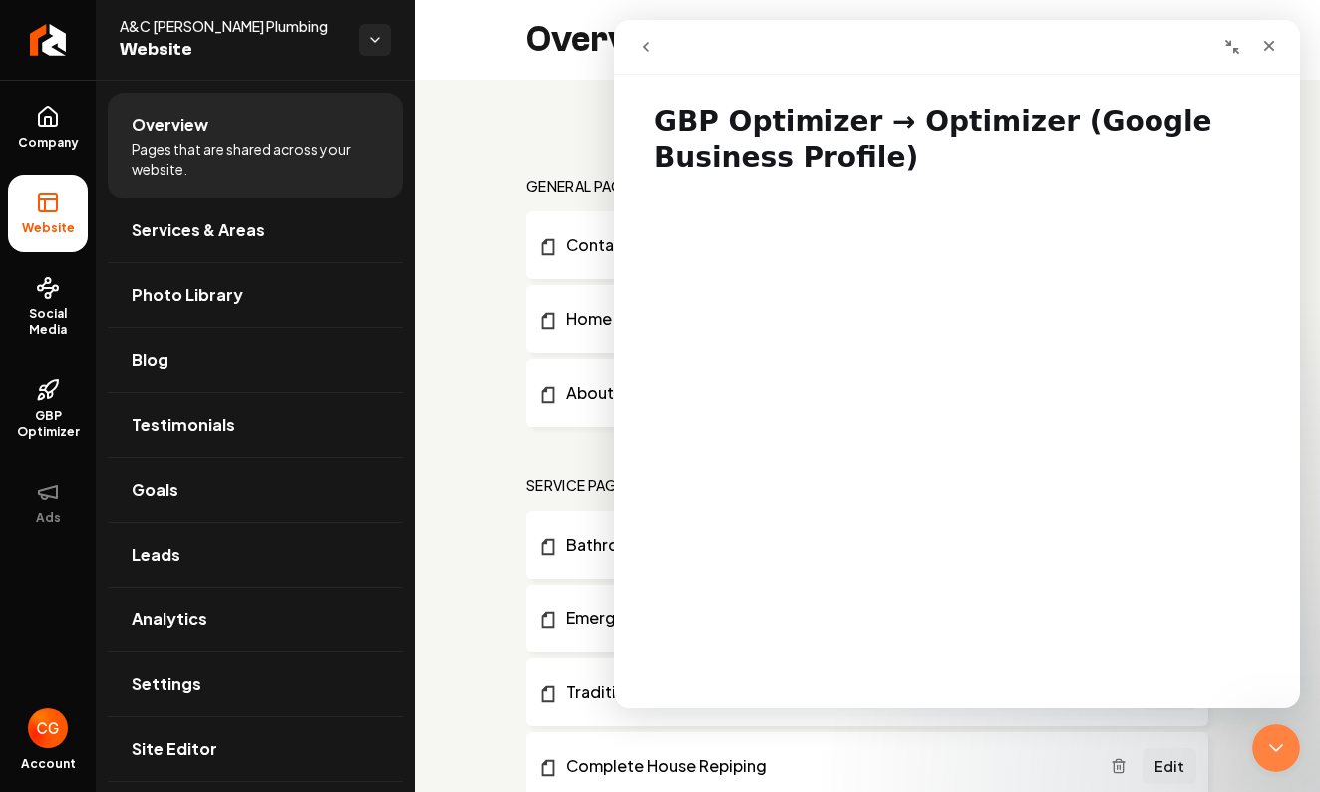
click at [647, 50] on icon "go back" at bounding box center [646, 47] width 6 height 10
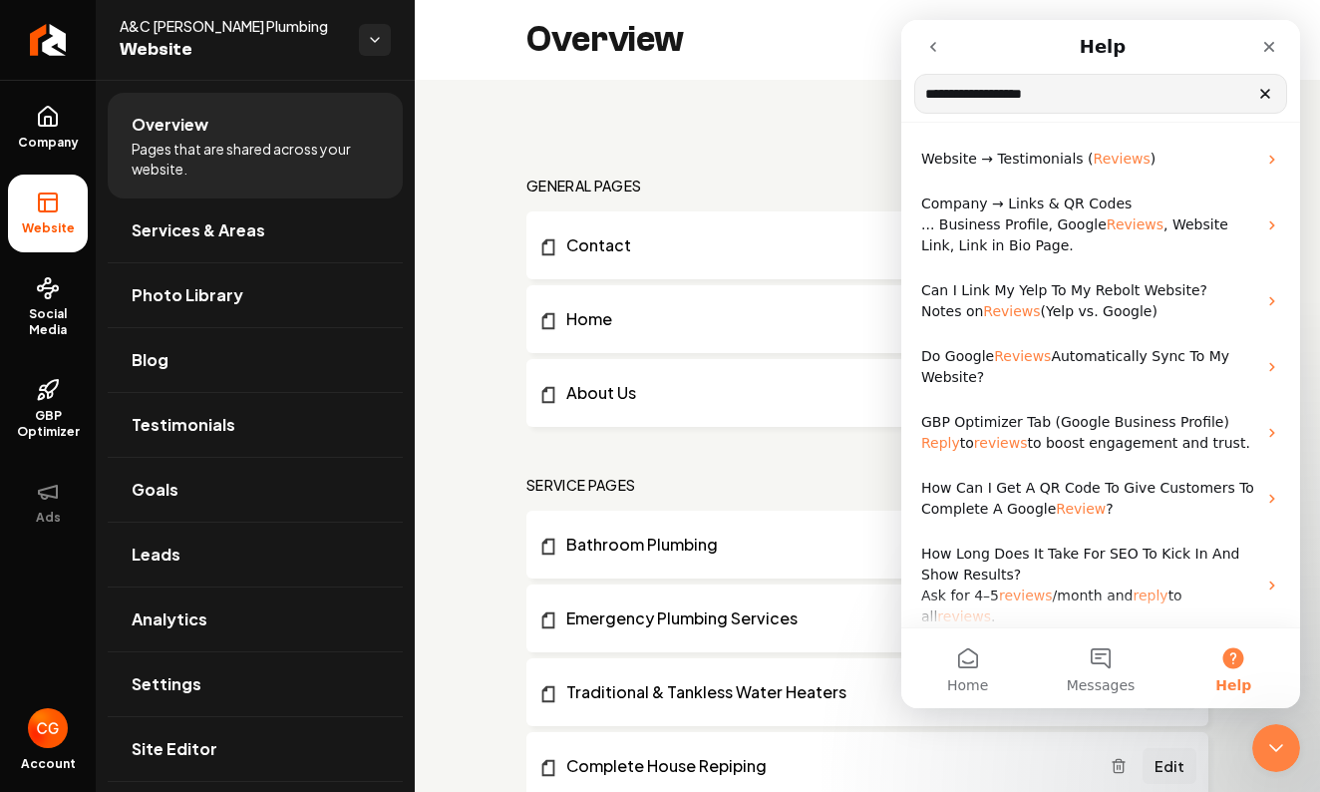
type input "**********"
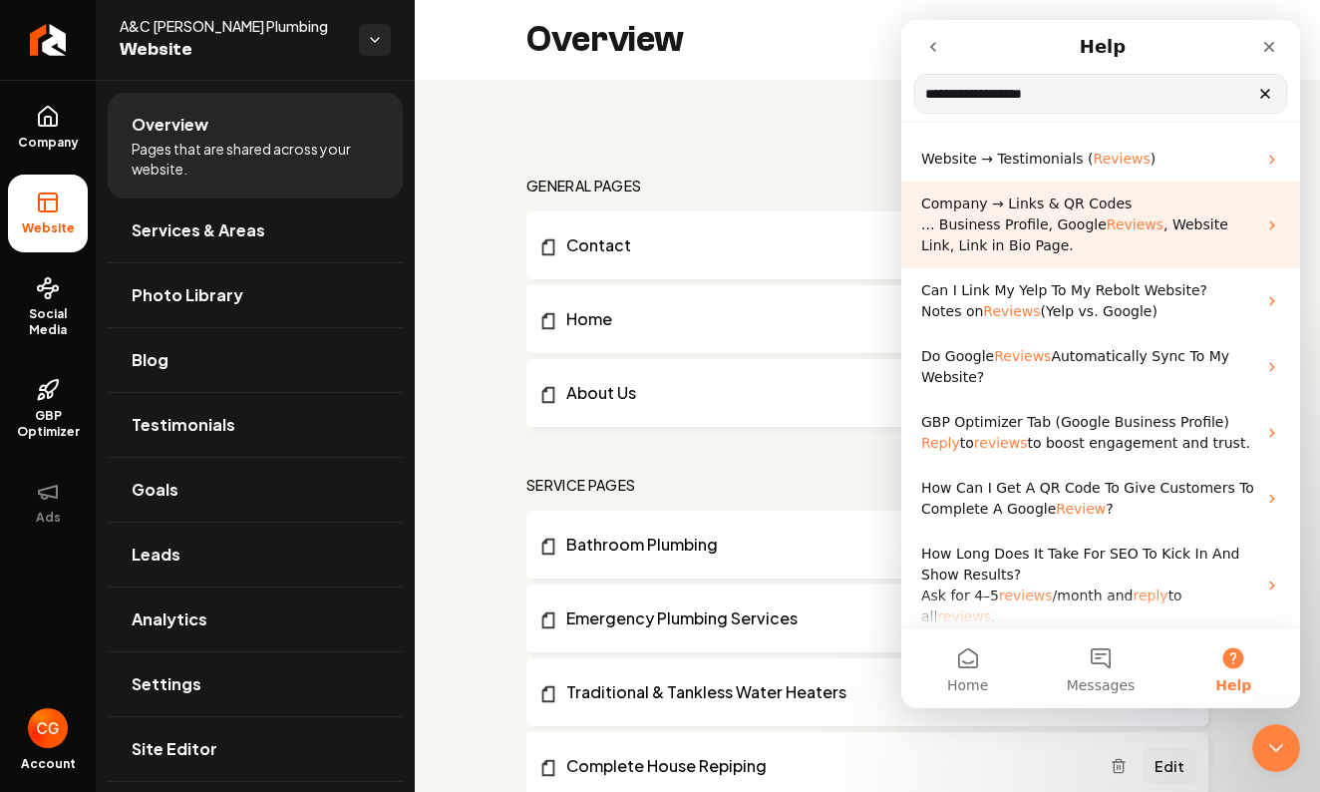
click at [1125, 227] on span "Reviews" at bounding box center [1135, 224] width 57 height 16
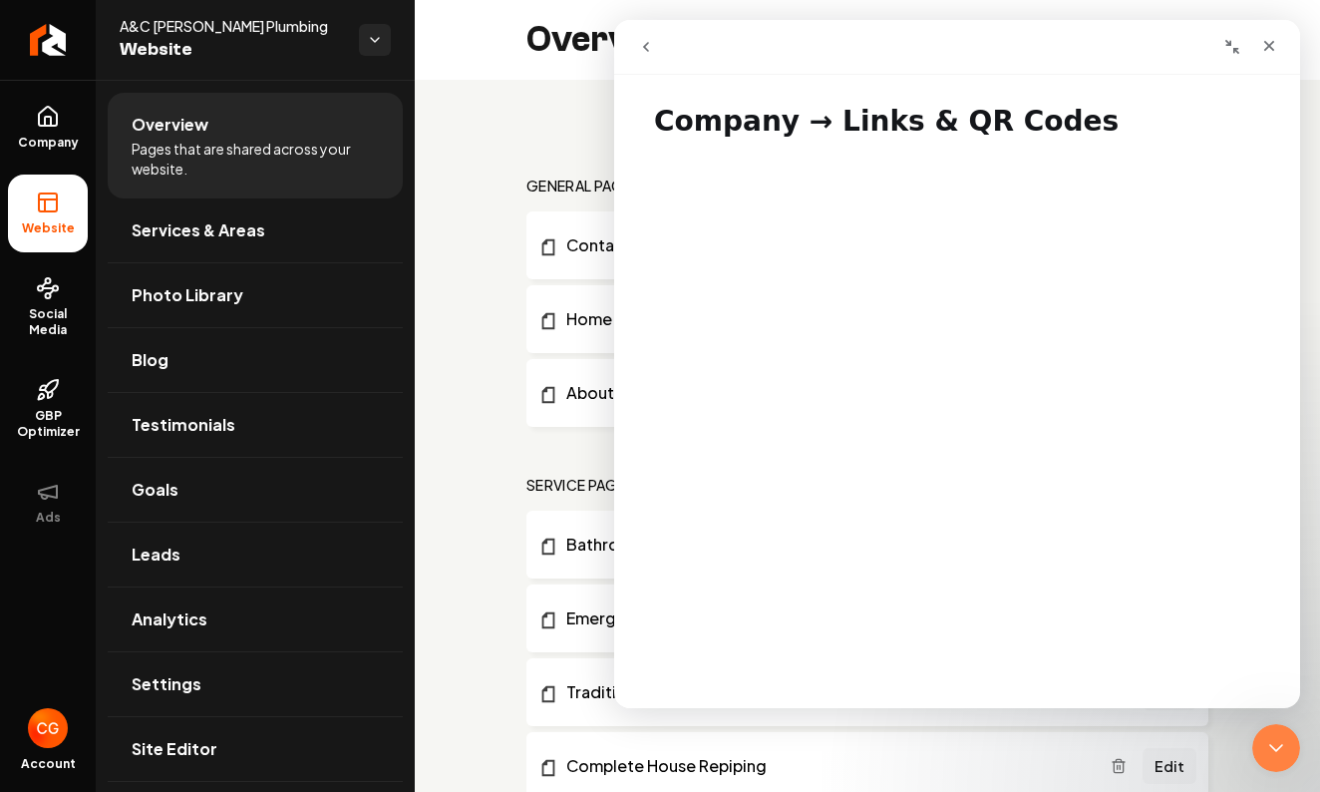
click at [652, 45] on icon "go back" at bounding box center [646, 47] width 16 height 16
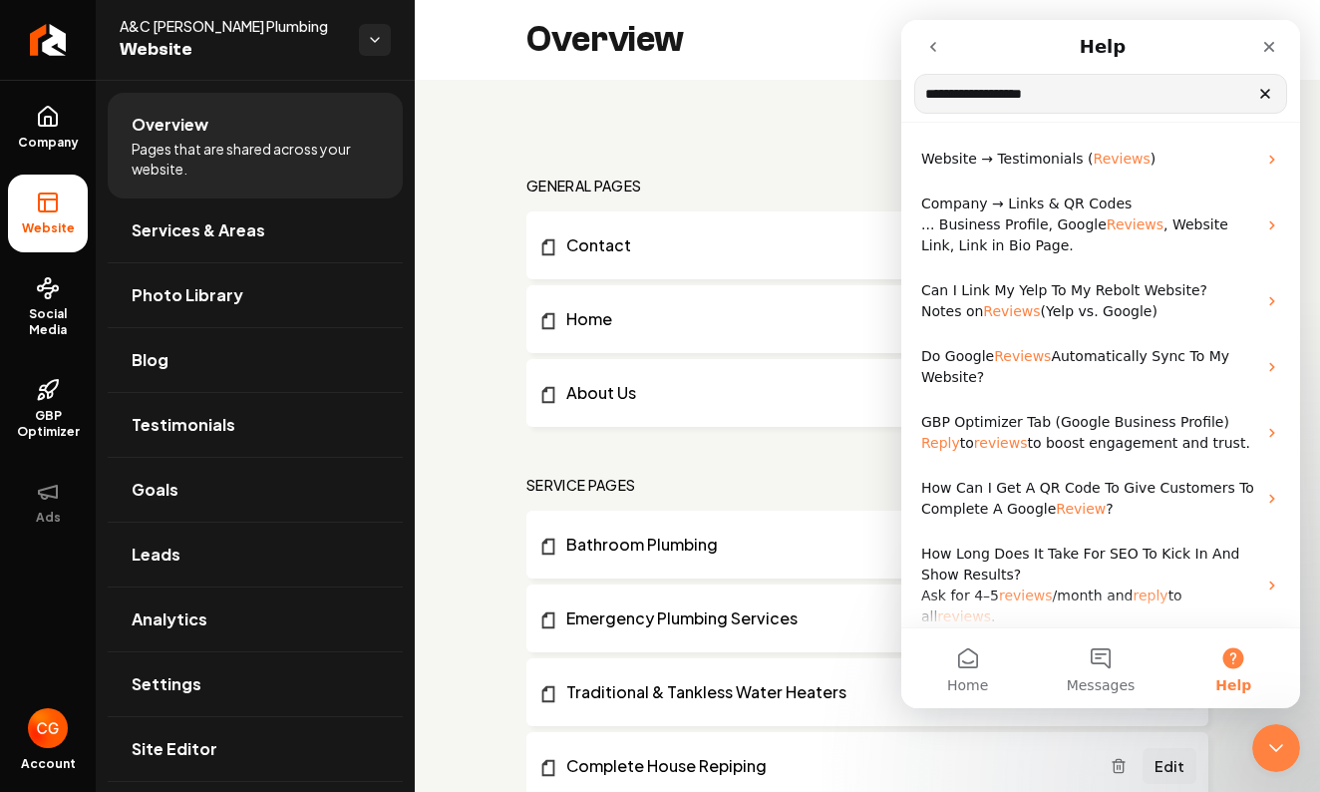
click at [1272, 97] on icon "Clear" at bounding box center [1266, 94] width 16 height 16
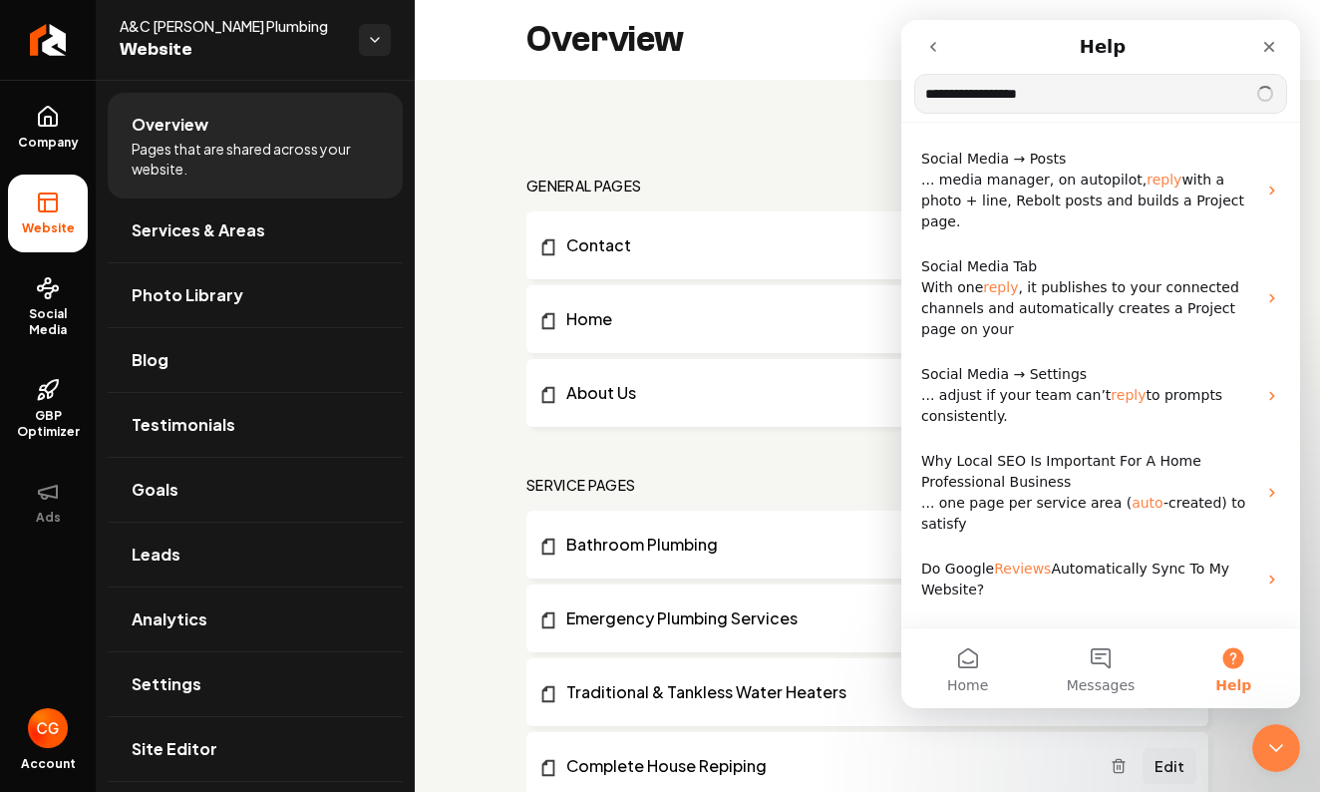
type input "**********"
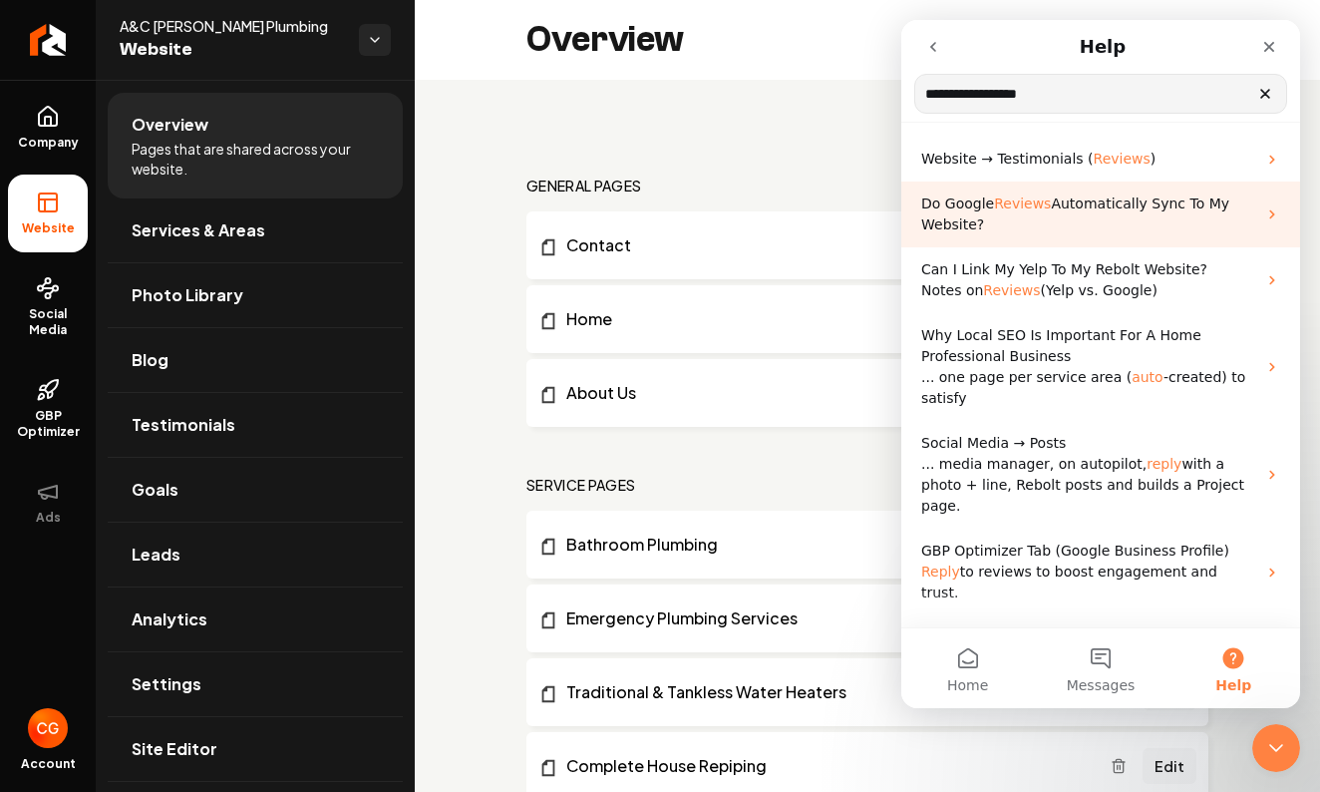
click at [1023, 202] on span "Reviews" at bounding box center [1022, 203] width 57 height 16
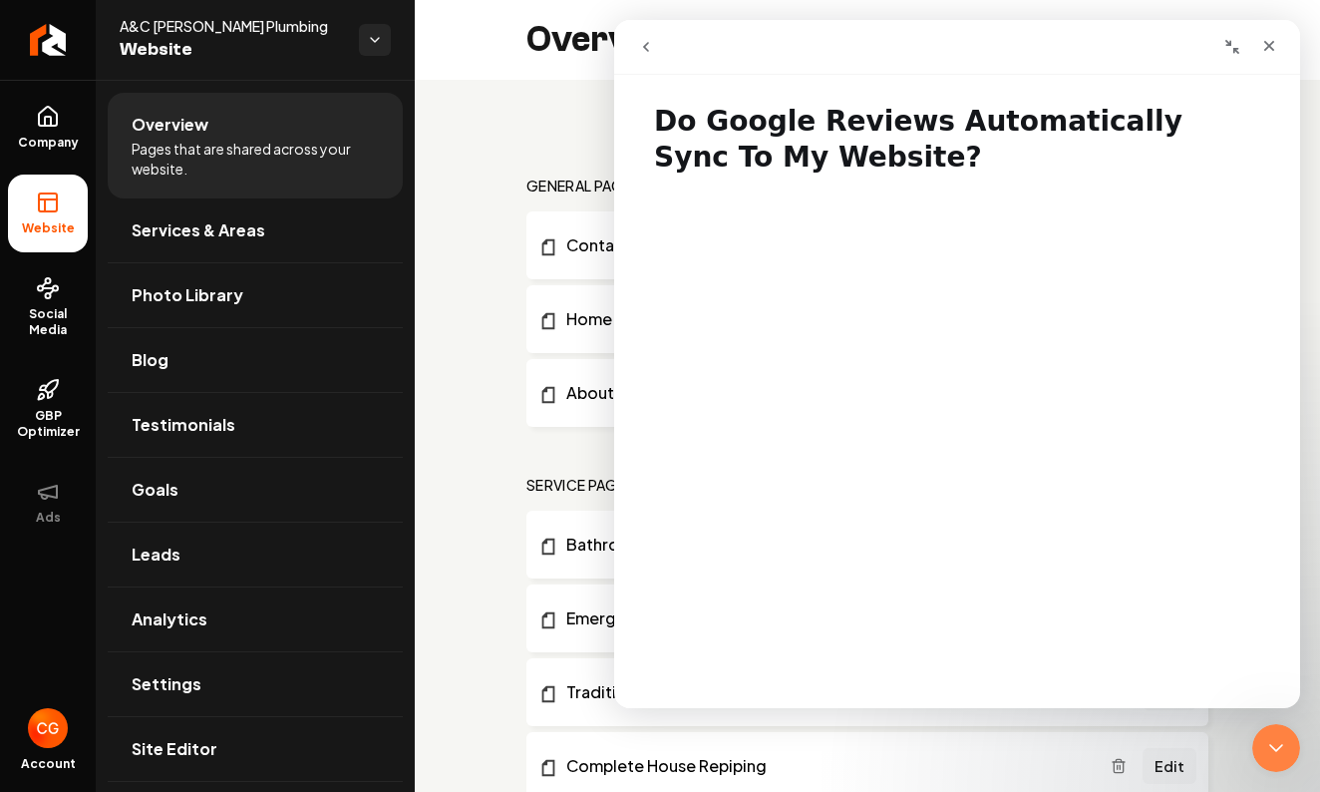
click at [648, 43] on icon "go back" at bounding box center [646, 47] width 6 height 10
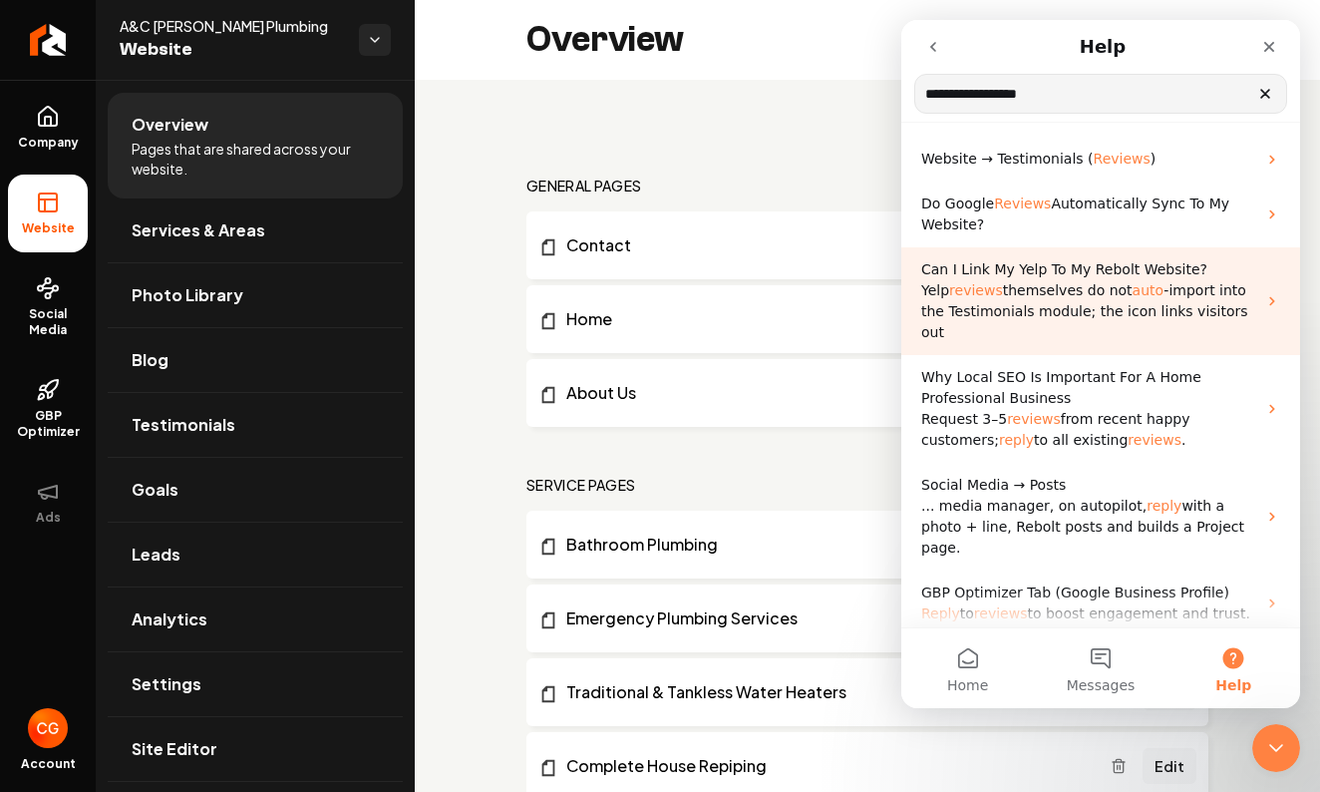
click at [1144, 297] on span "auto" at bounding box center [1149, 290] width 32 height 16
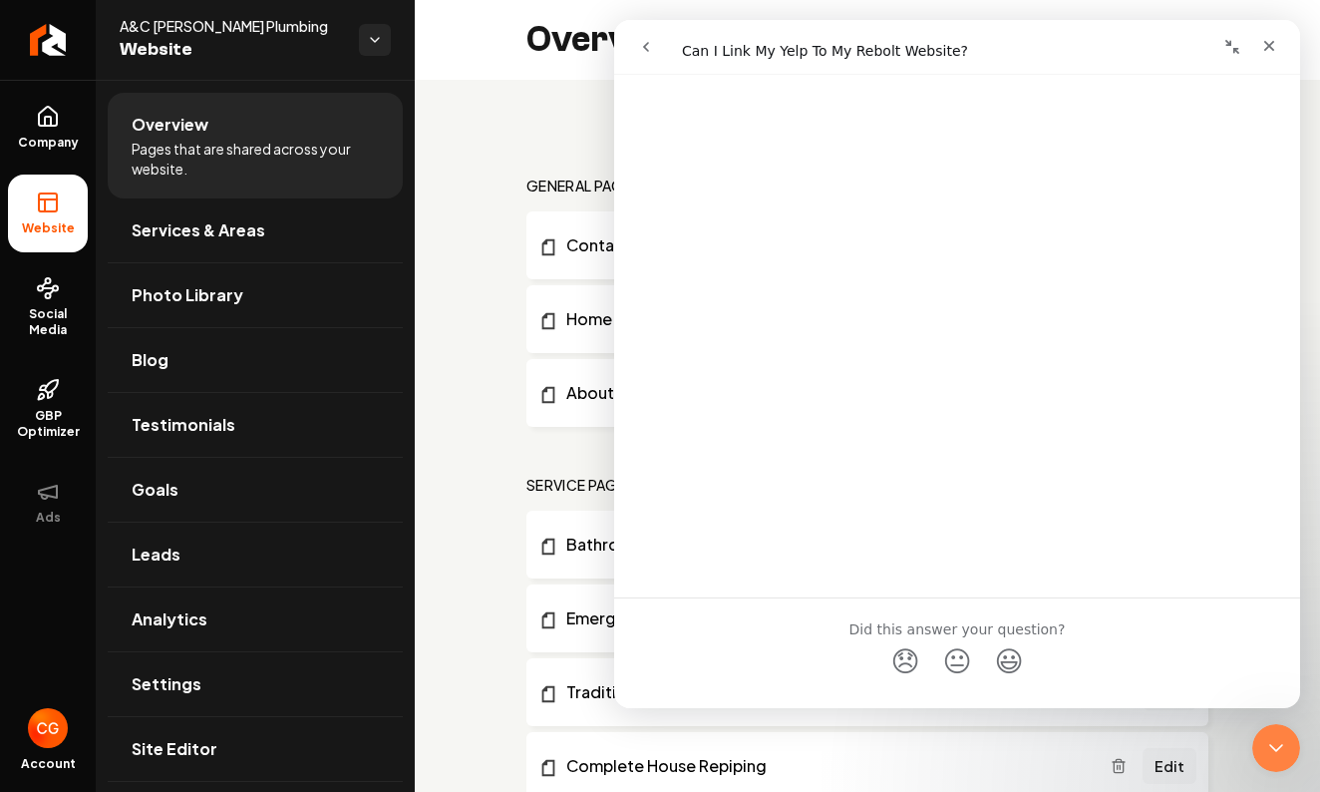
scroll to position [1203, 0]
click at [645, 48] on icon "go back" at bounding box center [646, 47] width 6 height 10
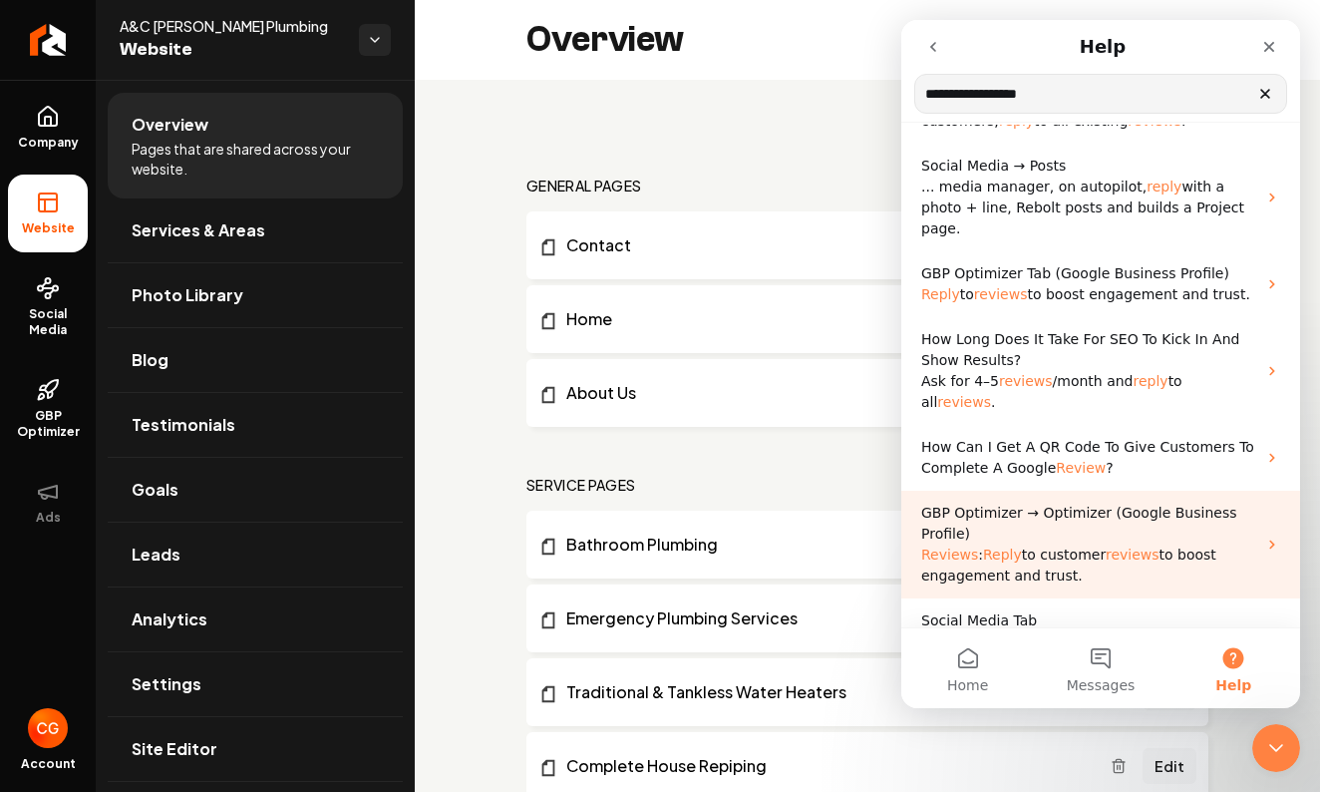
scroll to position [335, 0]
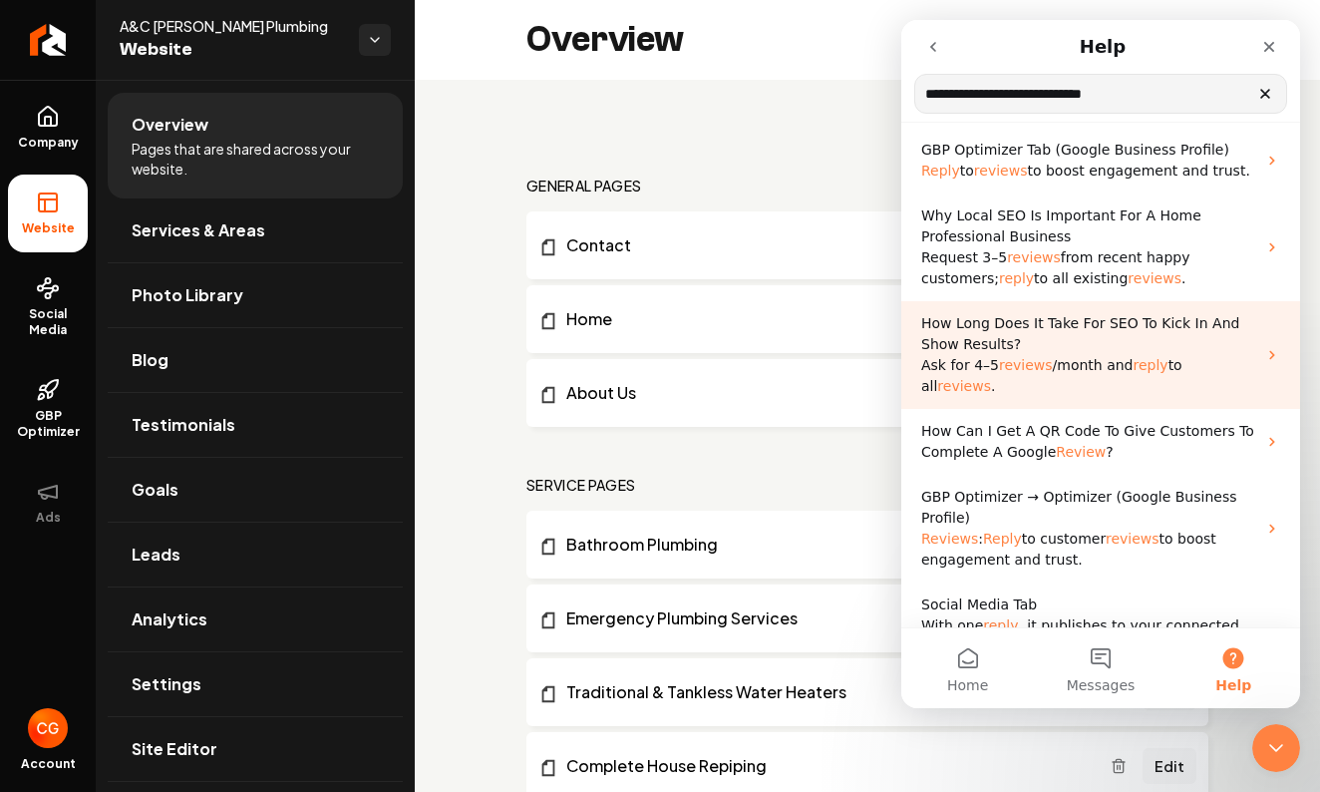
type input "**********"
click at [1134, 357] on span "reply" at bounding box center [1151, 365] width 35 height 16
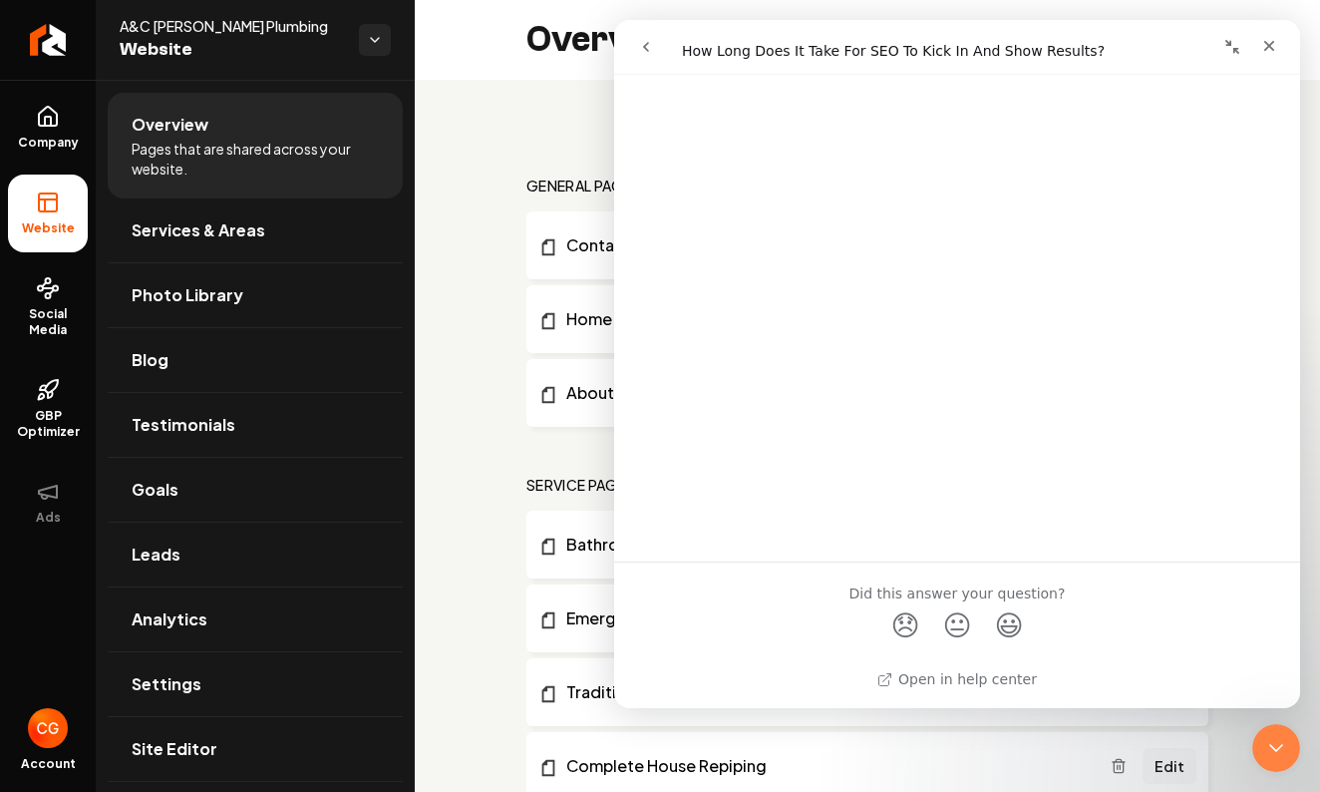
scroll to position [2231, 0]
click at [641, 47] on icon "go back" at bounding box center [646, 47] width 16 height 16
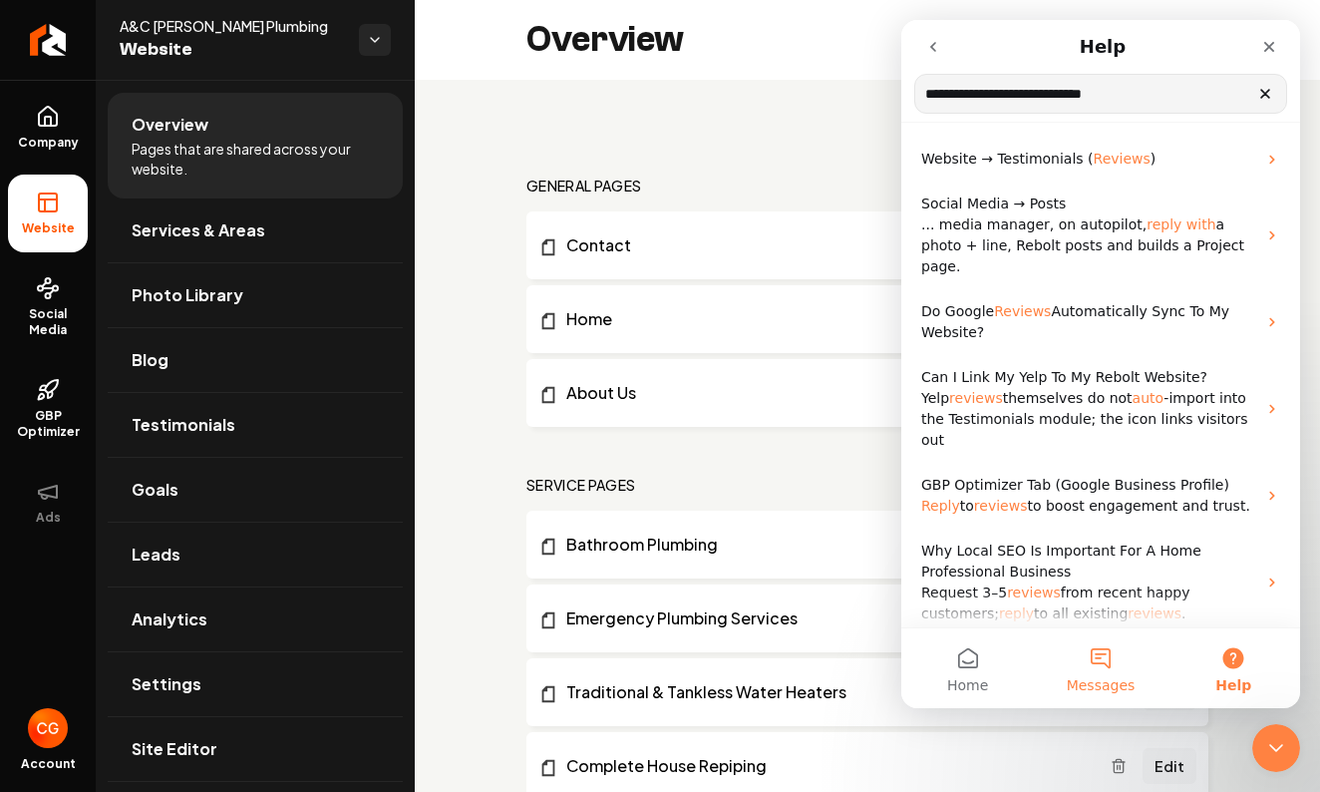
click at [1116, 668] on button "Messages" at bounding box center [1100, 668] width 133 height 80
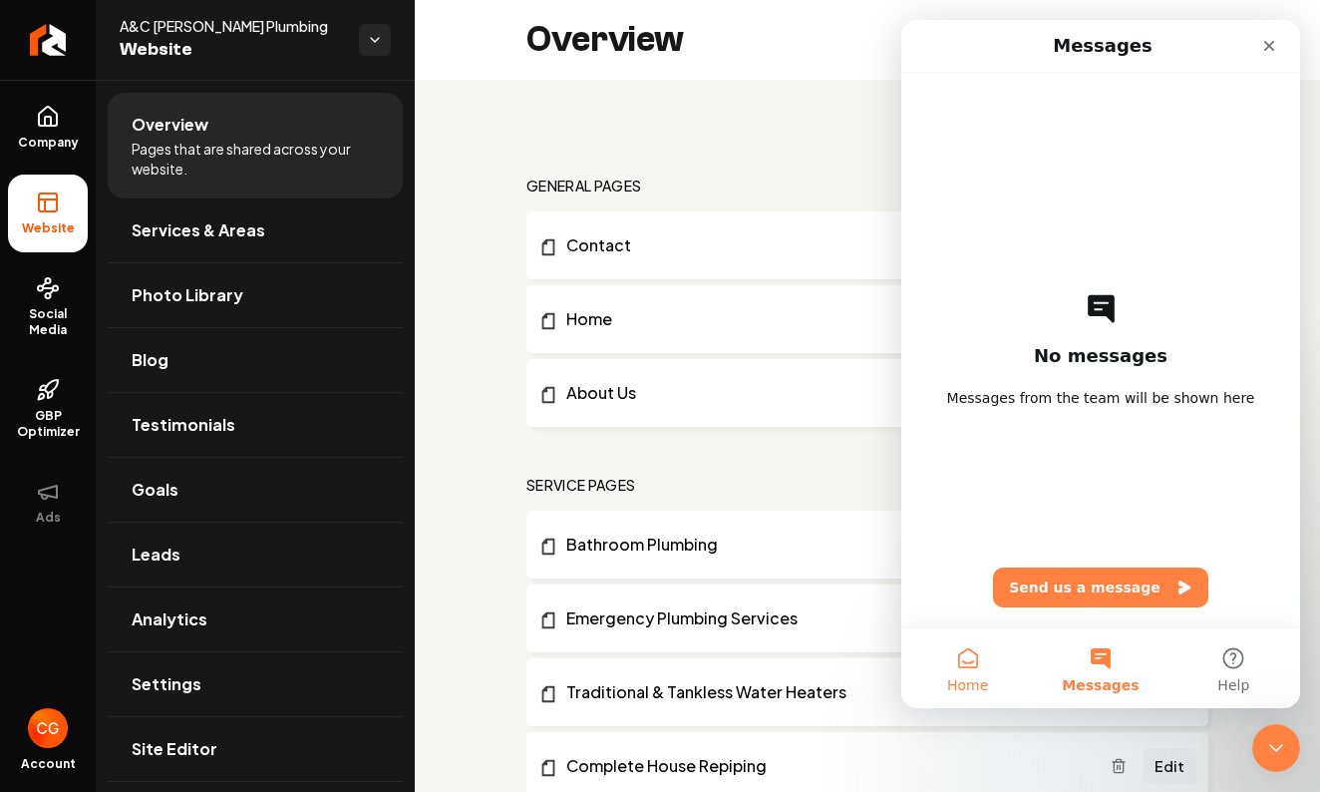
click at [964, 670] on button "Home" at bounding box center [967, 668] width 133 height 80
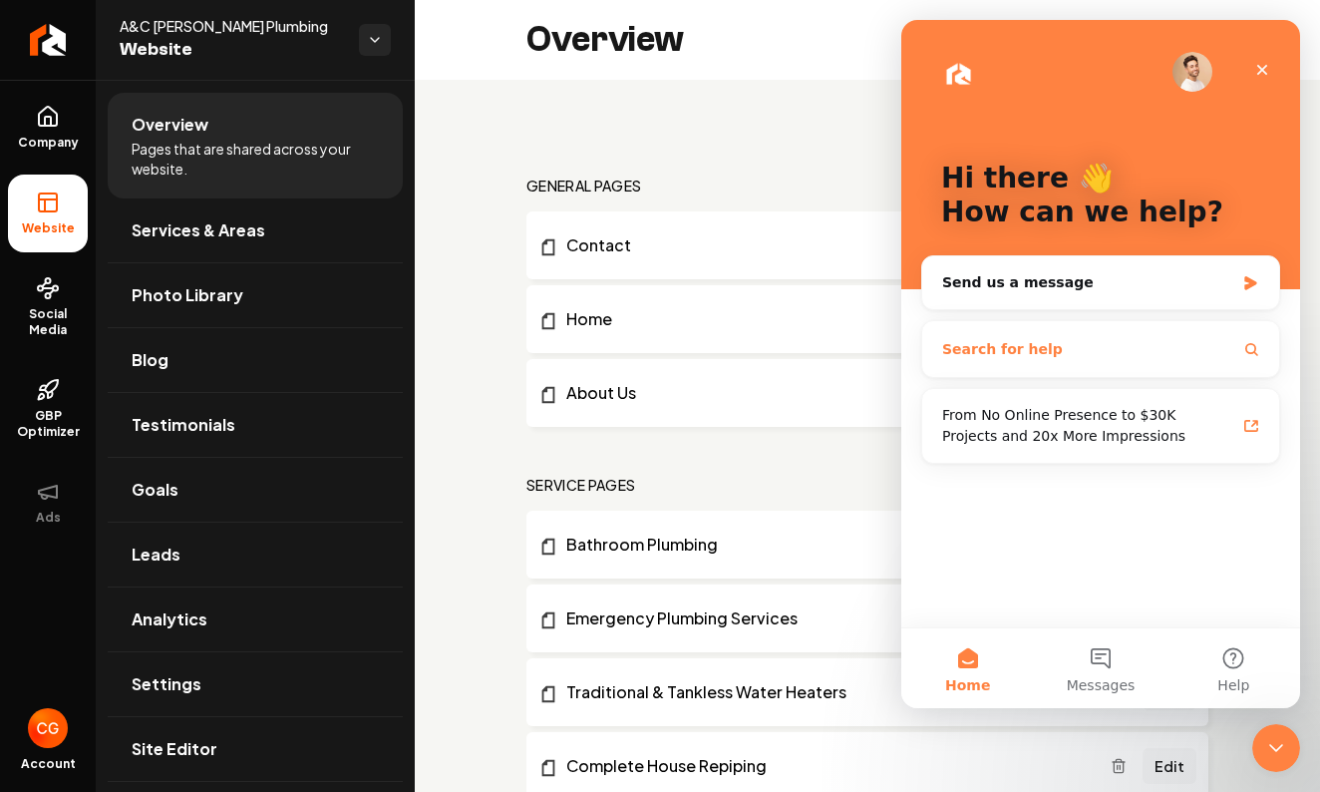
click at [1190, 362] on button "Search for help" at bounding box center [1100, 349] width 341 height 40
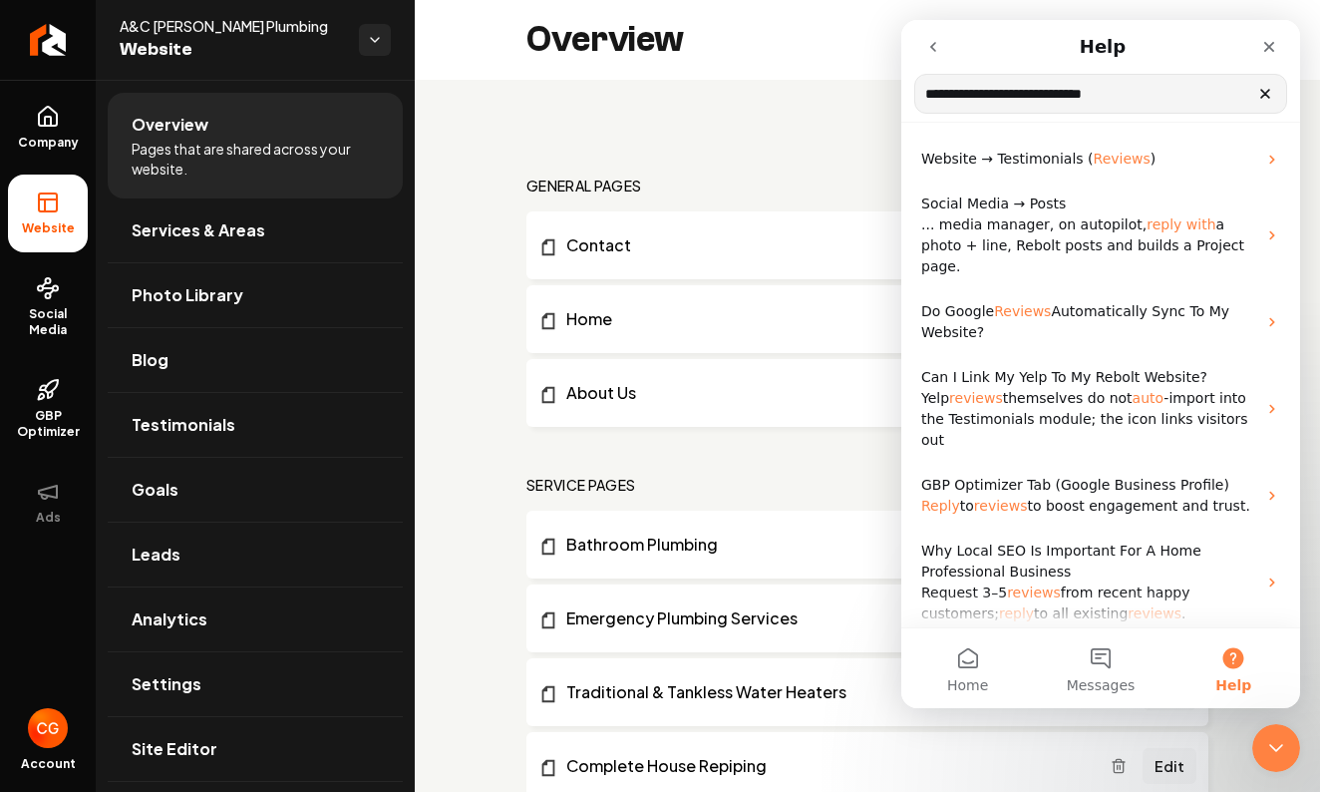
click at [1261, 90] on icon "Clear" at bounding box center [1266, 94] width 16 height 16
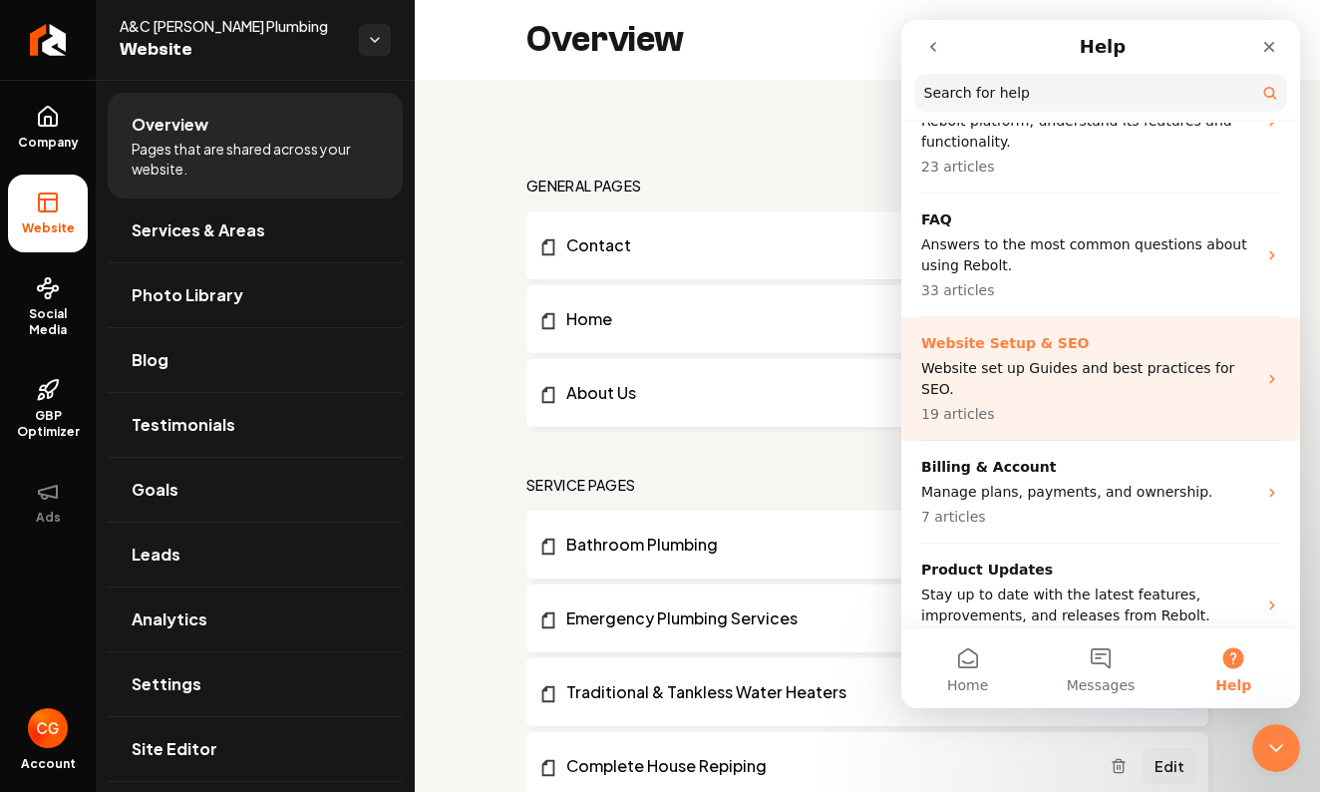
scroll to position [252, 0]
click at [1066, 360] on div "Website Setup & SEO Website set up Guides and best practices for SEO. 19 articl…" at bounding box center [1088, 381] width 335 height 92
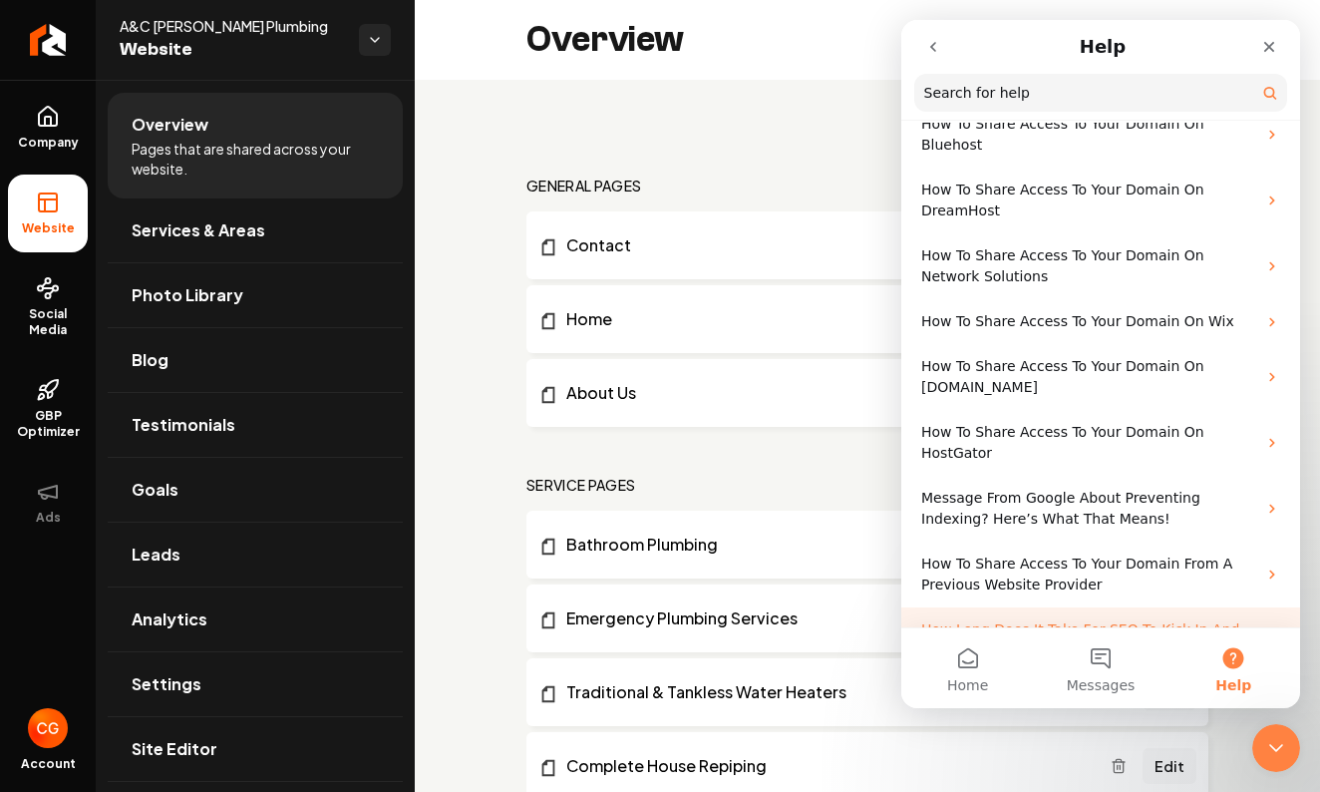
scroll to position [743, 0]
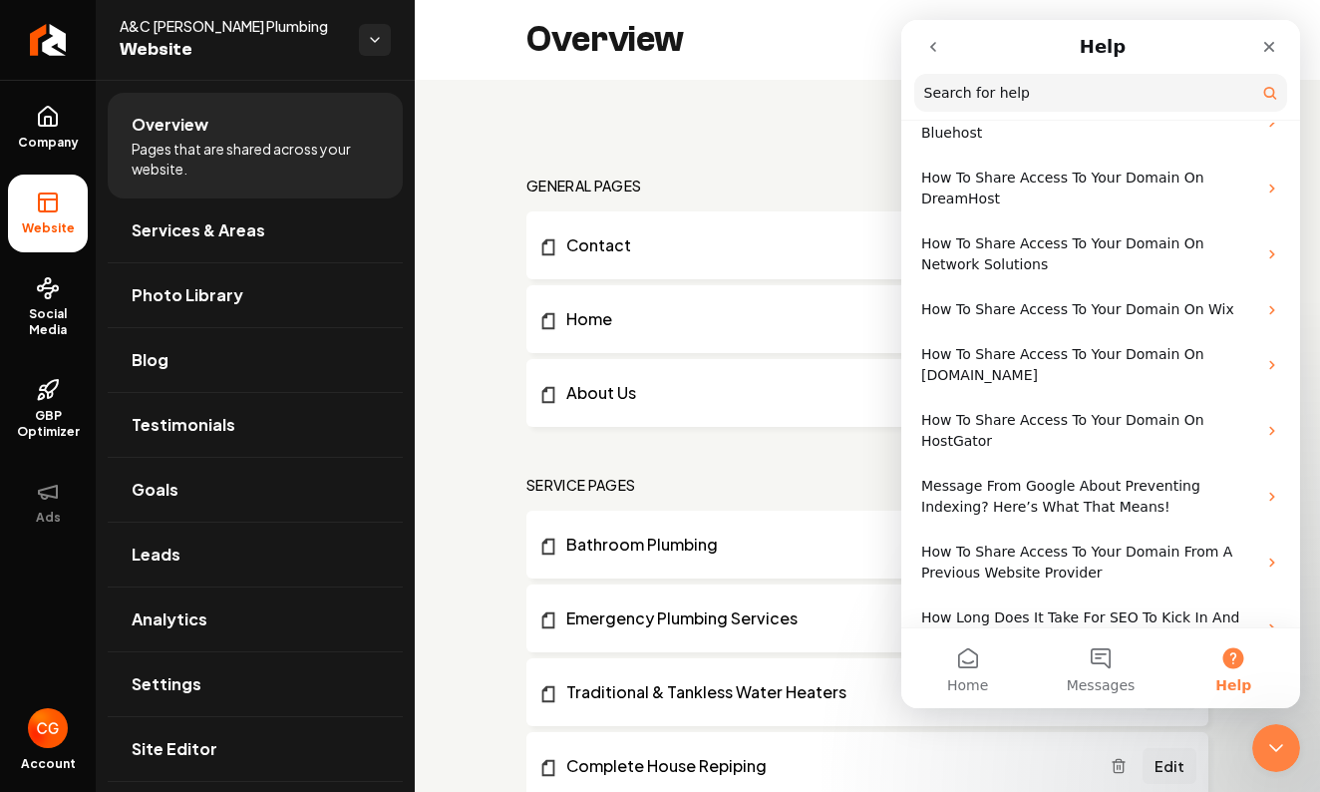
click at [935, 49] on icon "go back" at bounding box center [933, 47] width 16 height 16
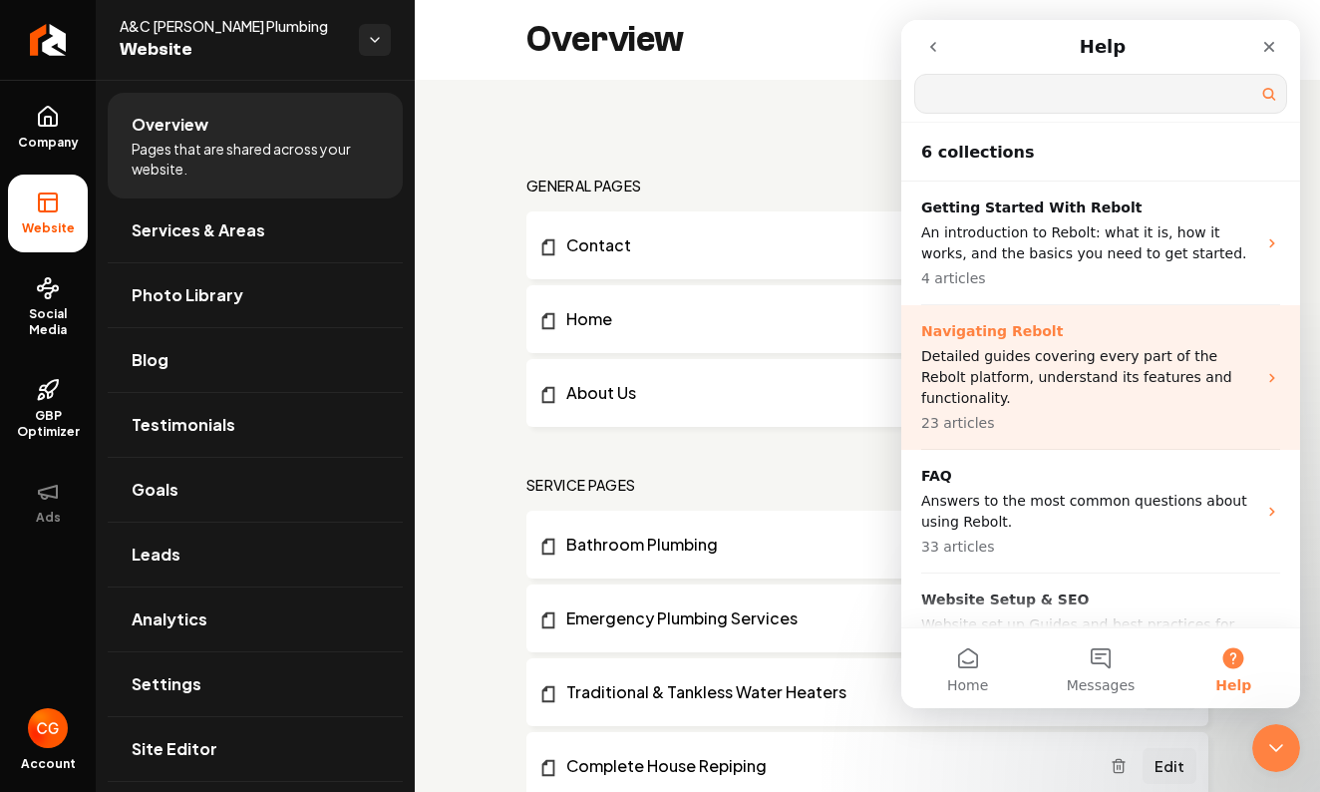
scroll to position [0, 0]
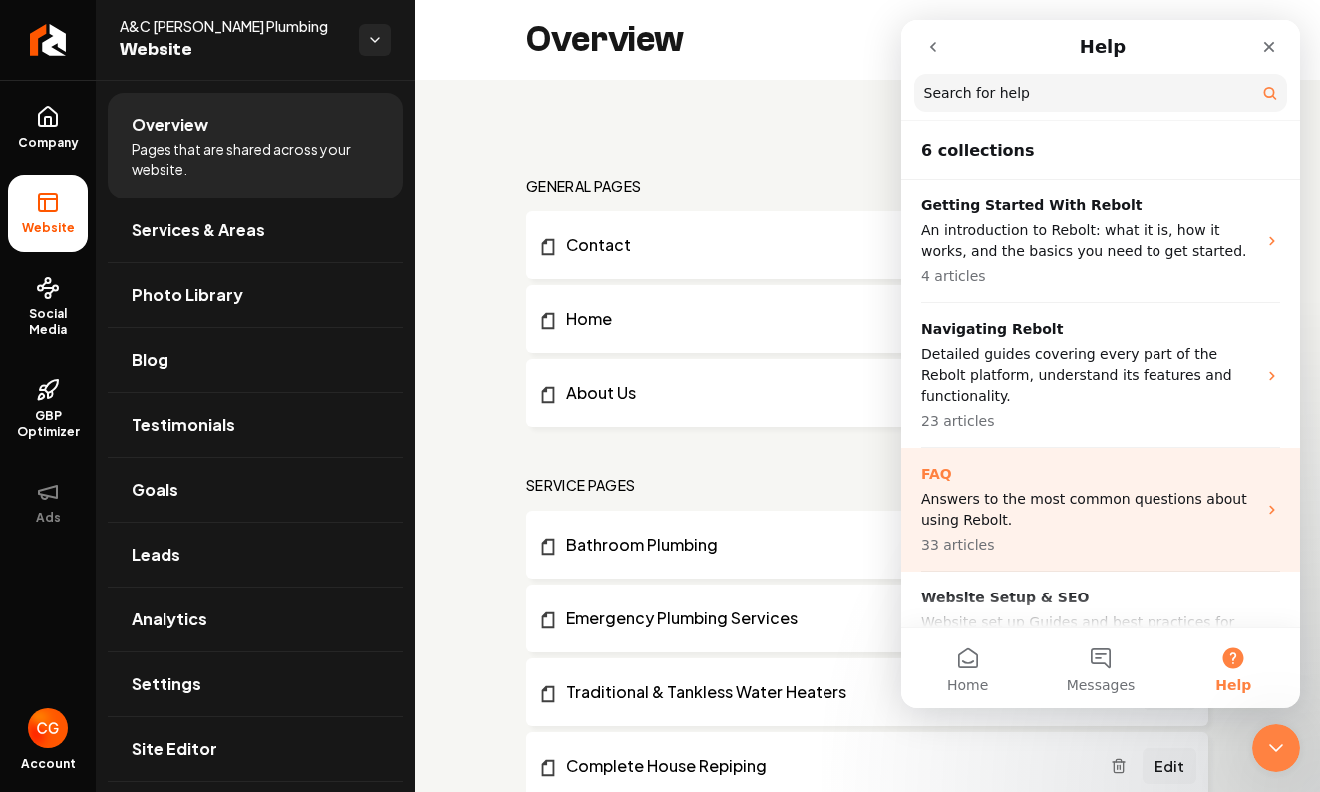
click at [1045, 499] on p "Answers to the most common questions about using Rebolt." at bounding box center [1088, 510] width 335 height 42
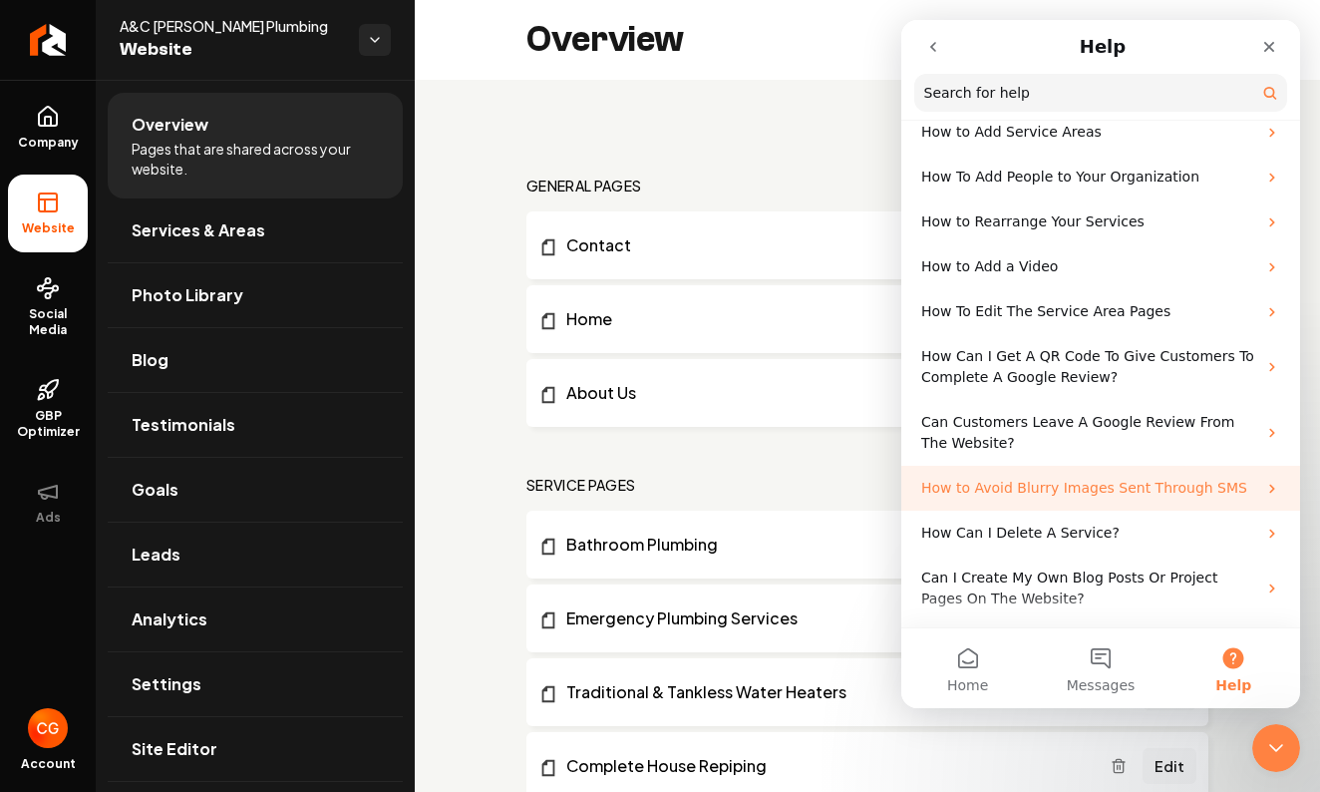
scroll to position [245, 0]
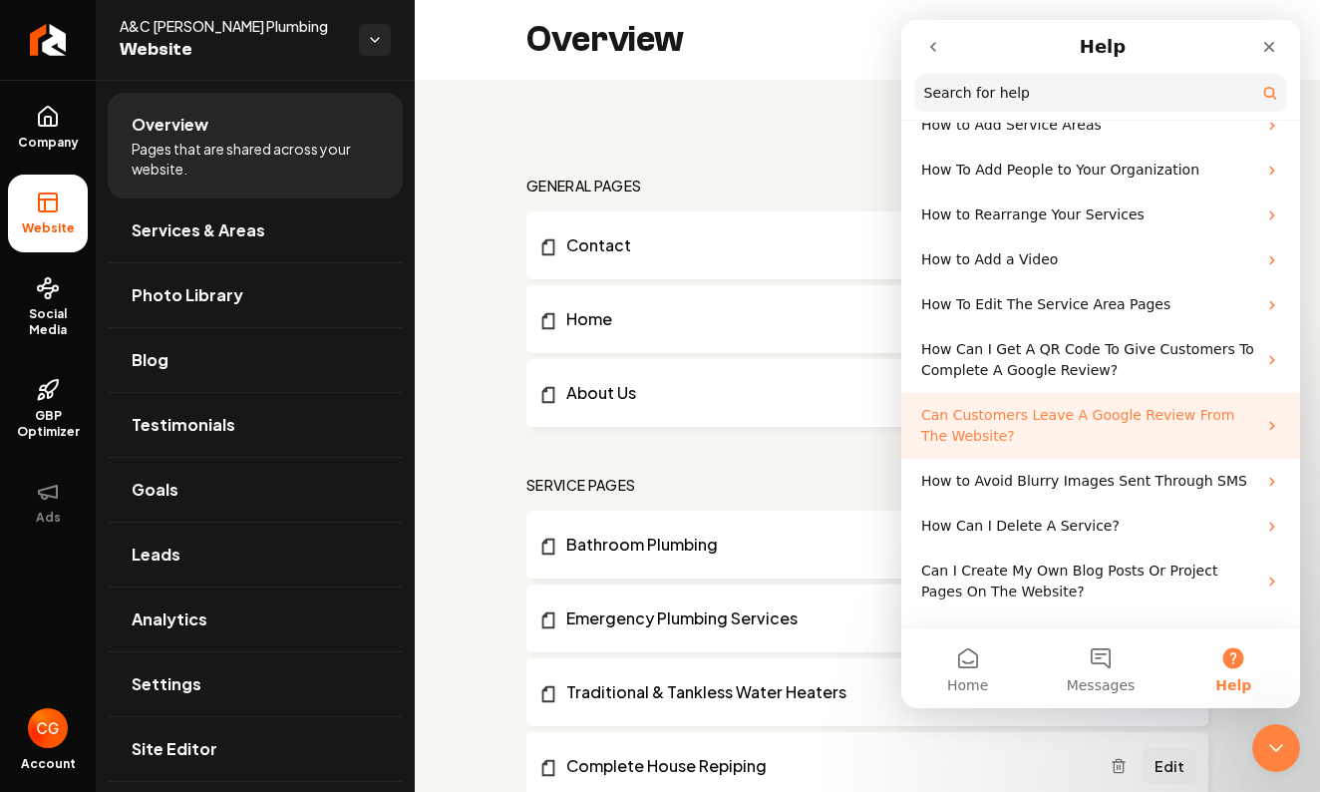
click at [1178, 431] on p "Can Customers Leave A Google Review From The Website?" at bounding box center [1088, 426] width 335 height 42
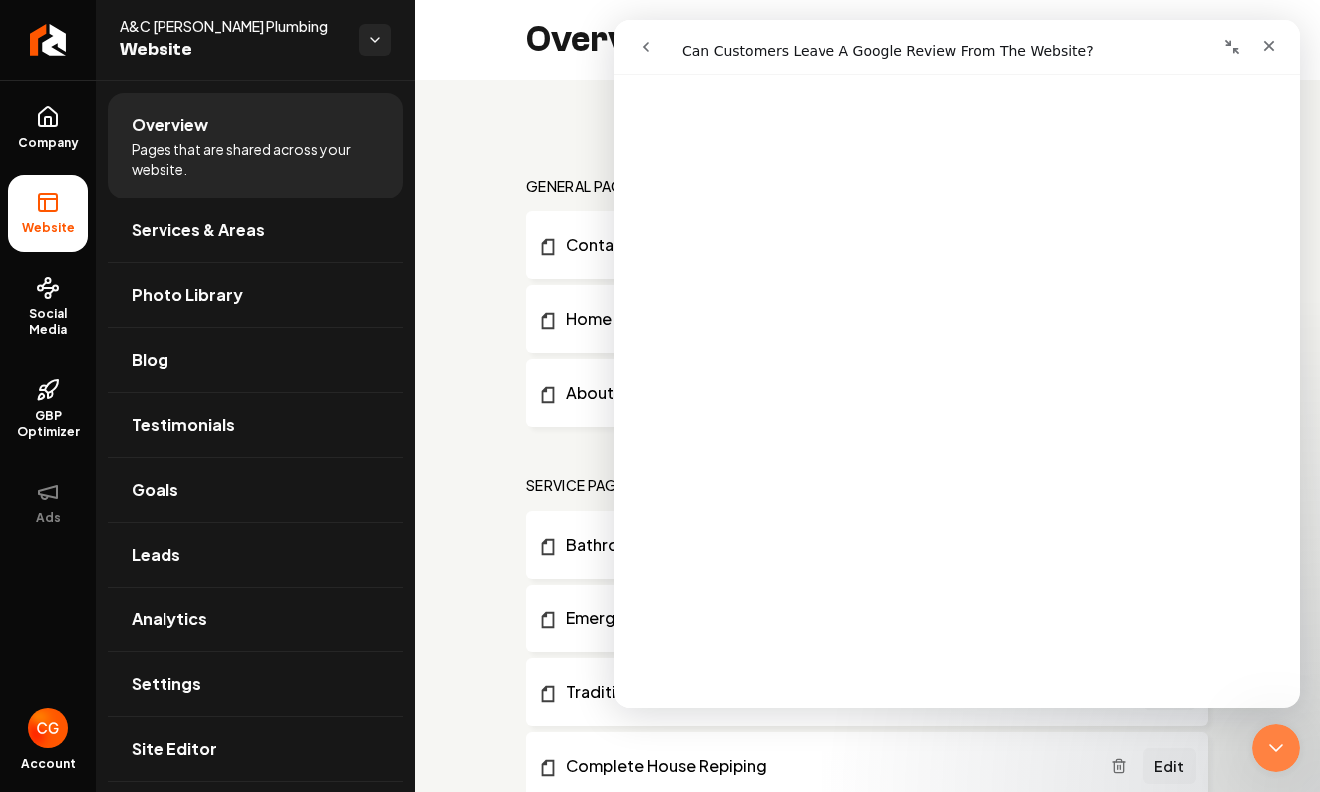
scroll to position [480, 0]
click at [648, 37] on button "go back" at bounding box center [646, 47] width 38 height 38
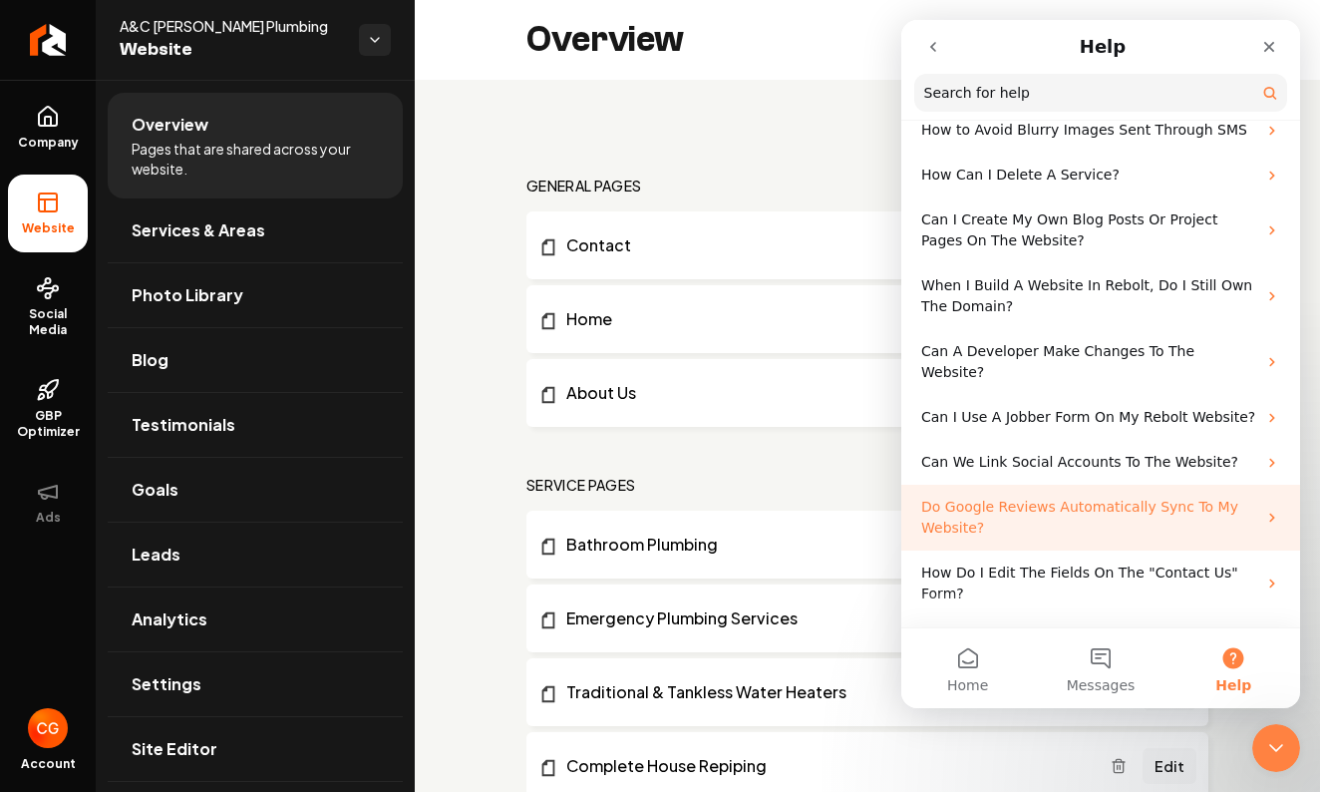
scroll to position [598, 0]
click at [1064, 495] on p "Do Google Reviews Automatically Sync To My Website?" at bounding box center [1088, 516] width 335 height 42
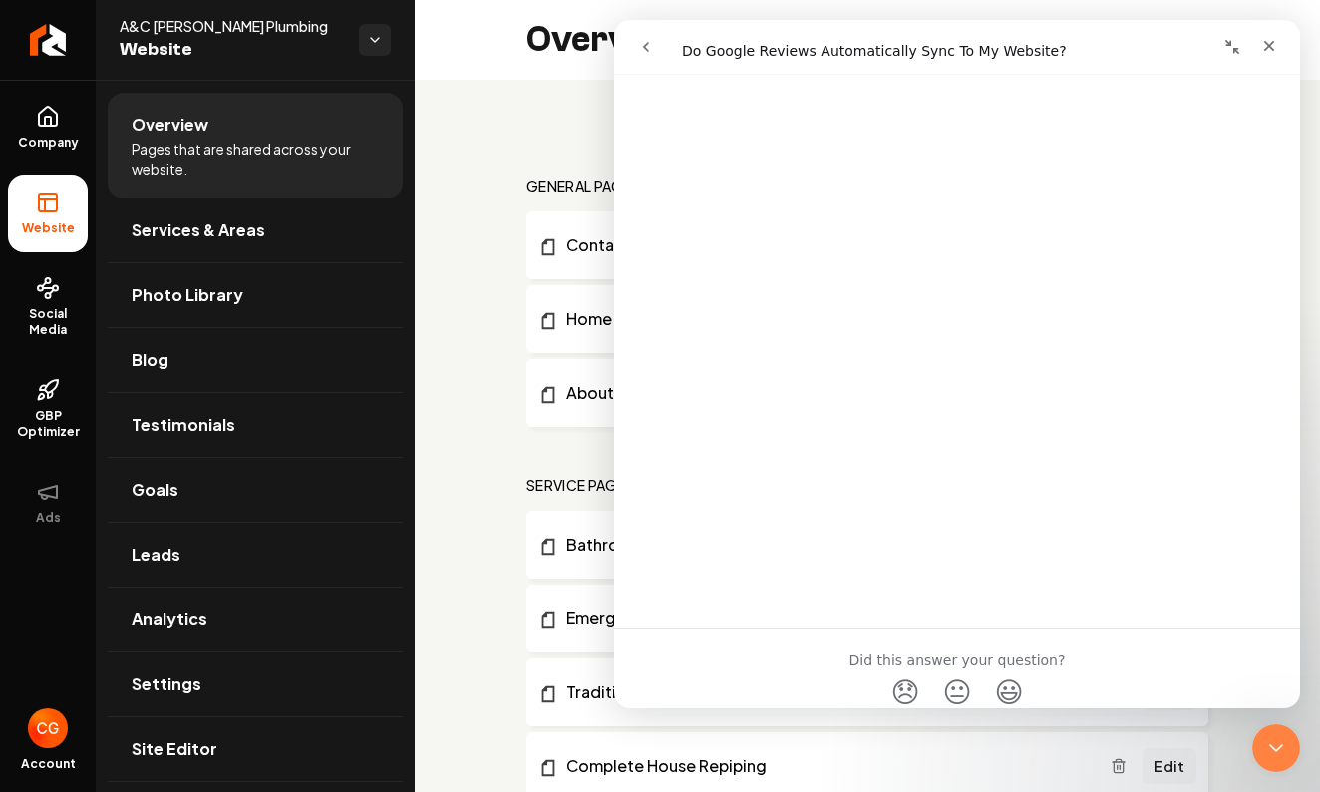
scroll to position [1354, 0]
click at [648, 50] on icon "go back" at bounding box center [646, 47] width 6 height 10
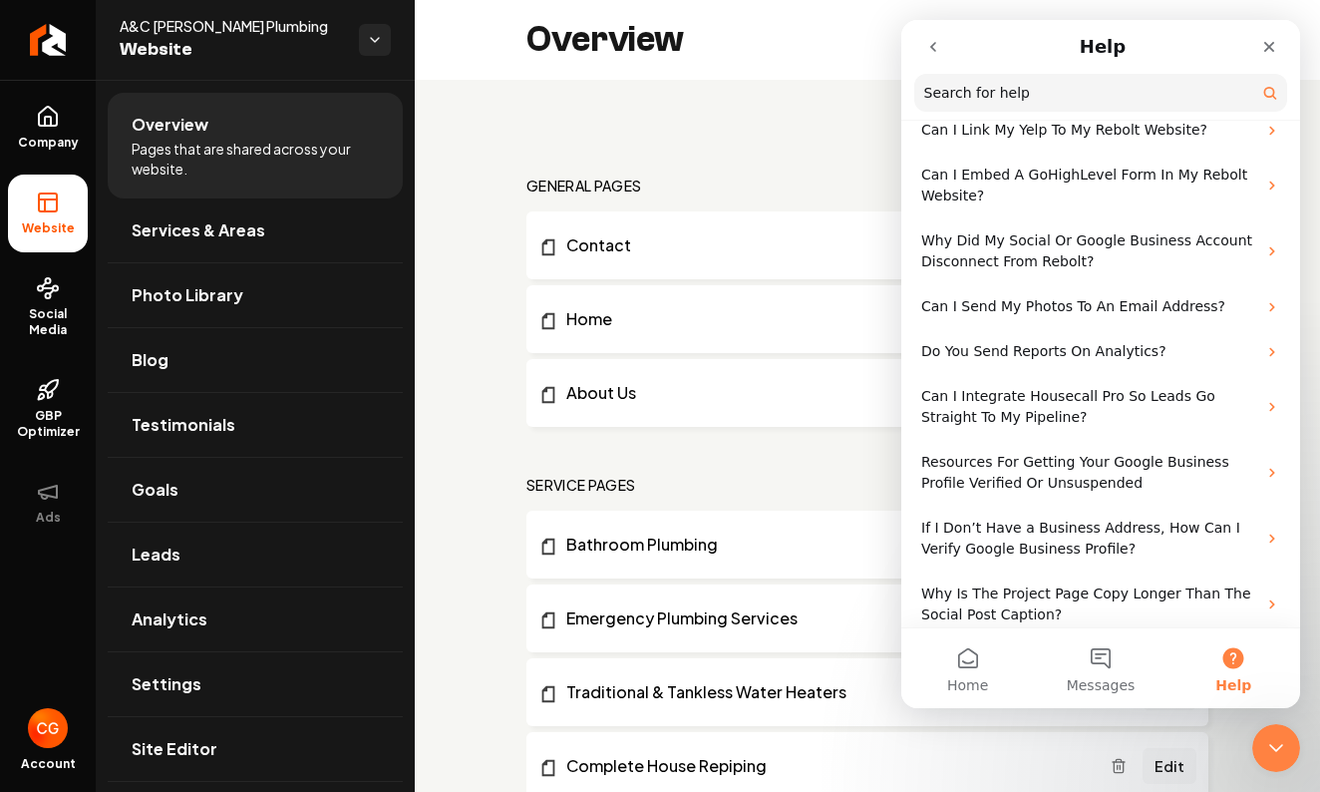
scroll to position [1413, 0]
click at [1277, 45] on icon "Close" at bounding box center [1269, 47] width 16 height 16
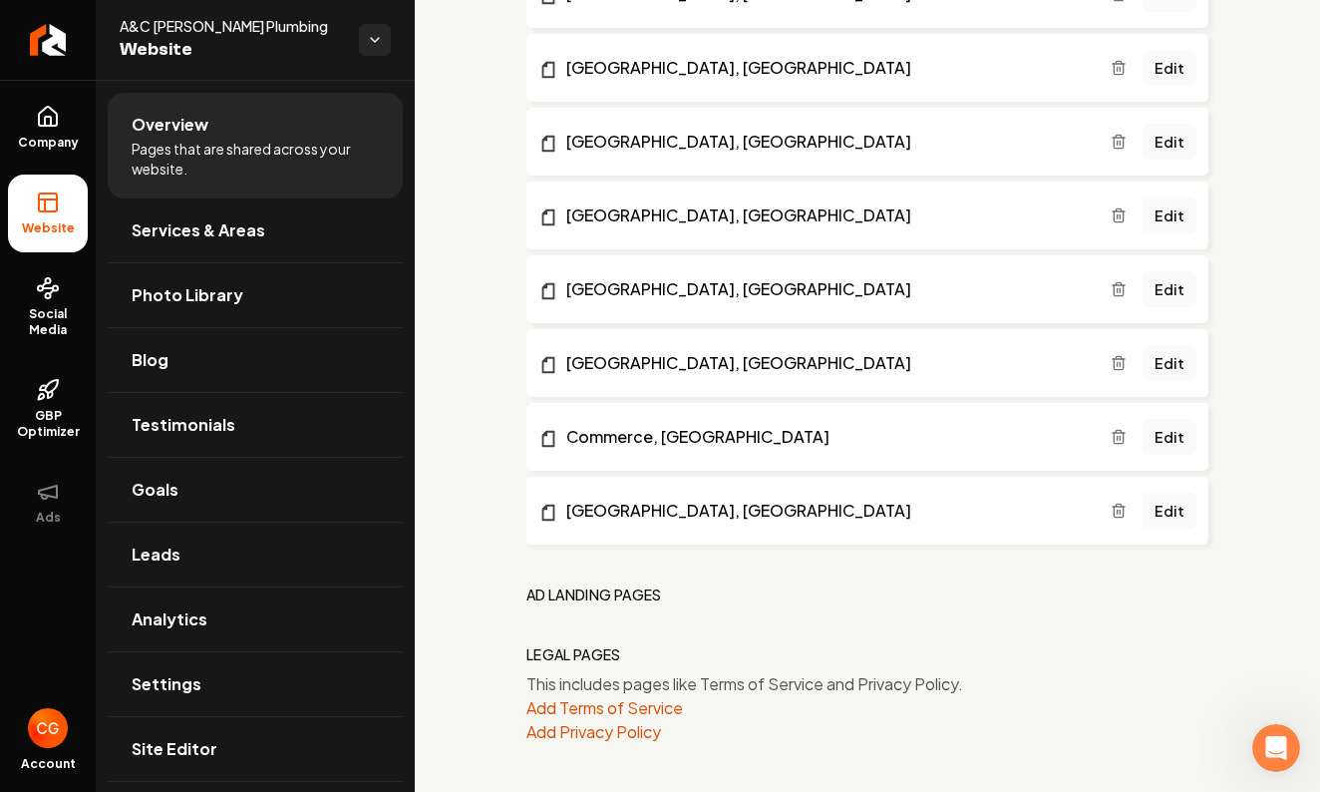
scroll to position [2768, 0]
click at [625, 710] on button "Add Terms of Service" at bounding box center [605, 708] width 157 height 24
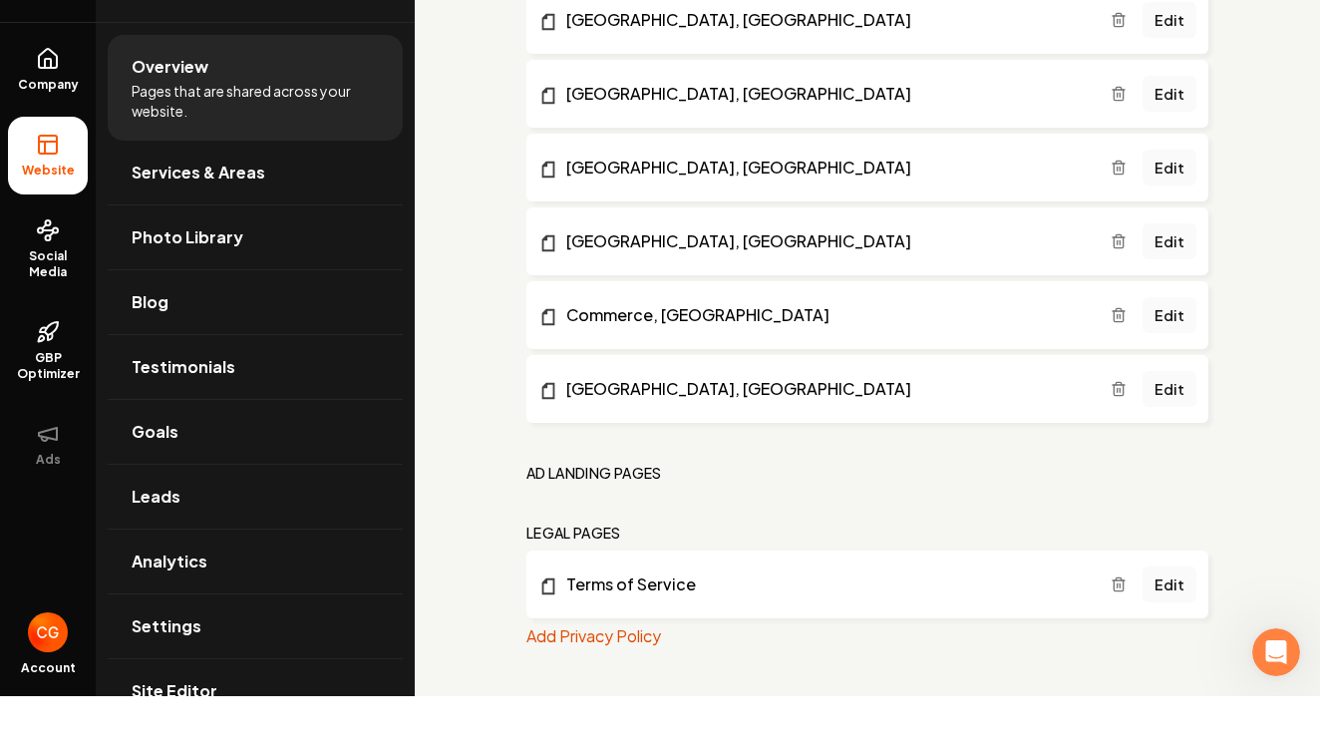
scroll to position [0, 0]
click at [1123, 634] on icon "Main content area" at bounding box center [1119, 642] width 16 height 16
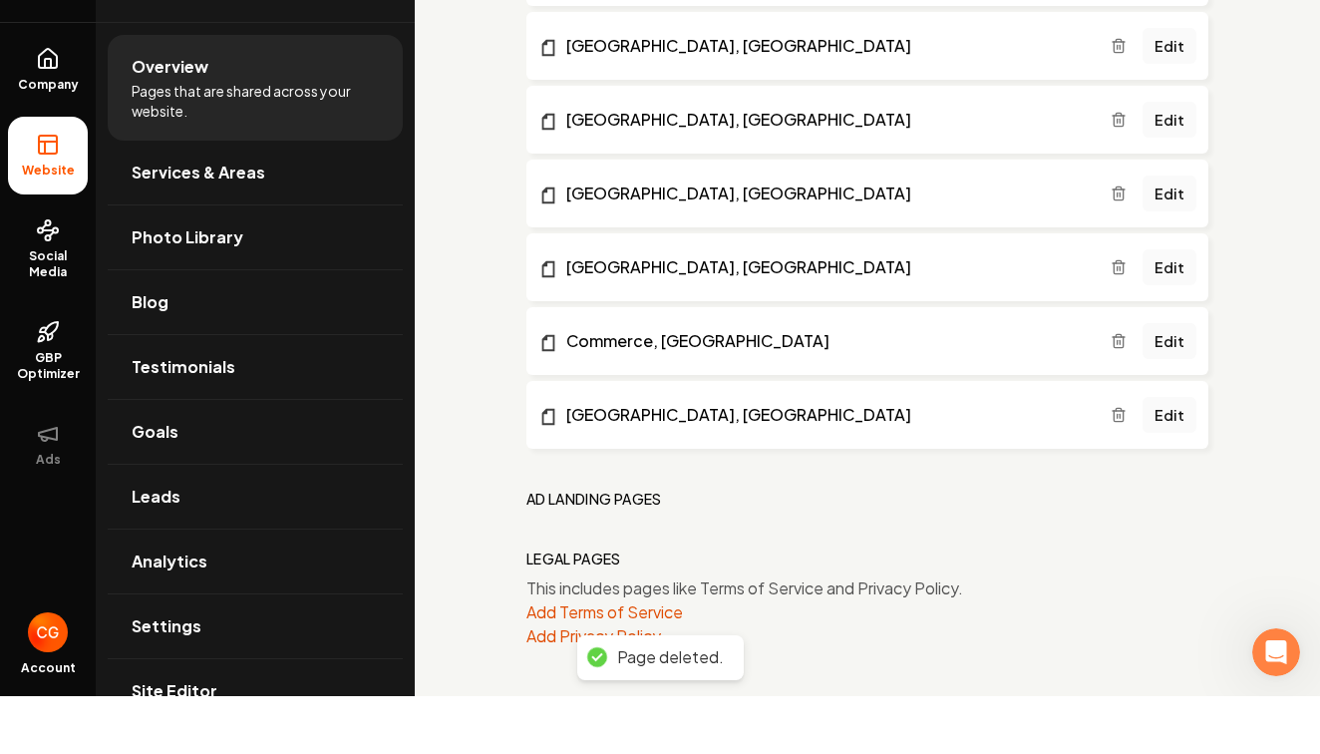
scroll to position [2806, 0]
